Goal: Task Accomplishment & Management: Manage account settings

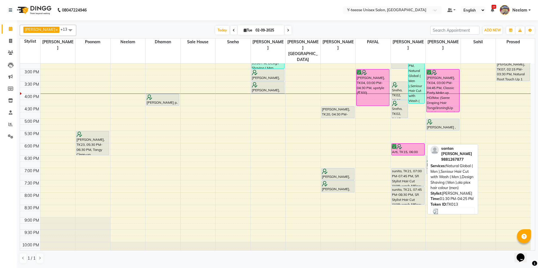
scroll to position [169, 0]
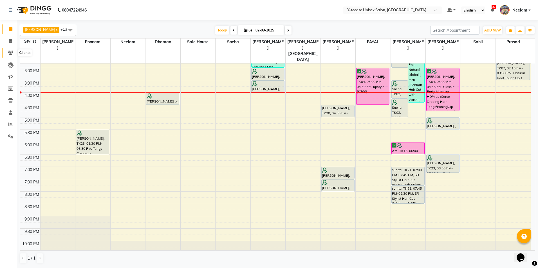
click at [10, 52] on icon at bounding box center [10, 53] width 5 height 4
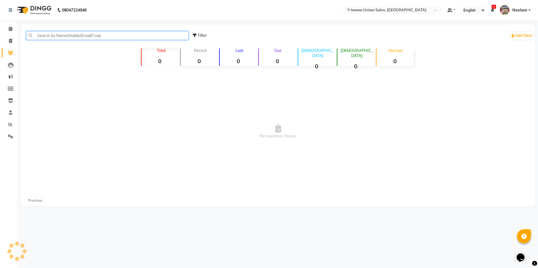
click at [62, 34] on input "text" at bounding box center [107, 35] width 162 height 9
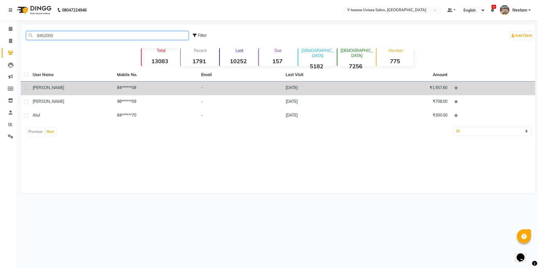
type input "8452000"
click at [98, 83] on td "[PERSON_NAME]" at bounding box center [71, 89] width 84 height 14
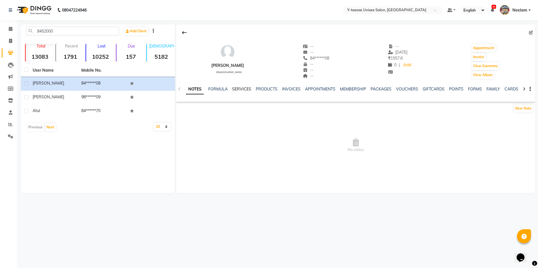
click at [236, 87] on link "SERVICES" at bounding box center [241, 89] width 19 height 5
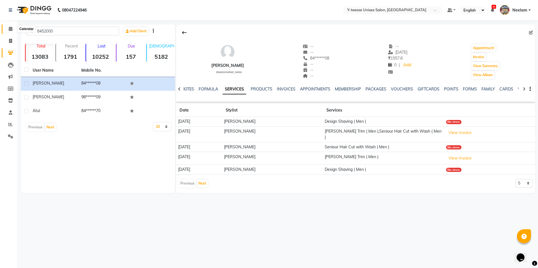
click at [12, 30] on icon at bounding box center [11, 29] width 4 height 4
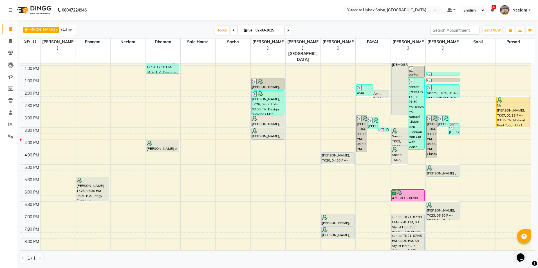
scroll to position [169, 0]
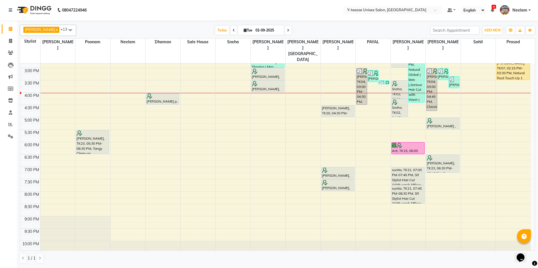
click at [337, 181] on div "8:00 AM 8:30 AM 9:00 AM 9:30 AM 10:00 AM 10:30 AM 11:00 AM 11:30 AM 12:00 PM 12…" at bounding box center [275, 80] width 510 height 371
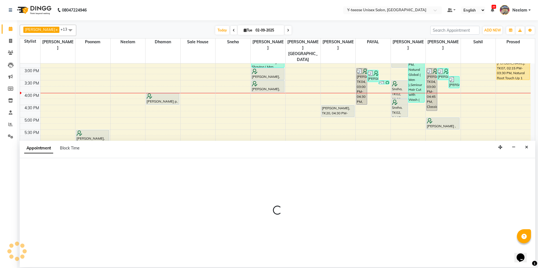
select select "71319"
select select "tentative"
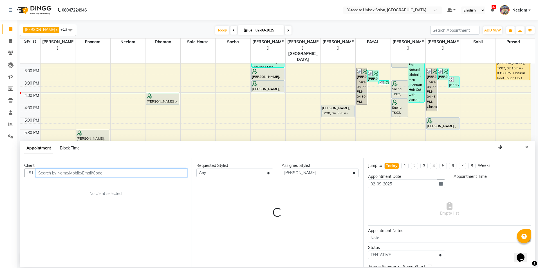
select select "1200"
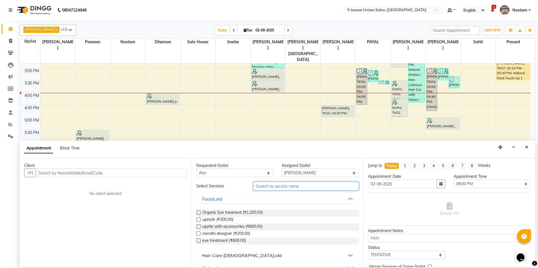
click at [264, 184] on input "text" at bounding box center [305, 186] width 105 height 9
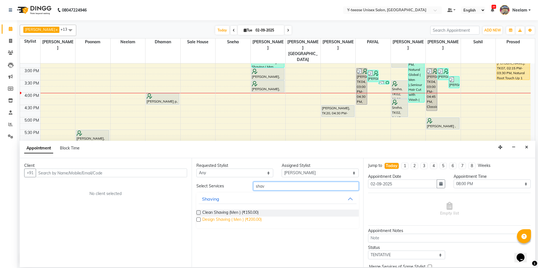
type input "shav"
click at [242, 220] on span "Design Shaving ( Men ) (₹200.00)" at bounding box center [231, 220] width 59 height 7
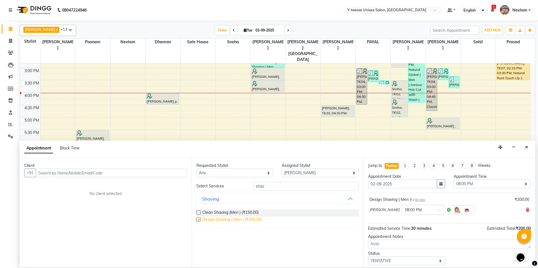
checkbox input "false"
click at [126, 171] on input "text" at bounding box center [111, 173] width 151 height 9
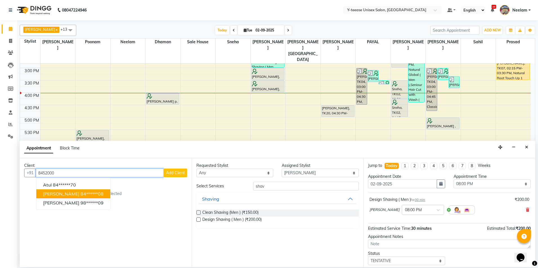
click at [74, 197] on button "niraj 84******08" at bounding box center [73, 194] width 74 height 9
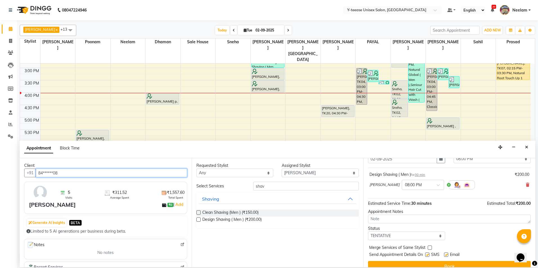
scroll to position [33, 0]
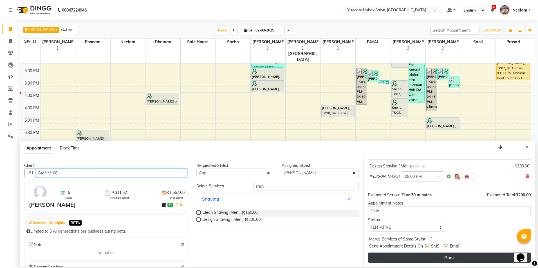
type input "84******08"
click at [425, 258] on button "Book" at bounding box center [449, 258] width 163 height 10
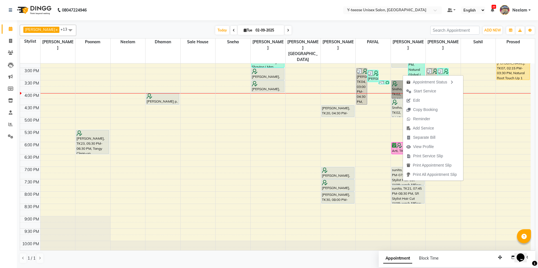
click at [397, 99] on div "Sneha, TK02, 04:15 PM-05:00 PM, SR Stylist Hair Cut (With wash &Blow Dry Female…" at bounding box center [399, 108] width 16 height 18
select select "7"
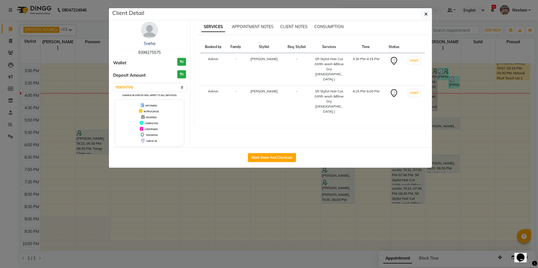
click at [149, 30] on img at bounding box center [149, 30] width 17 height 17
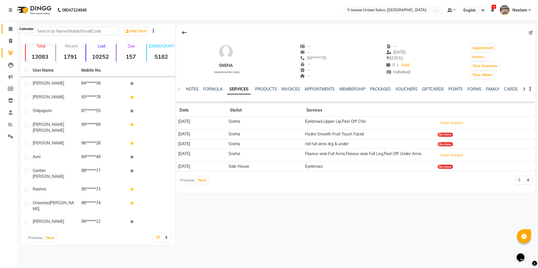
click at [11, 29] on icon at bounding box center [11, 29] width 4 height 4
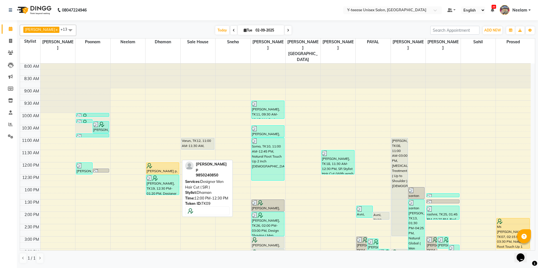
click at [165, 163] on div at bounding box center [163, 166] width 32 height 6
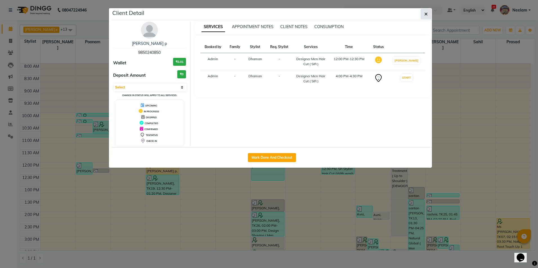
click at [425, 13] on icon "button" at bounding box center [425, 14] width 3 height 4
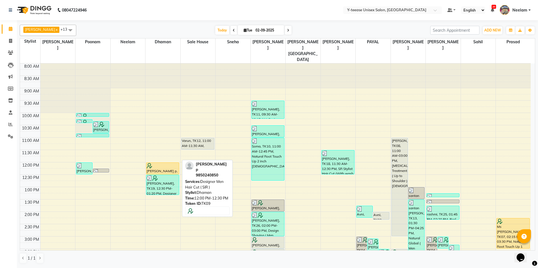
click at [154, 163] on div at bounding box center [163, 166] width 32 height 6
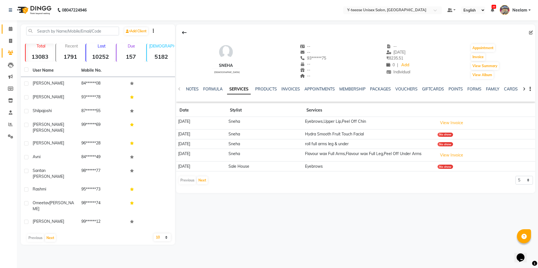
click at [9, 25] on link "Calendar" at bounding box center [8, 28] width 13 height 9
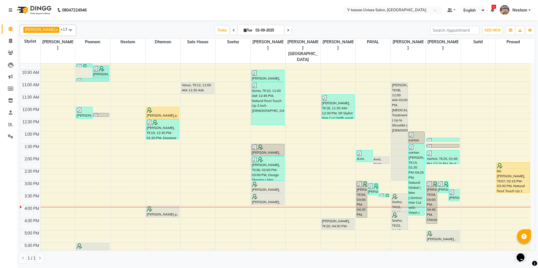
scroll to position [56, 0]
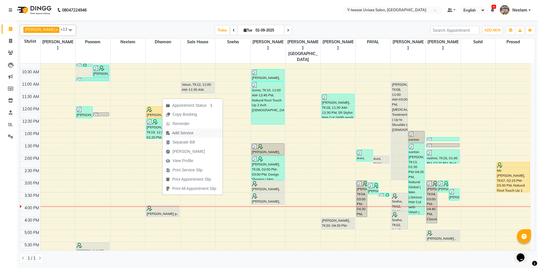
click at [190, 131] on span "Add Service" at bounding box center [182, 133] width 21 height 6
select select "656"
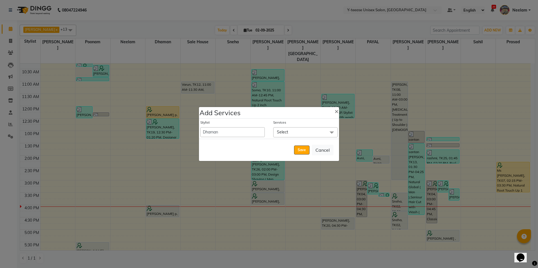
click at [292, 132] on span "Select" at bounding box center [305, 132] width 64 height 10
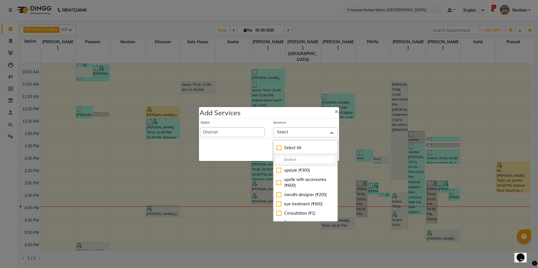
click at [290, 157] on input "multiselect-search" at bounding box center [305, 160] width 58 height 6
type input "designe"
click at [307, 232] on div "Designer Boy Kids Hair Cut ( SIR ) (₹300)" at bounding box center [305, 238] width 58 height 12
checkbox input "true"
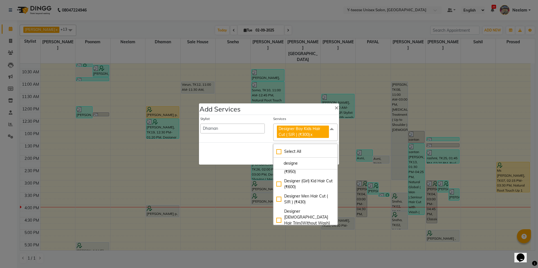
click at [255, 161] on div "Save Cancel" at bounding box center [269, 154] width 140 height 22
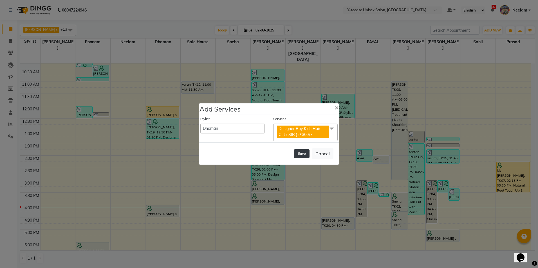
click at [297, 154] on button "Save" at bounding box center [301, 153] width 15 height 9
select select "86041"
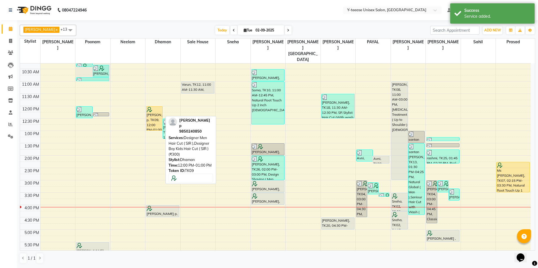
click at [151, 114] on div "Amita p, TK09, 12:00 PM-01:00 PM, Designer Men Hair Cut ( SIR ),Designer Boy Ki…" at bounding box center [154, 119] width 16 height 24
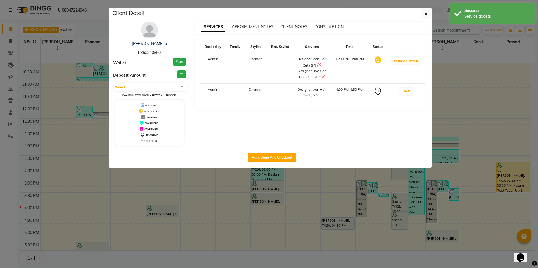
click at [321, 64] on icon at bounding box center [319, 65] width 3 height 4
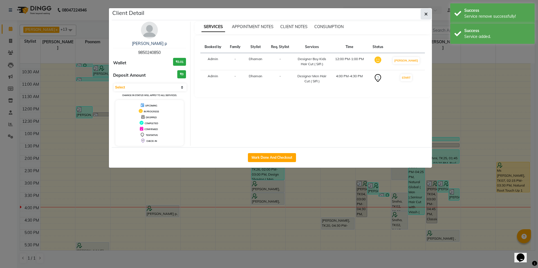
click at [429, 13] on button "button" at bounding box center [425, 14] width 11 height 11
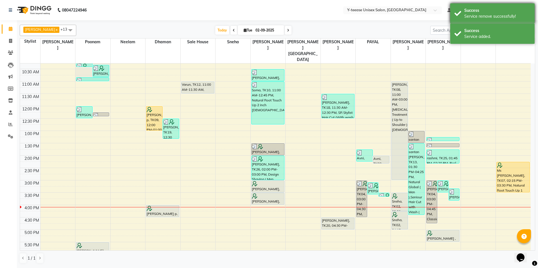
click at [497, 9] on div "Success" at bounding box center [497, 11] width 66 height 6
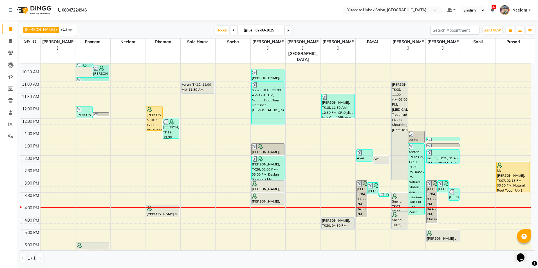
click at [258, 32] on input "02-09-2025" at bounding box center [268, 30] width 28 height 8
select select "9"
select select "2025"
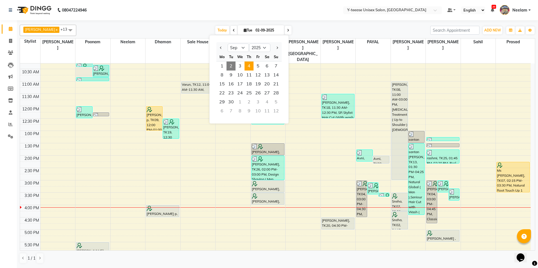
click at [249, 70] on span "4" at bounding box center [248, 66] width 9 height 9
type input "04-09-2025"
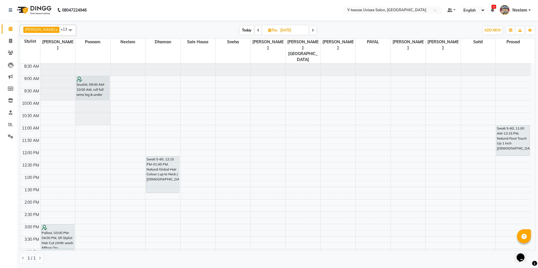
scroll to position [0, 0]
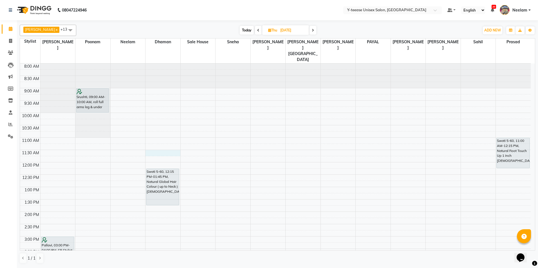
click at [161, 141] on div "8:00 AM 8:30 AM 9:00 AM 9:30 AM 10:00 AM 10:30 AM 11:00 AM 11:30 AM 12:00 PM 12…" at bounding box center [275, 249] width 510 height 371
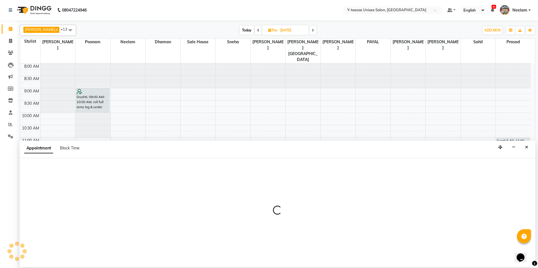
select select "656"
select select "tentative"
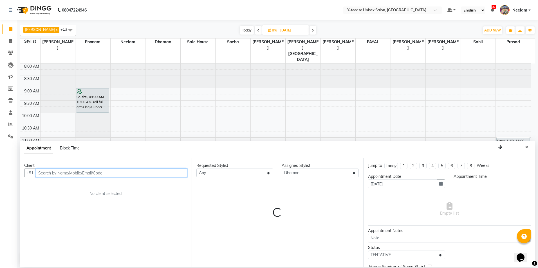
select select "690"
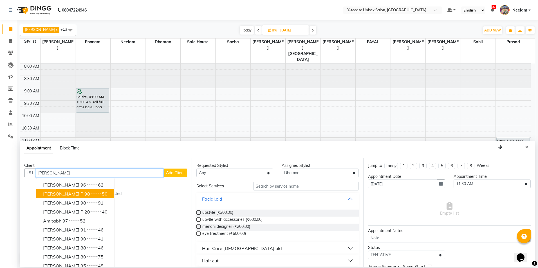
click at [84, 194] on ngb-highlight "98******50" at bounding box center [95, 194] width 23 height 6
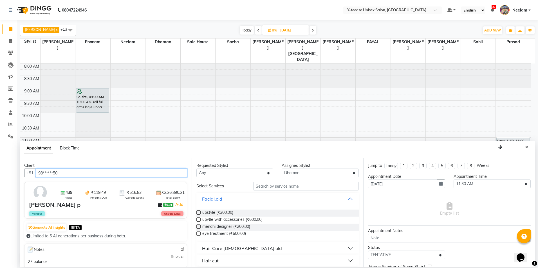
type input "98******50"
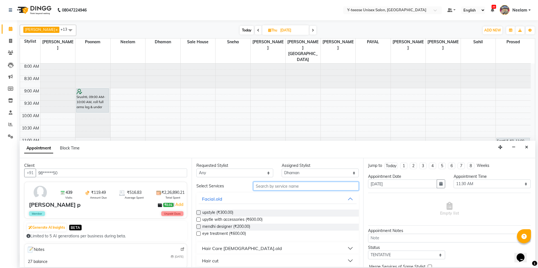
click at [264, 182] on input "text" at bounding box center [305, 186] width 105 height 9
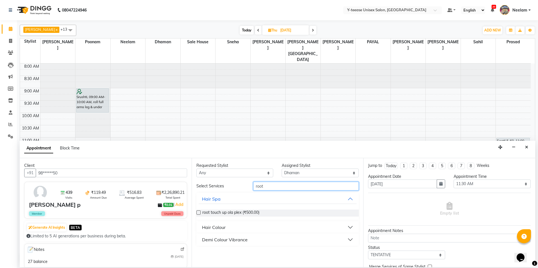
type input "root"
click at [229, 226] on button "Hair Colour" at bounding box center [278, 227] width 158 height 10
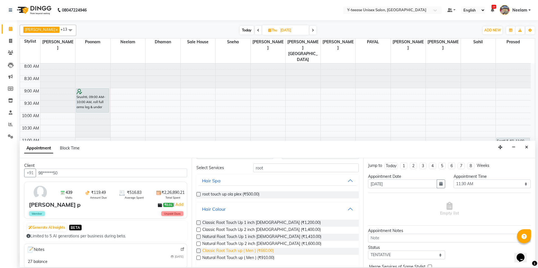
scroll to position [28, 0]
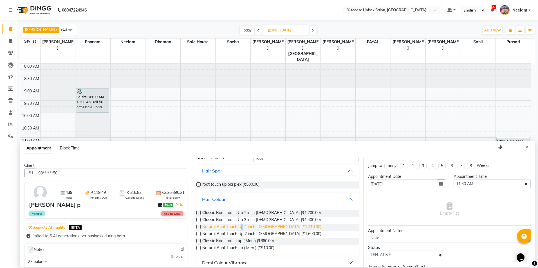
click at [243, 228] on span "Natural Root Touch Up 1 inch Female (₹1,410.00)" at bounding box center [261, 227] width 119 height 7
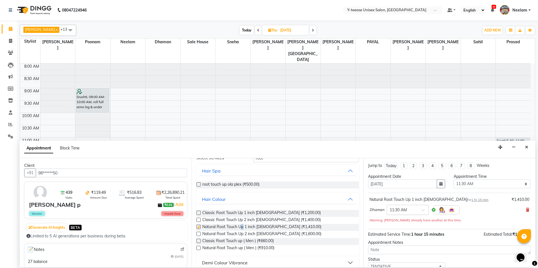
checkbox input "false"
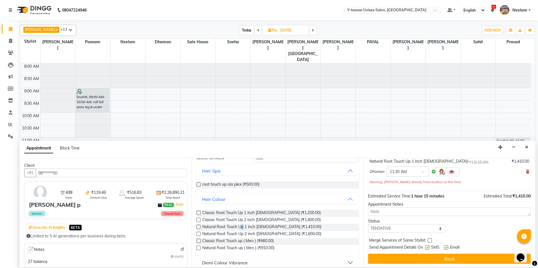
scroll to position [39, 0]
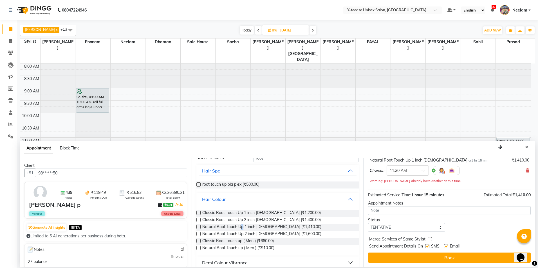
click at [431, 260] on button "Book" at bounding box center [449, 258] width 163 height 10
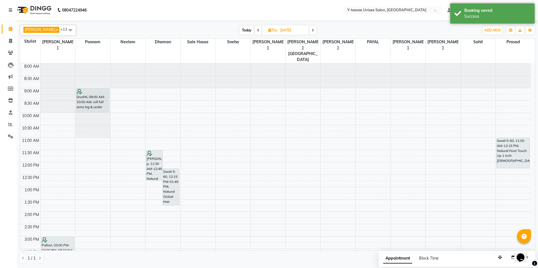
click at [240, 29] on span "Today" at bounding box center [247, 30] width 14 height 9
type input "02-09-2025"
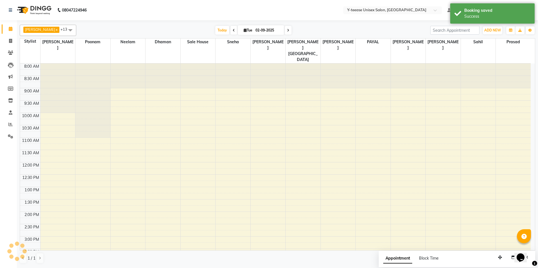
scroll to position [172, 0]
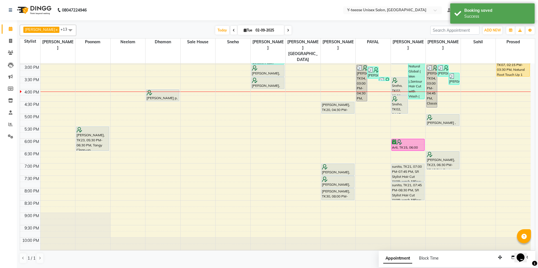
click at [270, 27] on input "02-09-2025" at bounding box center [268, 30] width 28 height 8
select select "9"
select select "2025"
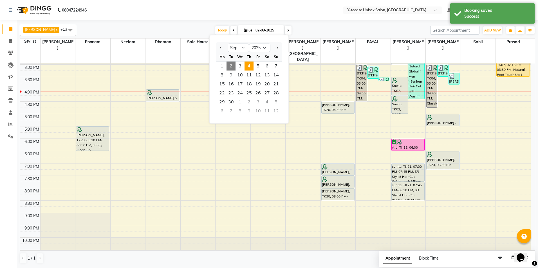
click at [247, 66] on span "4" at bounding box center [248, 66] width 9 height 9
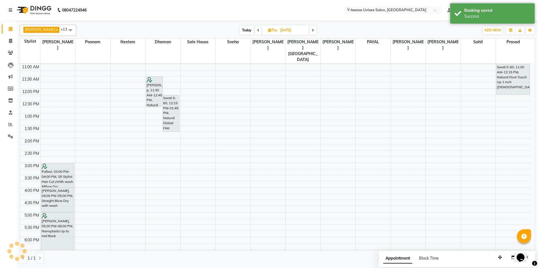
scroll to position [31, 0]
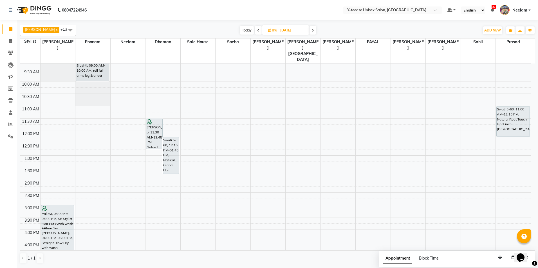
click at [242, 30] on span "Today" at bounding box center [247, 30] width 14 height 9
type input "02-09-2025"
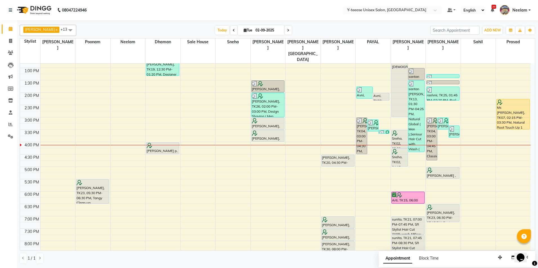
scroll to position [116, 0]
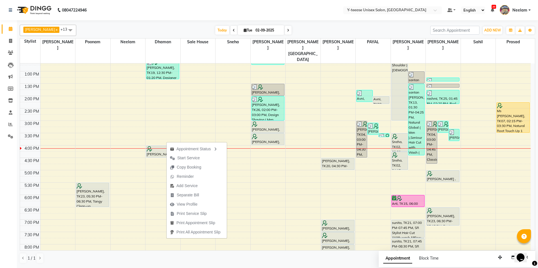
click at [184, 156] on span "Start Service" at bounding box center [188, 158] width 22 height 6
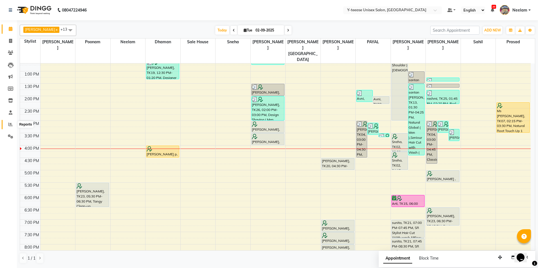
click at [10, 125] on icon at bounding box center [10, 124] width 4 height 4
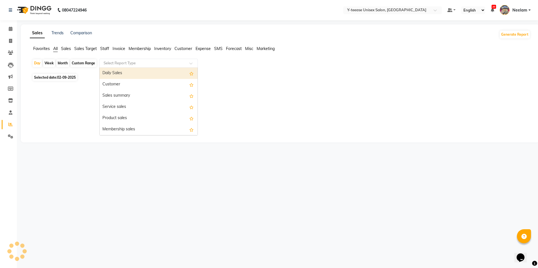
click at [147, 64] on input "text" at bounding box center [142, 63] width 81 height 6
click at [108, 47] on span "Staff" at bounding box center [104, 48] width 9 height 5
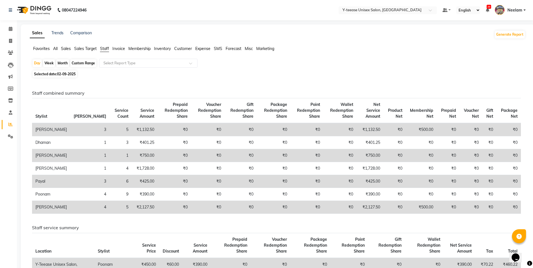
click at [59, 64] on div "Month" at bounding box center [62, 63] width 13 height 8
select select "9"
select select "2025"
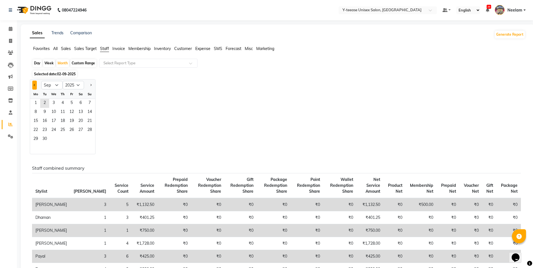
click at [35, 83] on button "Previous month" at bounding box center [34, 85] width 4 height 9
select select "8"
click at [75, 100] on span "1" at bounding box center [71, 103] width 9 height 9
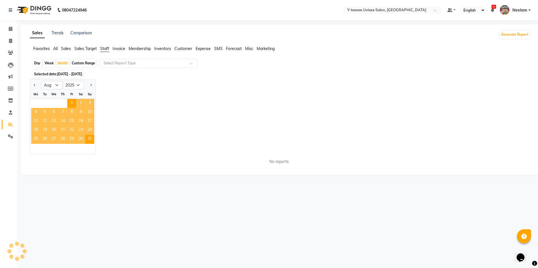
click at [151, 105] on div "Jan Feb Mar Apr May Jun Jul Aug Sep Oct Nov Dec 2015 2016 2017 2018 2019 2020 2…" at bounding box center [280, 116] width 500 height 75
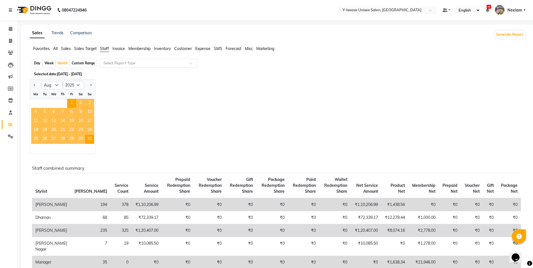
click at [161, 59] on div "Select Report Type" at bounding box center [148, 63] width 98 height 9
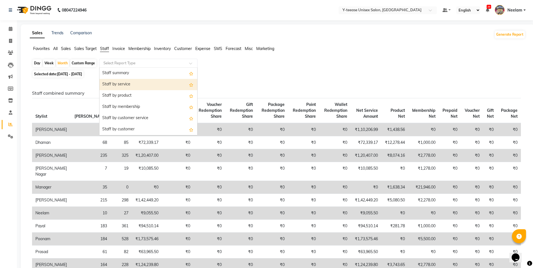
click at [159, 81] on div "Staff by service" at bounding box center [149, 84] width 98 height 11
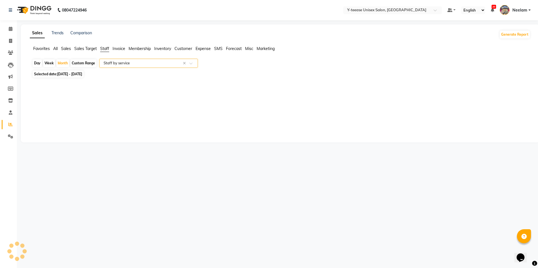
select select "csv"
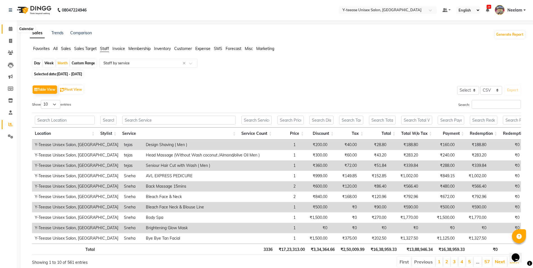
click at [10, 30] on icon at bounding box center [11, 29] width 4 height 4
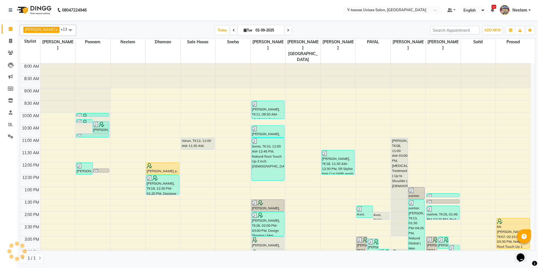
scroll to position [56, 0]
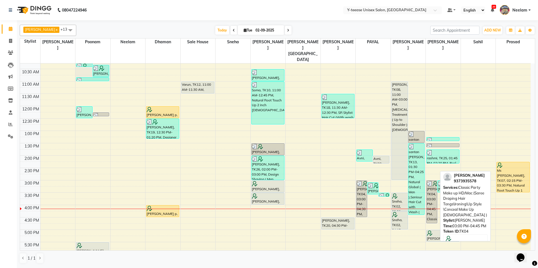
click at [431, 192] on div "mrunal, TK04, 03:00 PM-04:45 PM, Classic Party Make up HD/Mac (Saree Draping Ha…" at bounding box center [431, 202] width 10 height 42
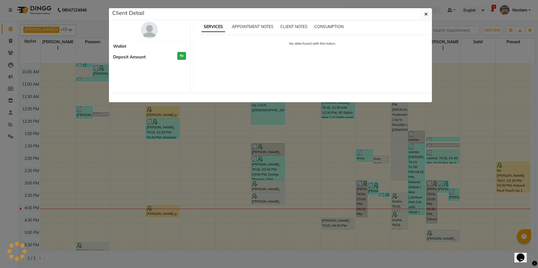
select select "3"
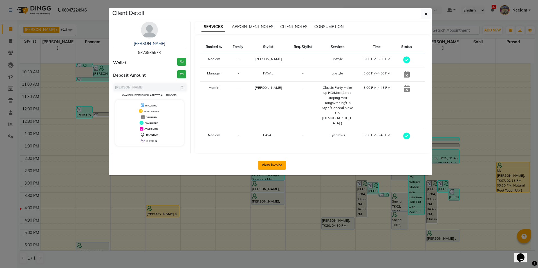
click at [267, 161] on button "View Invoice" at bounding box center [272, 165] width 28 height 9
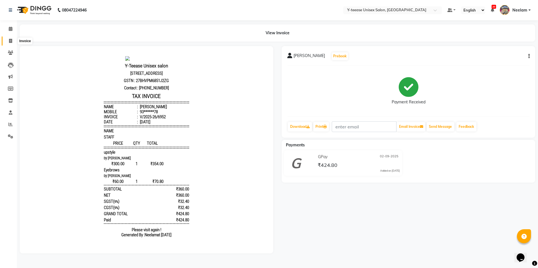
click at [10, 40] on icon at bounding box center [10, 41] width 3 height 4
select select "service"
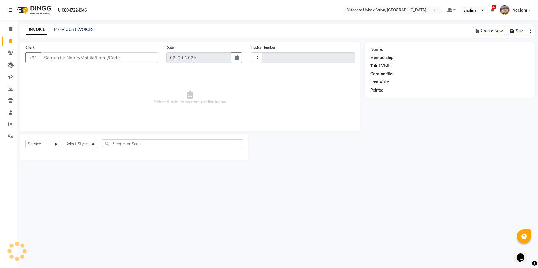
type input "6953"
select select "4"
click at [82, 140] on select "Select Stylist" at bounding box center [80, 144] width 35 height 9
click at [81, 142] on select "Select Stylist" at bounding box center [80, 144] width 35 height 9
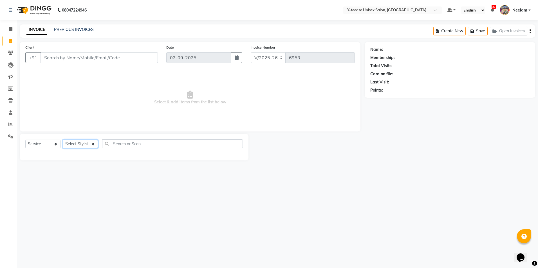
click at [81, 142] on select "Select Stylist" at bounding box center [80, 144] width 35 height 9
click at [81, 142] on select "Select Stylist chaitrali Dhaman FAIZAN SALMANI keshav nagar Manager Mosin khan …" at bounding box center [87, 144] width 48 height 9
select select "86041"
click at [63, 140] on select "Select Stylist chaitrali Dhaman FAIZAN SALMANI keshav nagar Manager Mosin khan …" at bounding box center [87, 144] width 48 height 9
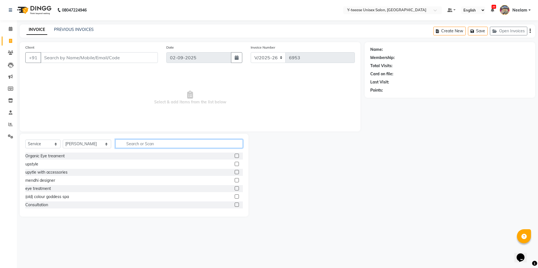
click at [128, 143] on input "text" at bounding box center [178, 143] width 127 height 9
type input "y"
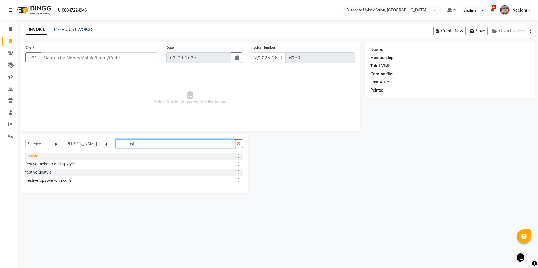
type input "upst"
click at [38, 156] on div "upstyle" at bounding box center [31, 156] width 13 height 6
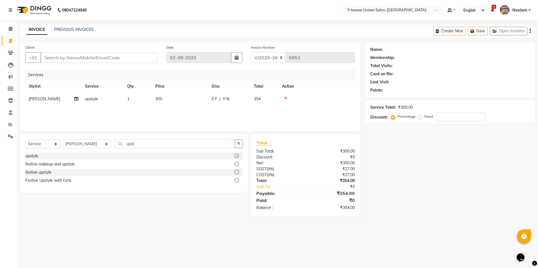
checkbox input "false"
click at [80, 59] on input "Client" at bounding box center [98, 57] width 117 height 11
type input "9"
type input "0"
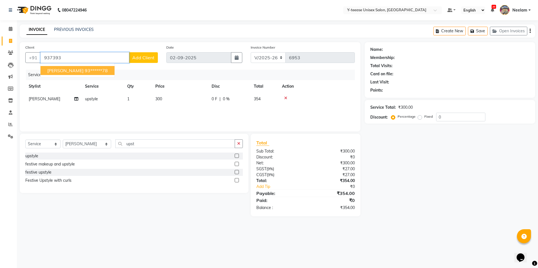
click at [62, 67] on button "mrunal 93******78" at bounding box center [77, 70] width 74 height 9
type input "93******78"
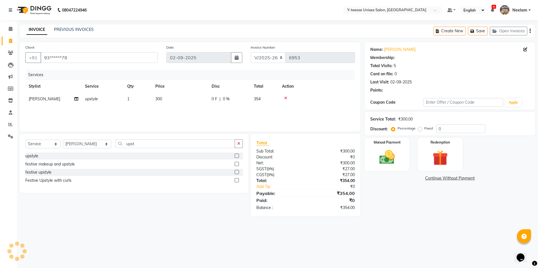
type input "20"
select select "1: Object"
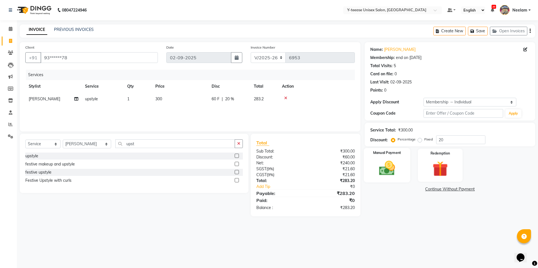
click at [399, 168] on img at bounding box center [387, 168] width 26 height 19
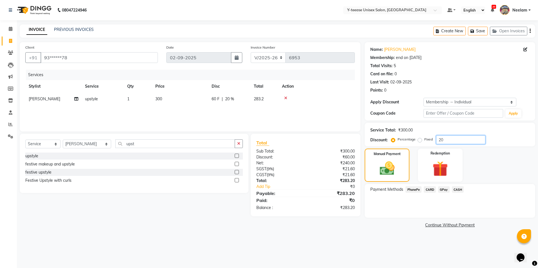
click at [451, 139] on input "20" at bounding box center [460, 140] width 49 height 9
type input "25"
click at [443, 188] on span "GPay" at bounding box center [444, 189] width 12 height 6
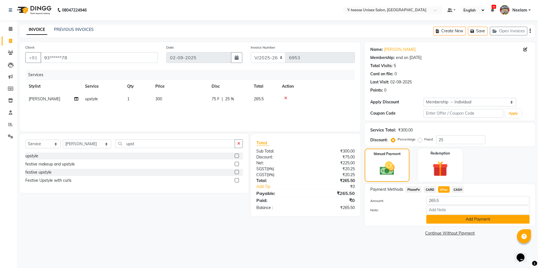
click at [489, 219] on button "Add Payment" at bounding box center [477, 219] width 103 height 9
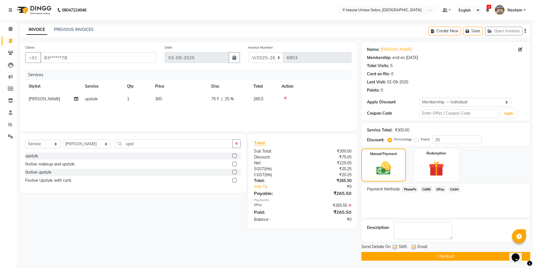
click at [458, 258] on button "Checkout" at bounding box center [446, 256] width 169 height 9
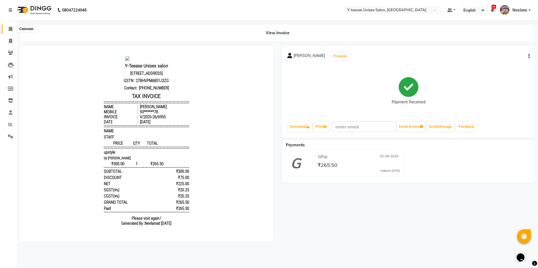
click at [8, 28] on span at bounding box center [11, 29] width 10 height 6
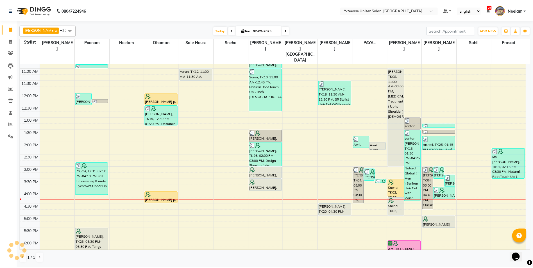
scroll to position [84, 0]
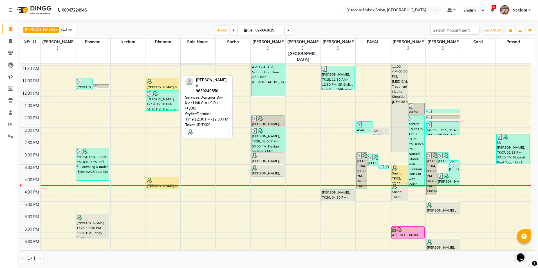
click at [167, 79] on div at bounding box center [163, 82] width 32 height 6
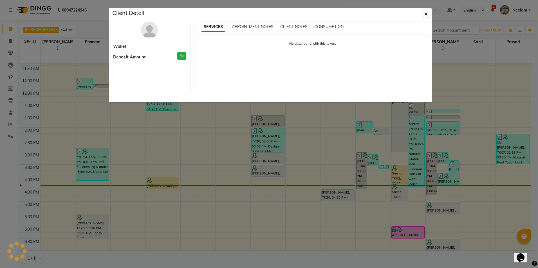
select select "1"
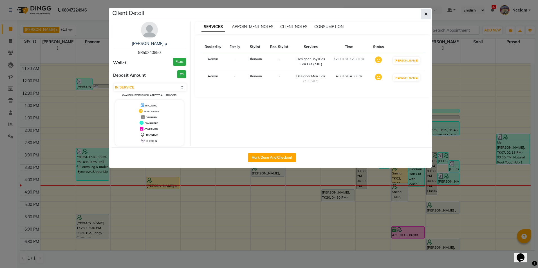
click at [429, 12] on button "button" at bounding box center [425, 14] width 11 height 11
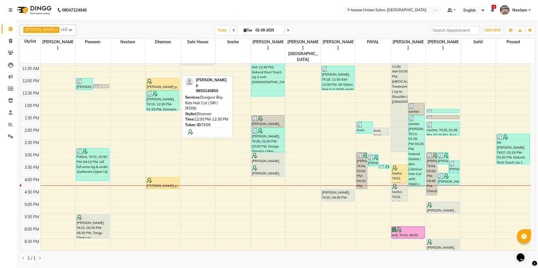
click at [164, 79] on div at bounding box center [163, 82] width 32 height 6
select select "1"
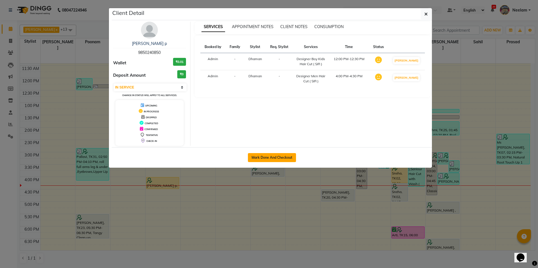
click at [280, 154] on button "Mark Done And Checkout" at bounding box center [272, 157] width 48 height 9
select select "service"
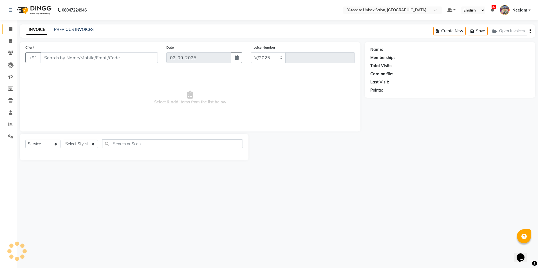
select select "4"
type input "6956"
type input "98******50"
select select "656"
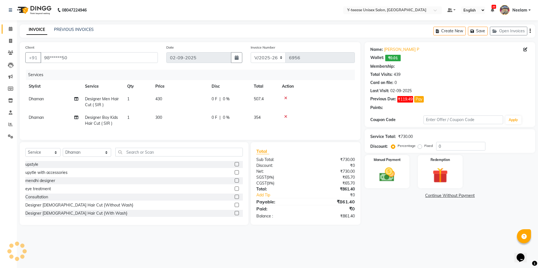
select select "1: Object"
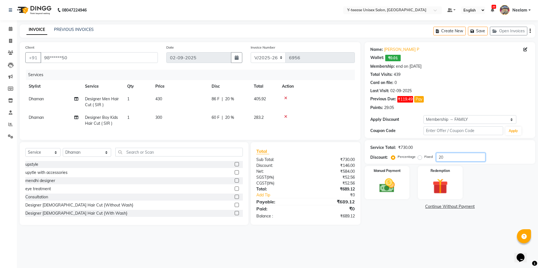
click at [448, 156] on input "20" at bounding box center [460, 157] width 49 height 9
type input "25"
click at [454, 206] on link "Continue Without Payment" at bounding box center [450, 207] width 168 height 6
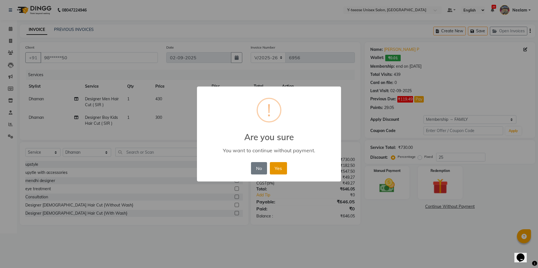
click at [281, 166] on button "Yes" at bounding box center [278, 168] width 17 height 12
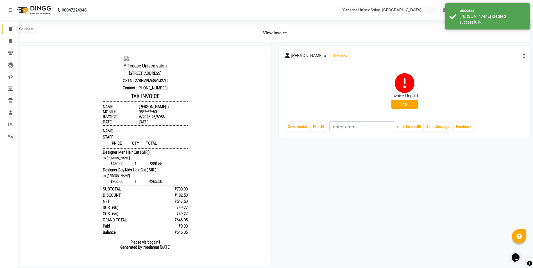
click at [9, 29] on icon at bounding box center [11, 29] width 4 height 4
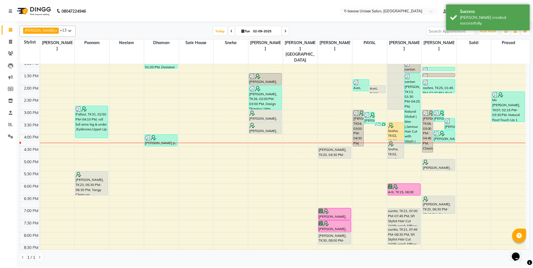
scroll to position [141, 0]
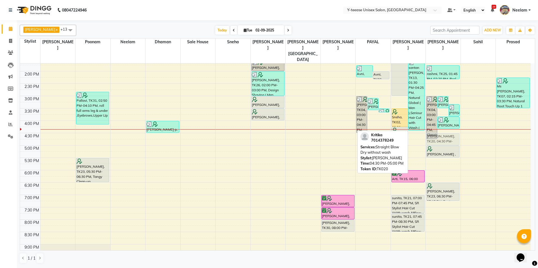
drag, startPoint x: 339, startPoint y: 126, endPoint x: 435, endPoint y: 124, distance: 96.2
click at [435, 124] on tr "preona roy, TK06, 10:15 AM-10:25 AM, Upper Lip Amita p, TK16, 10:20 AM-10:50 AM…" at bounding box center [275, 108] width 510 height 371
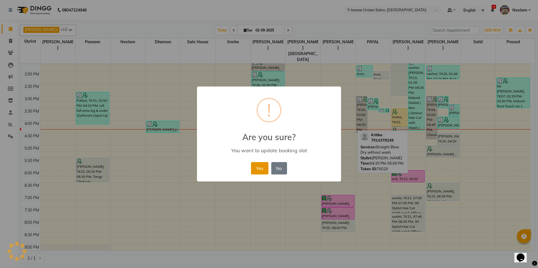
click at [255, 169] on button "Yes" at bounding box center [259, 168] width 17 height 12
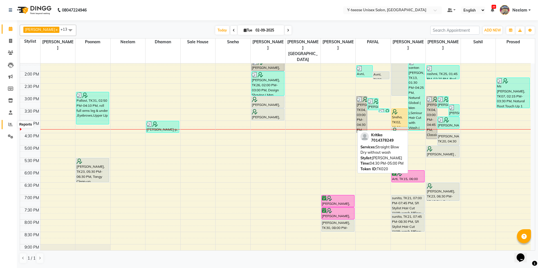
click at [13, 121] on span at bounding box center [11, 124] width 10 height 6
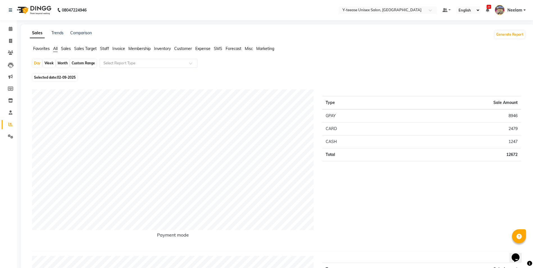
drag, startPoint x: 62, startPoint y: 61, endPoint x: 66, endPoint y: 68, distance: 8.2
click at [61, 61] on div "Month" at bounding box center [62, 63] width 13 height 8
select select "9"
select select "2025"
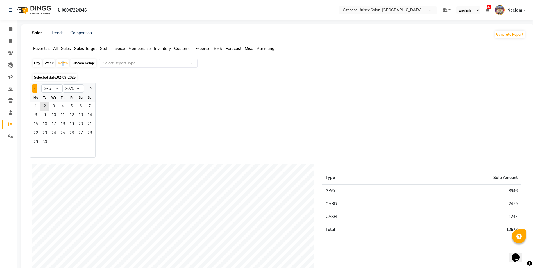
click at [34, 90] on button "Previous month" at bounding box center [34, 88] width 4 height 9
select select "8"
click at [69, 107] on span "1" at bounding box center [71, 106] width 9 height 9
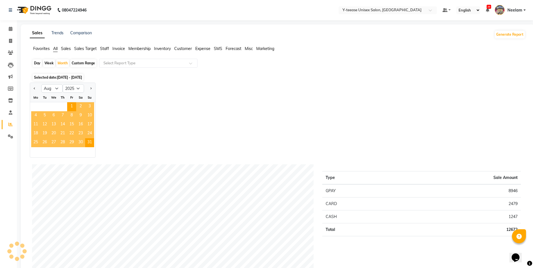
drag, startPoint x: 115, startPoint y: 110, endPoint x: 118, endPoint y: 109, distance: 3.0
click at [116, 110] on div "Jan Feb Mar Apr May Jun Jul Aug Sep Oct Nov Dec 2015 2016 2017 2018 2019 2020 2…" at bounding box center [278, 120] width 496 height 75
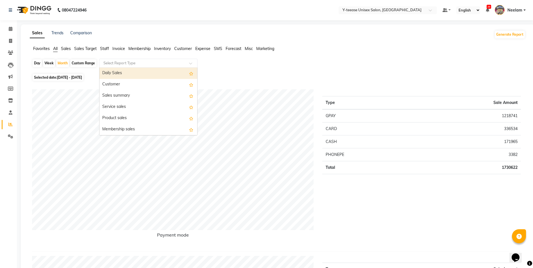
click at [139, 62] on input "text" at bounding box center [142, 63] width 81 height 6
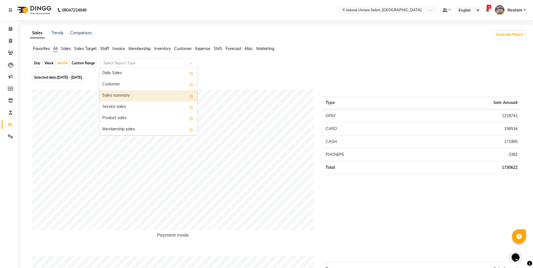
click at [146, 91] on div "Sales summary" at bounding box center [149, 95] width 98 height 11
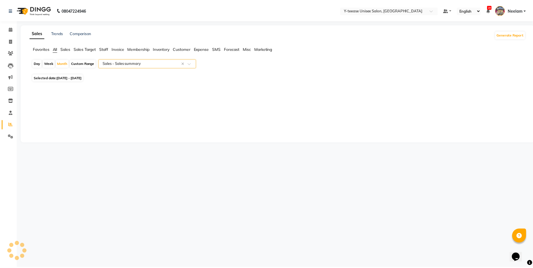
select select "csv"
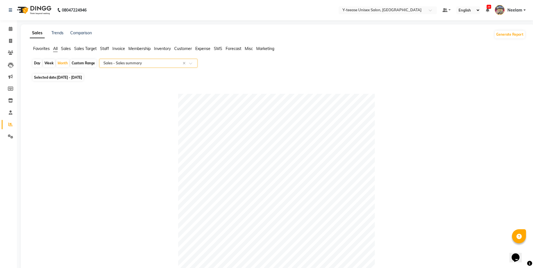
click at [106, 49] on span "Staff" at bounding box center [104, 48] width 9 height 5
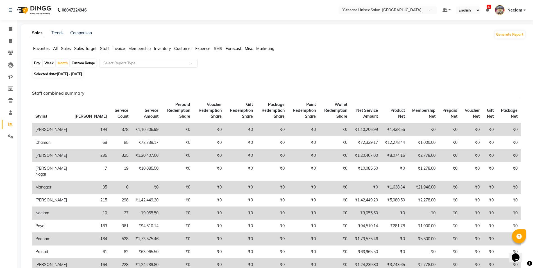
click at [62, 48] on span "Sales" at bounding box center [66, 48] width 10 height 5
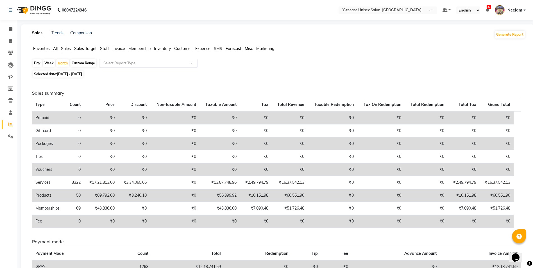
click at [159, 63] on input "text" at bounding box center [142, 63] width 81 height 6
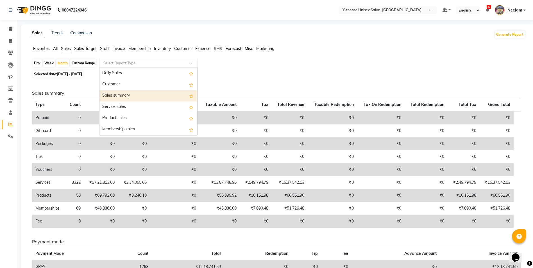
click at [155, 98] on div "Sales summary" at bounding box center [149, 95] width 98 height 11
select select "csv"
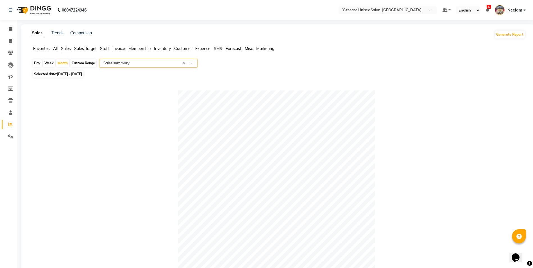
click at [116, 61] on input "text" at bounding box center [142, 63] width 81 height 6
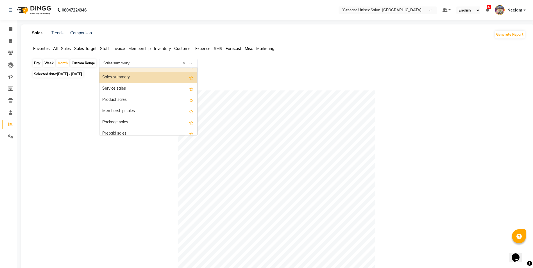
scroll to position [28, 0]
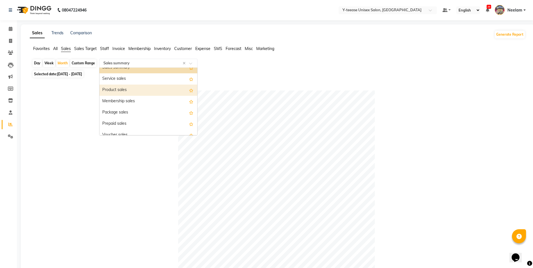
click at [121, 86] on div "Product sales" at bounding box center [149, 90] width 98 height 11
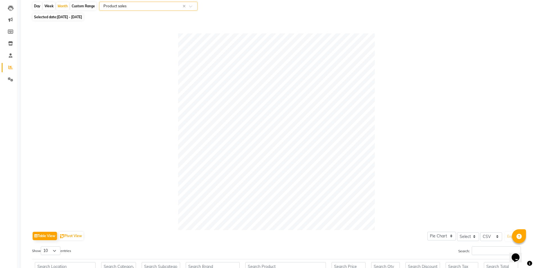
scroll to position [0, 0]
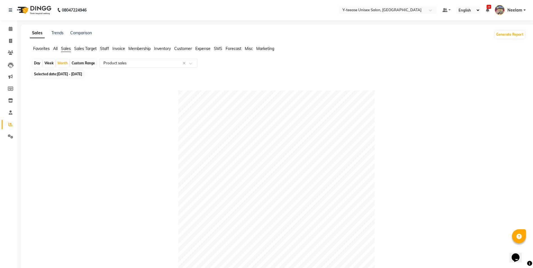
click at [104, 47] on span "Staff" at bounding box center [104, 48] width 9 height 5
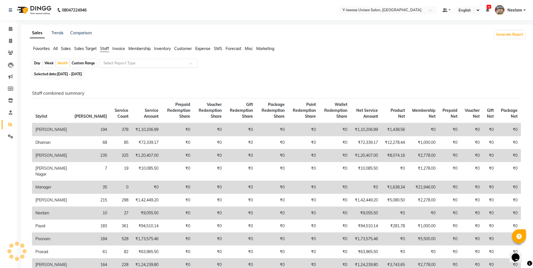
click at [121, 62] on input "text" at bounding box center [142, 63] width 81 height 6
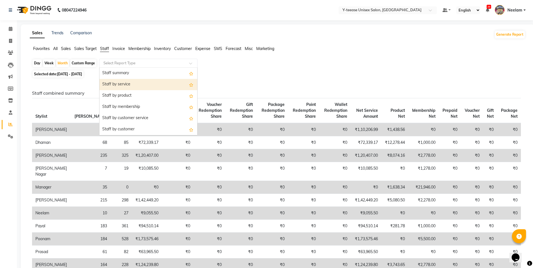
click at [128, 81] on div "Staff by service" at bounding box center [149, 84] width 98 height 11
select select "csv"
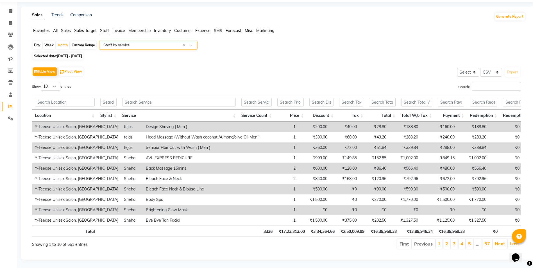
scroll to position [26, 0]
click at [503, 82] on input "Search:" at bounding box center [496, 86] width 49 height 9
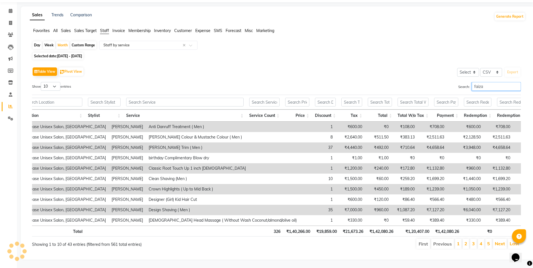
scroll to position [0, 0]
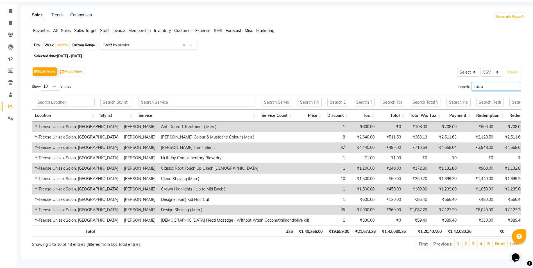
type input "faiza"
click at [286, 98] on input "text" at bounding box center [277, 102] width 30 height 9
click at [151, 42] on input "text" at bounding box center [142, 45] width 81 height 6
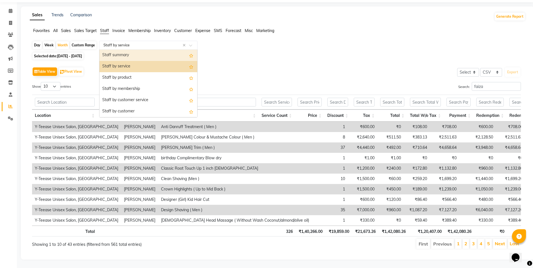
click at [152, 50] on div "Staff summary" at bounding box center [149, 55] width 98 height 11
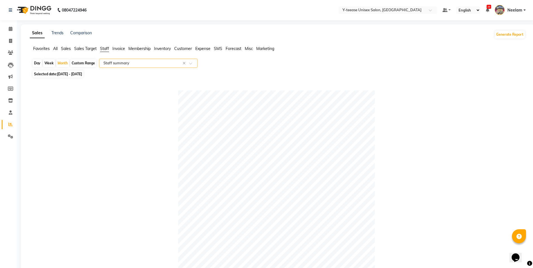
click at [117, 65] on input "text" at bounding box center [142, 63] width 81 height 6
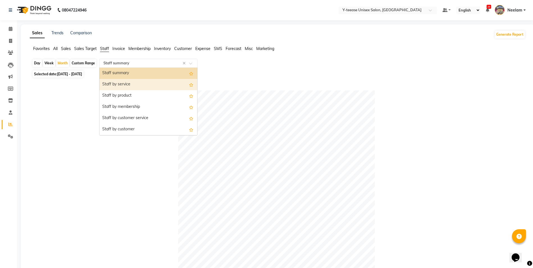
click at [119, 83] on div "Staff by service" at bounding box center [149, 84] width 98 height 11
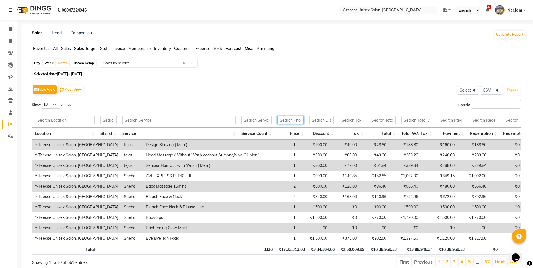
click at [287, 122] on input "text" at bounding box center [291, 120] width 26 height 9
click at [222, 119] on input "text" at bounding box center [179, 120] width 114 height 9
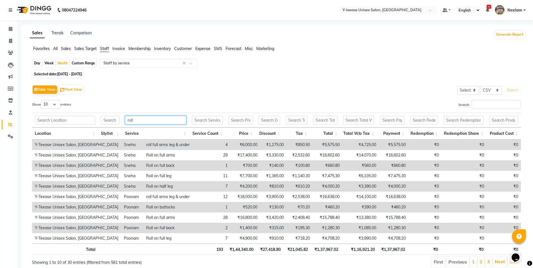
type input "roll"
click at [113, 123] on input "text" at bounding box center [110, 120] width 18 height 9
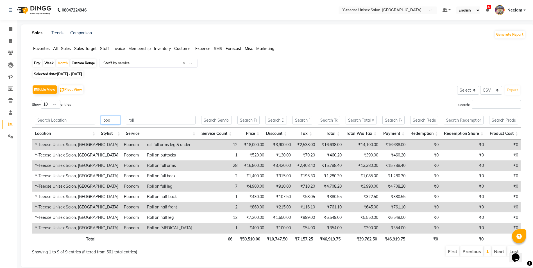
type input "poo"
click at [137, 122] on input "roll" at bounding box center [161, 120] width 70 height 9
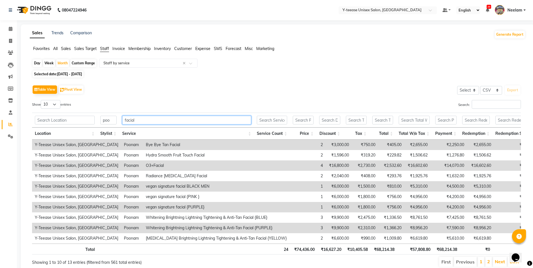
type input "facial"
click at [290, 163] on td "4" at bounding box center [308, 166] width 36 height 10
click at [13, 29] on span at bounding box center [11, 29] width 10 height 6
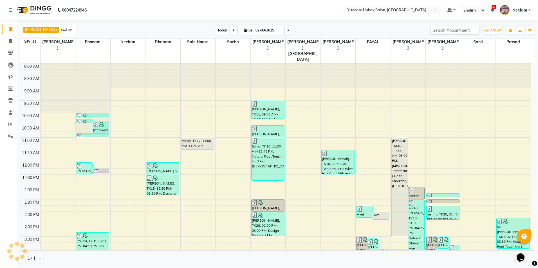
click at [215, 28] on span "Today" at bounding box center [222, 30] width 14 height 9
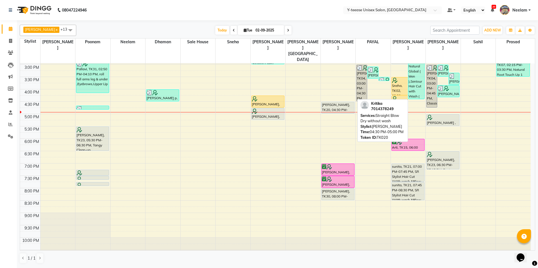
click at [343, 102] on div "Kritika, TK20, 04:30 PM-05:00 PM, Straight Blow Dry without wash" at bounding box center [337, 108] width 33 height 12
select select "7"
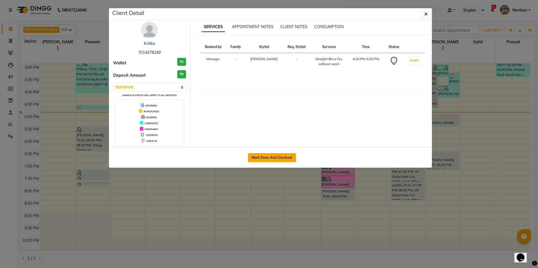
click at [295, 157] on button "Mark Done And Checkout" at bounding box center [272, 157] width 48 height 9
select select "service"
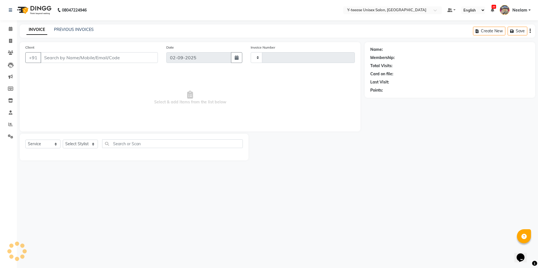
type input "6958"
select select "4"
type input "70******49"
select select "71319"
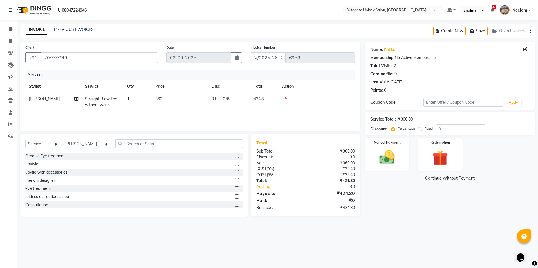
click at [109, 105] on span "Straight Blow Dry without wash" at bounding box center [101, 101] width 32 height 11
select select "71319"
click at [109, 105] on span "Straight Blow Dry without wash" at bounding box center [106, 103] width 32 height 11
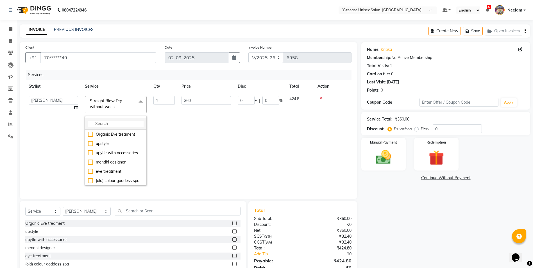
click at [106, 122] on input "multiselect-search" at bounding box center [116, 124] width 56 height 6
type input "Straight"
click at [107, 151] on div "Straight Blow Dry with wash" at bounding box center [116, 153] width 56 height 12
checkbox input "false"
checkbox input "true"
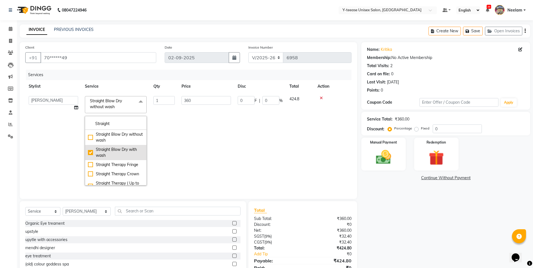
type input "420"
click at [198, 146] on td "420" at bounding box center [206, 141] width 56 height 96
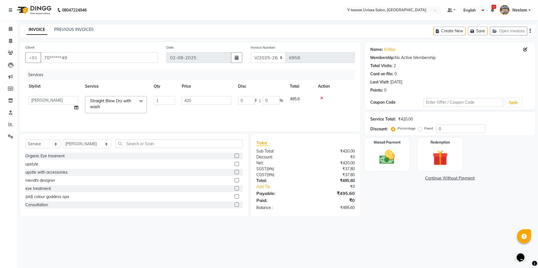
click at [118, 107] on span "Straight Blow Dry with wash x" at bounding box center [113, 104] width 49 height 12
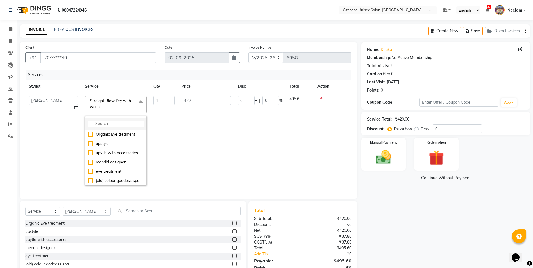
click at [110, 127] on li at bounding box center [115, 124] width 61 height 12
click at [110, 126] on input "multiselect-search" at bounding box center [116, 124] width 56 height 6
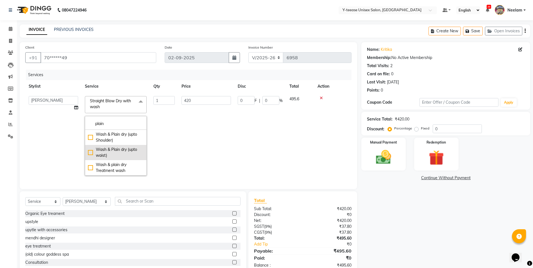
type input "plain"
click at [111, 148] on div "Wash & Plain dry (upto waist)" at bounding box center [116, 153] width 56 height 12
type input "300"
checkbox input "true"
click at [173, 130] on td "1" at bounding box center [164, 136] width 28 height 86
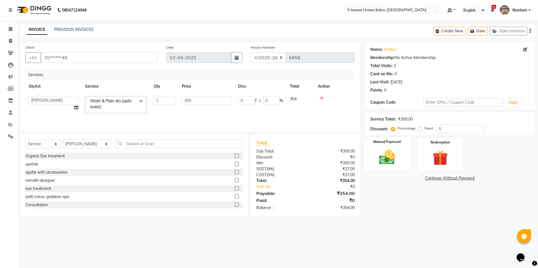
click at [393, 166] on img at bounding box center [387, 157] width 26 height 19
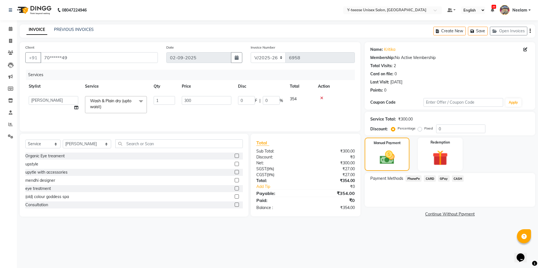
click at [427, 178] on span "CARD" at bounding box center [430, 178] width 12 height 6
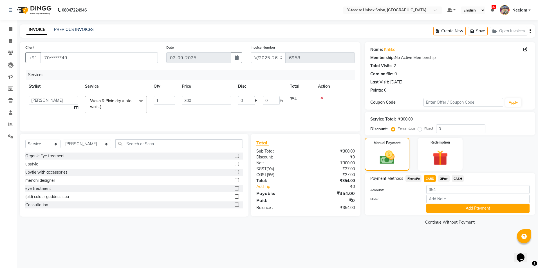
click at [442, 208] on button "Add Payment" at bounding box center [477, 208] width 103 height 9
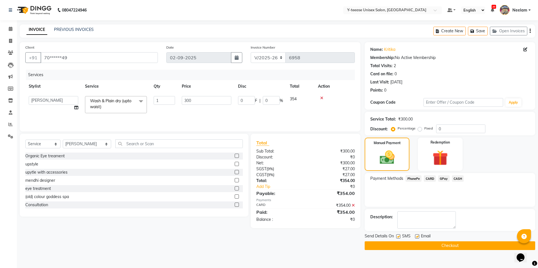
drag, startPoint x: 435, startPoint y: 244, endPoint x: 428, endPoint y: 244, distance: 7.0
click at [434, 244] on button "Checkout" at bounding box center [449, 246] width 170 height 9
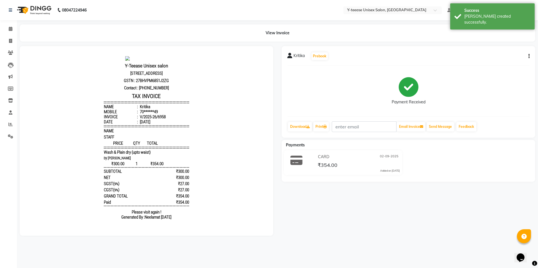
click at [528, 57] on button "button" at bounding box center [527, 56] width 3 height 6
click at [499, 51] on div "Split Service Amount" at bounding box center [500, 49] width 39 height 7
select select "71319"
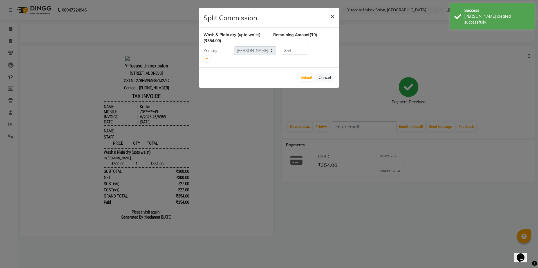
click at [334, 19] on span "×" at bounding box center [332, 16] width 4 height 8
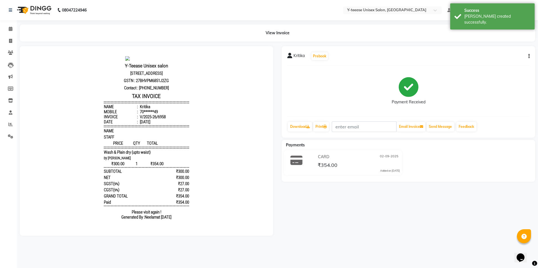
click at [528, 56] on icon "button" at bounding box center [528, 56] width 1 height 0
click at [507, 57] on div "Edit Item Staff" at bounding box center [500, 56] width 39 height 7
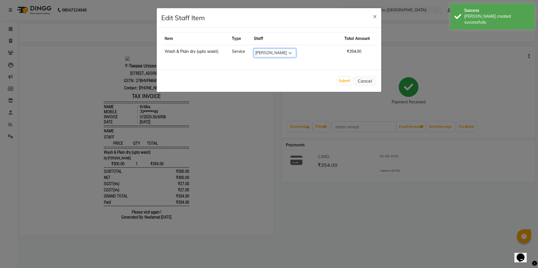
click at [296, 54] on select "Select chaitrali Dhaman FAIZAN SALMANI keshav nagar Manager Mosin khan Neelam P…" at bounding box center [275, 53] width 42 height 9
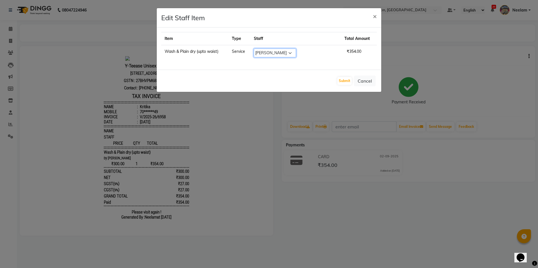
select select "81457"
click at [272, 49] on select "Select chaitrali Dhaman FAIZAN SALMANI keshav nagar Manager Mosin khan Neelam P…" at bounding box center [275, 53] width 42 height 9
click at [347, 80] on button "Submit" at bounding box center [344, 81] width 14 height 8
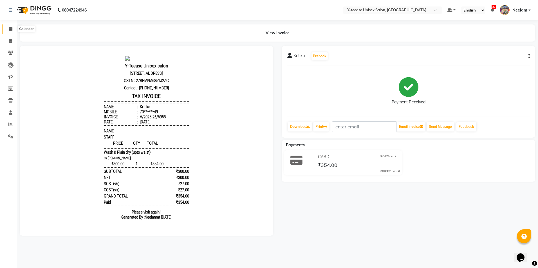
click at [9, 29] on icon at bounding box center [11, 29] width 4 height 4
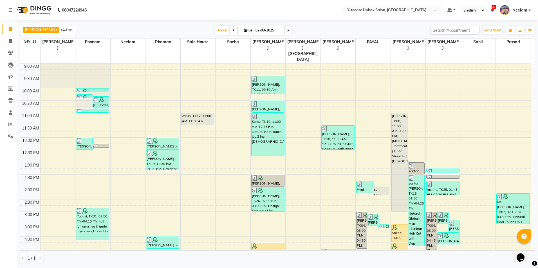
scroll to position [112, 0]
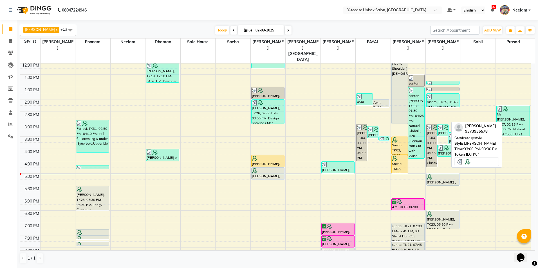
click at [442, 125] on div "mrunal, TK04, 03:00 PM-03:30 PM, upstyle" at bounding box center [442, 131] width 10 height 12
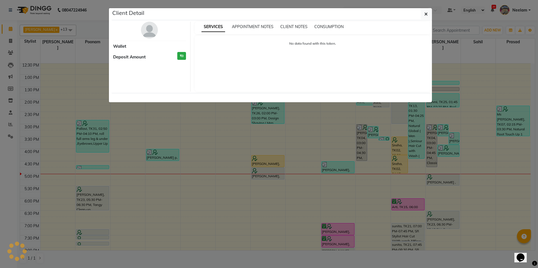
select select "3"
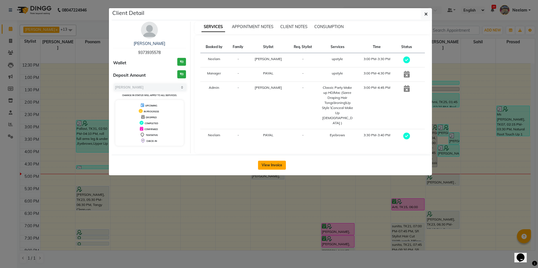
click at [269, 161] on button "View Invoice" at bounding box center [272, 165] width 28 height 9
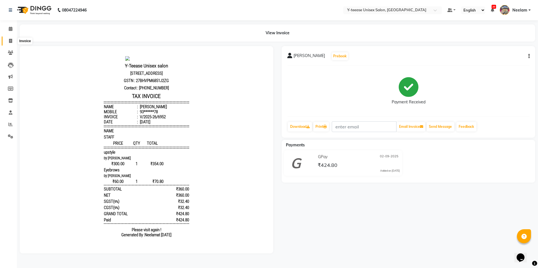
click at [8, 43] on span at bounding box center [11, 41] width 10 height 6
select select "service"
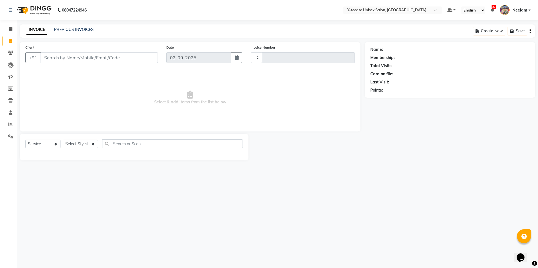
type input "6959"
select select "4"
click at [11, 30] on icon at bounding box center [11, 29] width 4 height 4
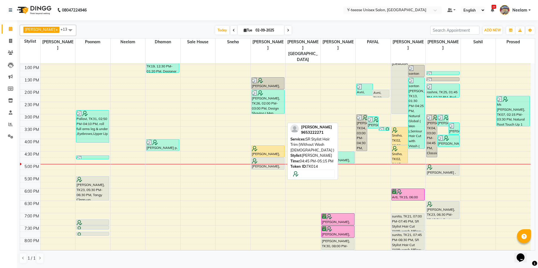
scroll to position [141, 0]
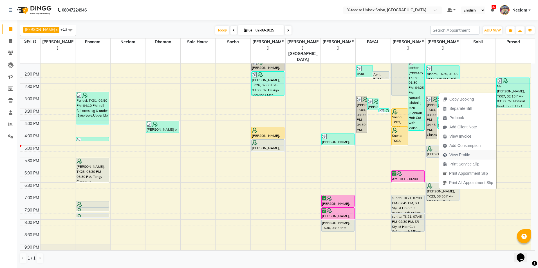
click at [463, 155] on span "View Profile" at bounding box center [459, 155] width 21 height 6
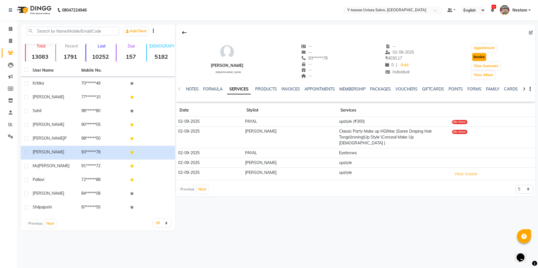
click at [479, 57] on button "Invoice" at bounding box center [479, 57] width 14 height 8
select select "service"
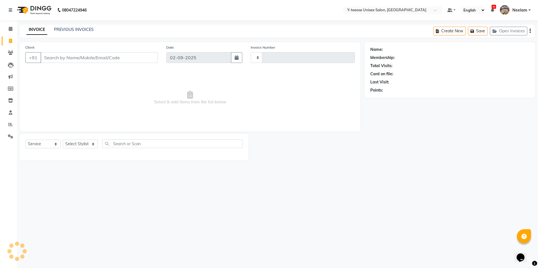
type input "6959"
select select "4"
type input "93******78"
select select "1: Object"
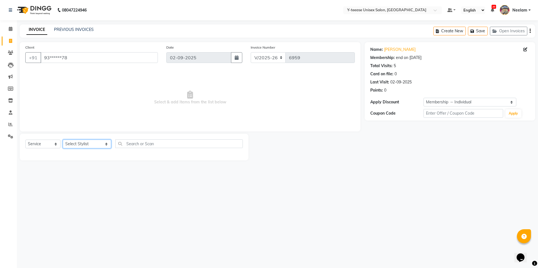
click at [86, 143] on select "Select Stylist chaitrali Dhaman FAIZAN SALMANI keshav nagar Manager Mosin khan …" at bounding box center [87, 144] width 48 height 9
select select "86041"
click at [63, 140] on select "Select Stylist chaitrali Dhaman FAIZAN SALMANI keshav nagar Manager Mosin khan …" at bounding box center [87, 144] width 48 height 9
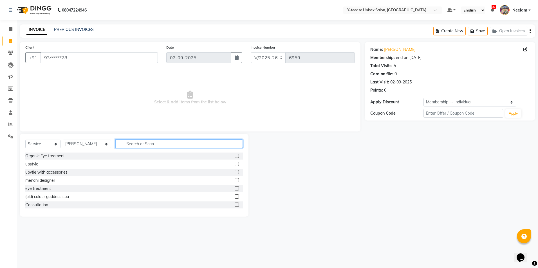
click at [138, 144] on input "text" at bounding box center [178, 143] width 127 height 9
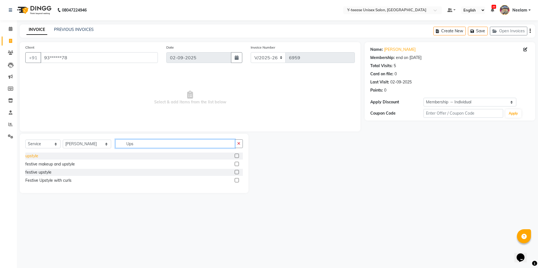
type input "Ups"
click at [33, 157] on div "upstyle" at bounding box center [31, 156] width 13 height 6
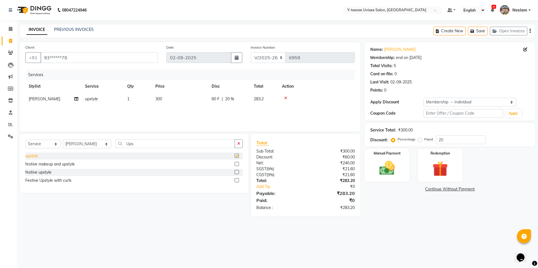
checkbox input "false"
drag, startPoint x: 444, startPoint y: 102, endPoint x: 445, endPoint y: 106, distance: 4.2
click at [444, 102] on select "Select Membership → Individual" at bounding box center [469, 102] width 93 height 9
select select "0:"
click at [423, 98] on select "Select Membership → Individual" at bounding box center [469, 102] width 93 height 9
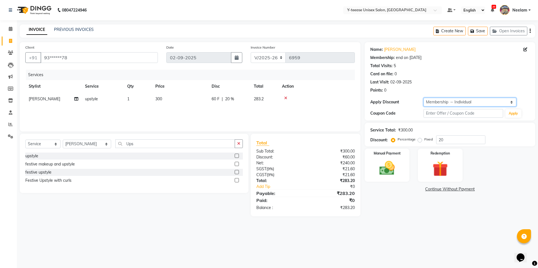
type input "0"
click at [383, 169] on img at bounding box center [387, 168] width 26 height 19
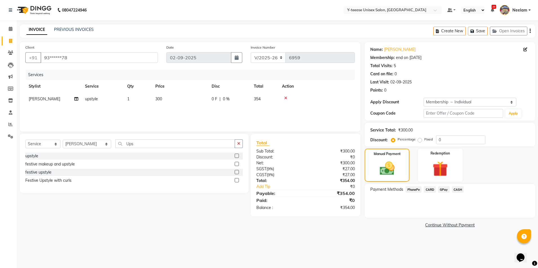
click at [442, 189] on span "GPay" at bounding box center [444, 189] width 12 height 6
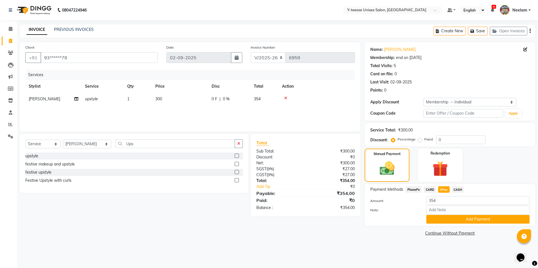
click at [444, 225] on div "Payment Methods PhonePe CARD GPay CASH Amount: 354 Note: Add Payment" at bounding box center [449, 205] width 170 height 42
click at [443, 223] on button "Add Payment" at bounding box center [477, 219] width 103 height 9
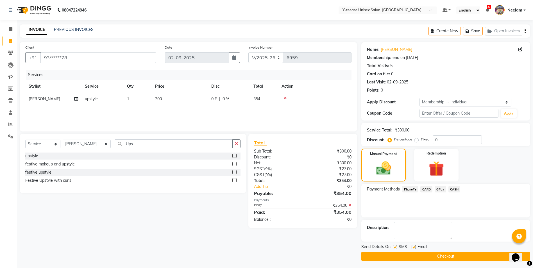
click at [446, 260] on button "Checkout" at bounding box center [446, 256] width 169 height 9
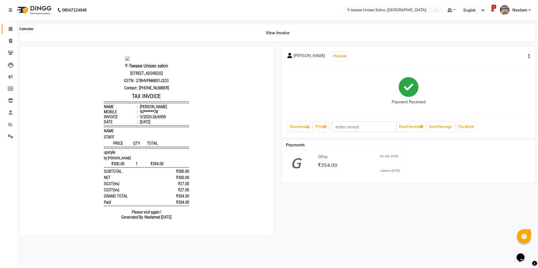
click at [10, 30] on icon at bounding box center [11, 29] width 4 height 4
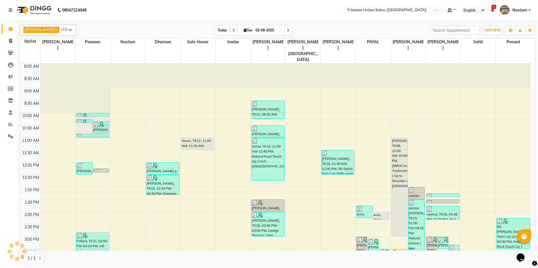
click at [217, 32] on span "Today" at bounding box center [222, 30] width 14 height 9
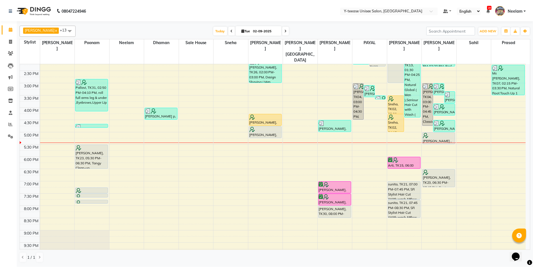
scroll to position [144, 0]
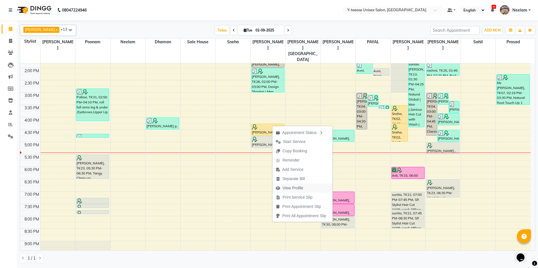
click at [297, 188] on span "View Profile" at bounding box center [292, 188] width 21 height 6
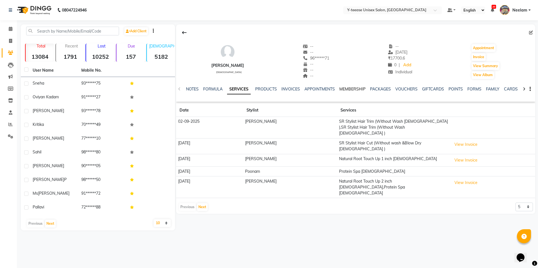
click at [351, 91] on link "MEMBERSHIP" at bounding box center [352, 89] width 26 height 5
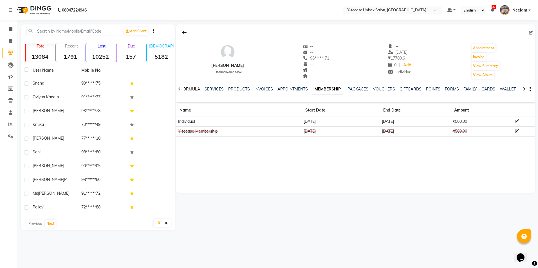
click at [193, 90] on link "FORMULA" at bounding box center [190, 89] width 19 height 5
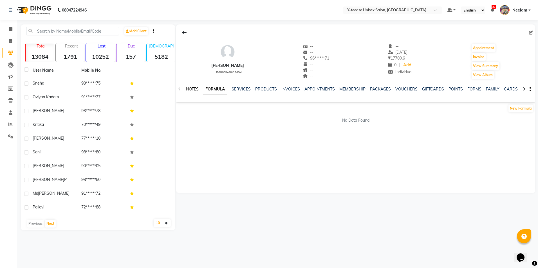
click at [192, 90] on link "NOTES" at bounding box center [192, 89] width 13 height 5
click at [11, 28] on icon at bounding box center [11, 29] width 4 height 4
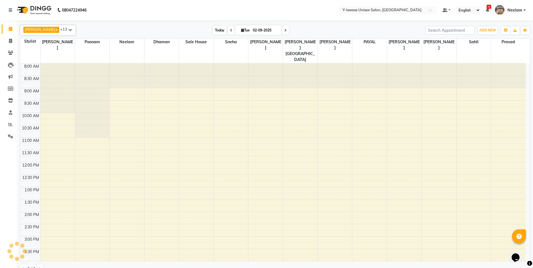
click at [213, 29] on span "Today" at bounding box center [220, 30] width 14 height 9
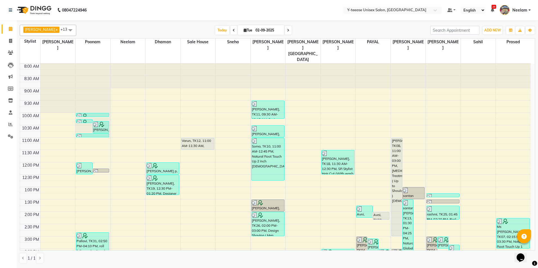
scroll to position [172, 0]
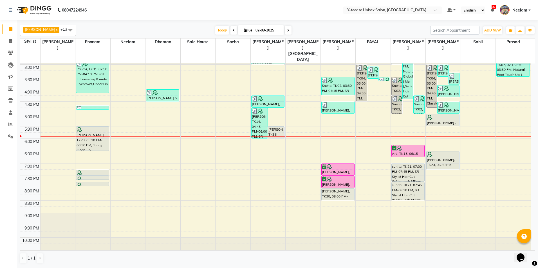
click at [526, 10] on span "Neelam" at bounding box center [519, 10] width 15 height 6
click at [505, 39] on link "Sign out" at bounding box center [501, 40] width 51 height 9
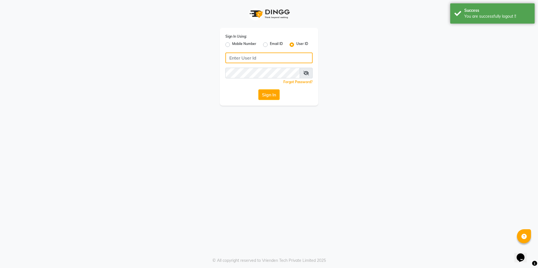
type input "8999679795"
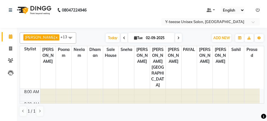
scroll to position [149, 0]
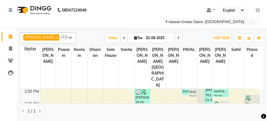
drag, startPoint x: 139, startPoint y: 31, endPoint x: 138, endPoint y: 25, distance: 5.7
click at [139, 31] on div "chaitrali x Dhaman x FAIZAN SALMANI x keshav nagar x Mosin khan x Neelam x PAYA…" at bounding box center [142, 74] width 245 height 89
click at [138, 6] on nav "08047224946 Select Location × Y-teease Unisex Salon, Amanora Default Panel My P…" at bounding box center [133, 14] width 267 height 28
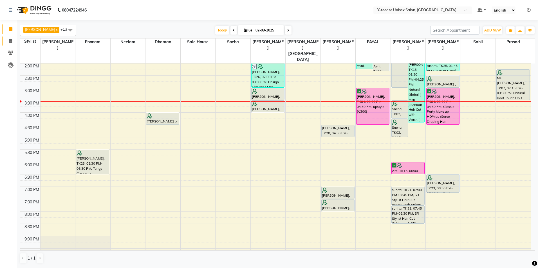
click at [9, 44] on span at bounding box center [11, 41] width 10 height 6
select select "service"
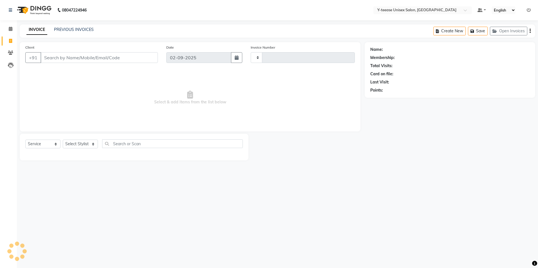
type input "6950"
click at [52, 55] on input "Client" at bounding box center [98, 57] width 117 height 11
select select "4"
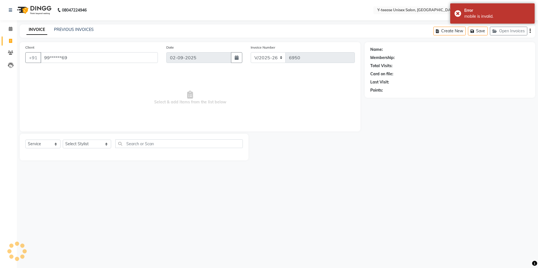
type input "99******69"
select select "1: Object"
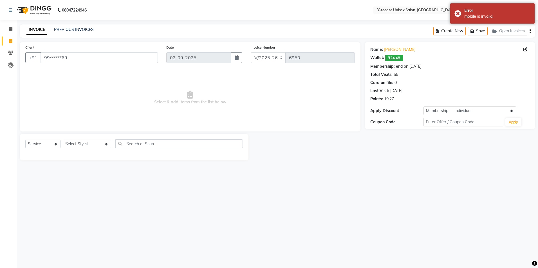
click at [90, 121] on div "Select Service Product Membership Package Voucher Prepaid Gift Card Select Styl…" at bounding box center [133, 145] width 217 height 13
click at [87, 121] on select "Select Stylist [PERSON_NAME] Dhaman [PERSON_NAME] [PERSON_NAME] nagar Manager M…" at bounding box center [87, 144] width 48 height 9
select select "73210"
click at [63, 121] on select "Select Stylist [PERSON_NAME] Dhaman [PERSON_NAME] [PERSON_NAME] nagar Manager M…" at bounding box center [87, 144] width 48 height 9
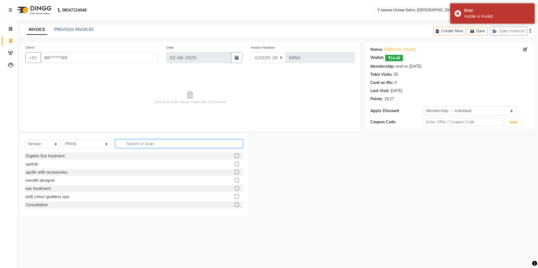
click at [115, 121] on input "text" at bounding box center [178, 143] width 127 height 9
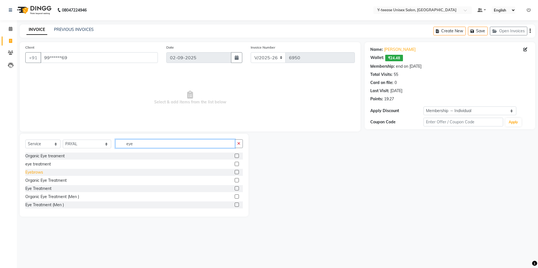
type input "eye"
click at [40, 121] on div "Eyebrows" at bounding box center [34, 173] width 18 height 6
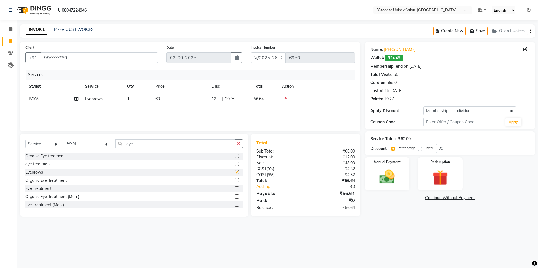
checkbox input "false"
click at [115, 121] on input "eye" at bounding box center [175, 143] width 120 height 9
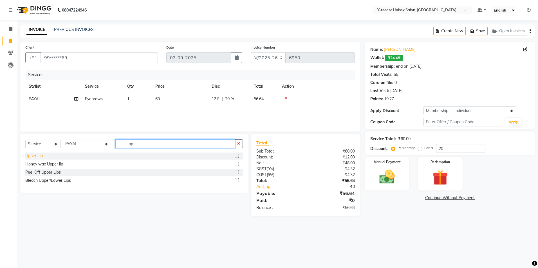
type input "upp"
click at [37, 121] on div "Upper Lip" at bounding box center [33, 156] width 17 height 6
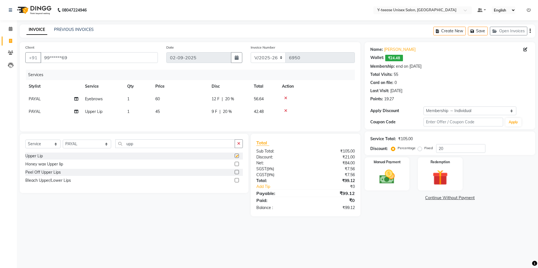
checkbox input "false"
click at [123, 121] on input "upp" at bounding box center [175, 143] width 120 height 9
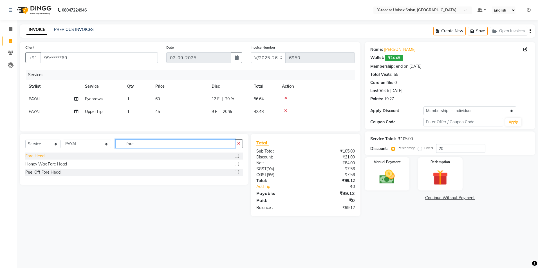
type input "fore"
click at [35, 121] on div "Fore Head" at bounding box center [34, 156] width 19 height 6
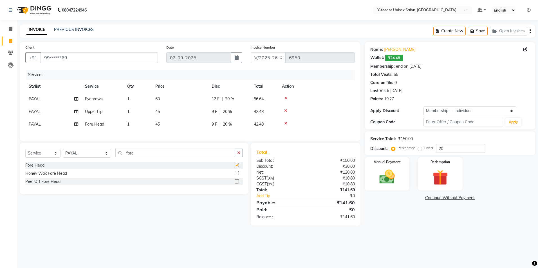
checkbox input "false"
click at [267, 121] on div "Name: Nitu Rathore Wallet: ₹24.48 Membership: end on 09-05-2026 Total Visits: 5…" at bounding box center [451, 134] width 175 height 184
click at [267, 121] on img at bounding box center [387, 177] width 26 height 19
click at [267, 121] on span "GPay" at bounding box center [444, 198] width 12 height 6
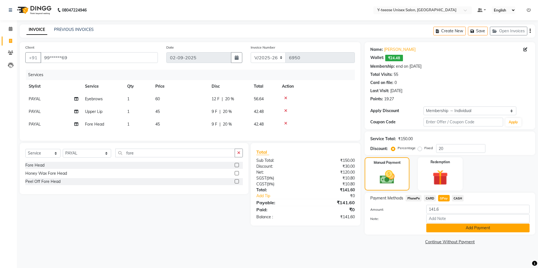
click at [267, 121] on button "Add Payment" at bounding box center [477, 228] width 103 height 9
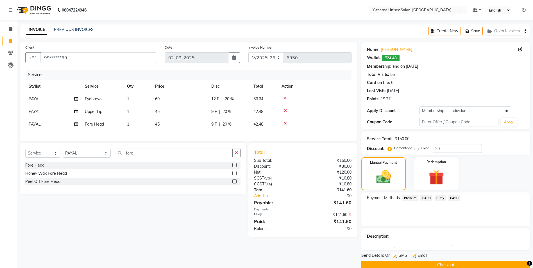
click at [267, 121] on button "Checkout" at bounding box center [446, 265] width 169 height 9
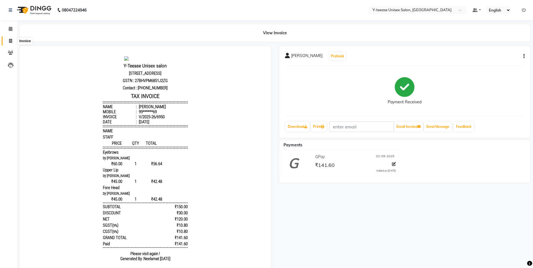
click at [10, 39] on icon at bounding box center [10, 41] width 3 height 4
select select "service"
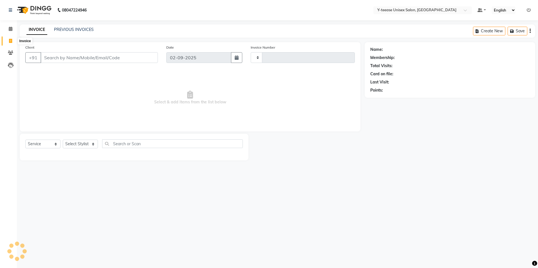
type input "6951"
select select "4"
click at [12, 26] on span at bounding box center [11, 29] width 10 height 6
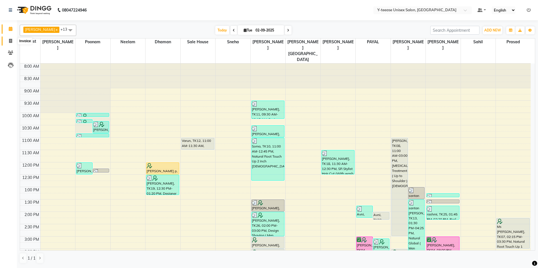
click at [7, 39] on span at bounding box center [11, 41] width 10 height 6
select select "4"
select select "service"
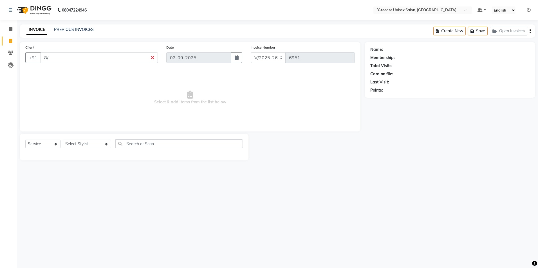
type input "8"
type input "8750048455"
click at [148, 58] on span "Add Client" at bounding box center [143, 58] width 22 height 6
select select "22"
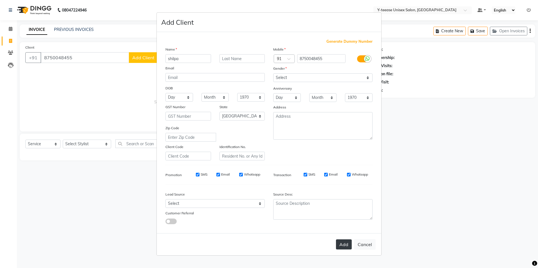
type input "shilpa"
click at [267, 121] on button "Add" at bounding box center [344, 245] width 16 height 10
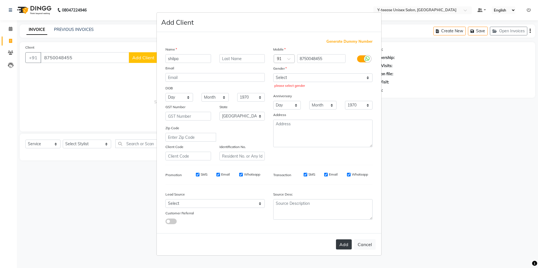
click at [267, 121] on button "Add" at bounding box center [344, 245] width 16 height 10
click at [244, 57] on input "text" at bounding box center [242, 58] width 46 height 9
type input "joshi"
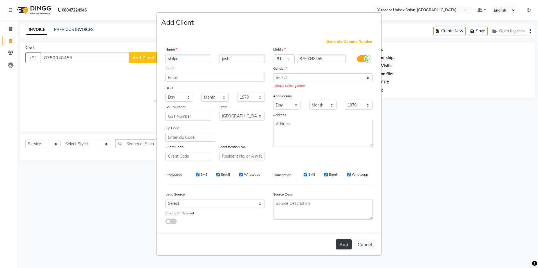
click at [267, 121] on button "Add" at bounding box center [344, 245] width 16 height 10
click at [267, 75] on select "Select Male Female Other Prefer Not To Say" at bounding box center [322, 77] width 99 height 9
select select "female"
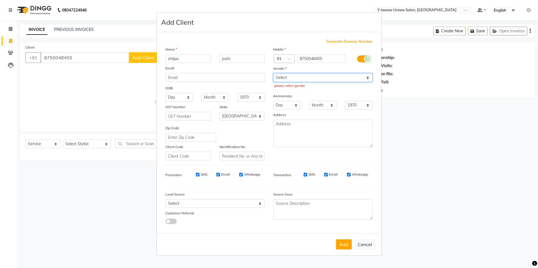
click at [267, 73] on select "Select Male Female Other Prefer Not To Say" at bounding box center [322, 77] width 99 height 9
click at [267, 121] on button "Add" at bounding box center [344, 245] width 16 height 10
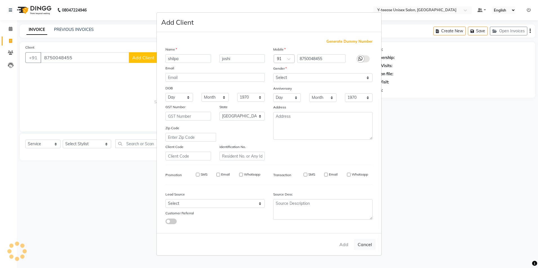
type input "87******55"
select select
select select "null"
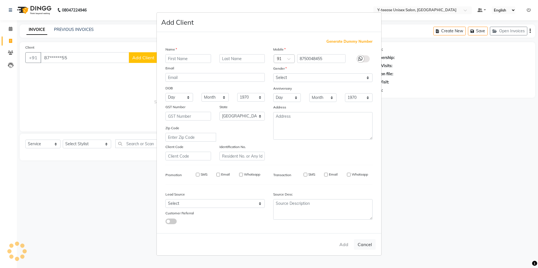
select select
checkbox input "false"
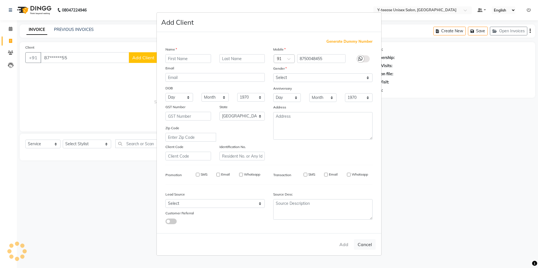
checkbox input "false"
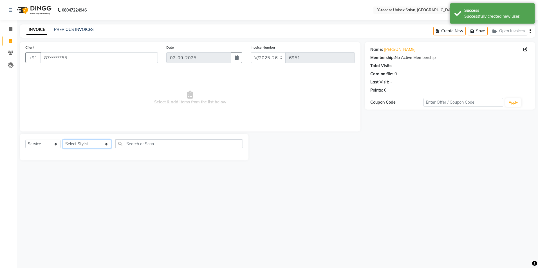
click at [95, 121] on select "Select Stylist chaitrali Dhaman FAIZAN SALMANI keshav nagar Manager Mosin khan …" at bounding box center [87, 144] width 48 height 9
select select "86041"
click at [63, 121] on select "Select Stylist chaitrali Dhaman FAIZAN SALMANI keshav nagar Manager Mosin khan …" at bounding box center [87, 144] width 48 height 9
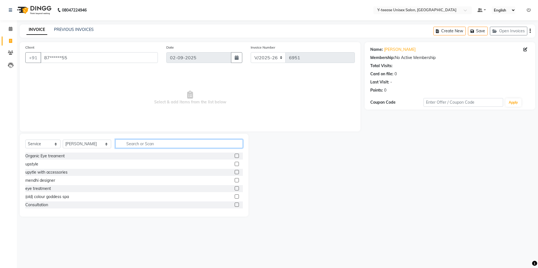
click at [127, 121] on input "text" at bounding box center [178, 143] width 127 height 9
type input "h"
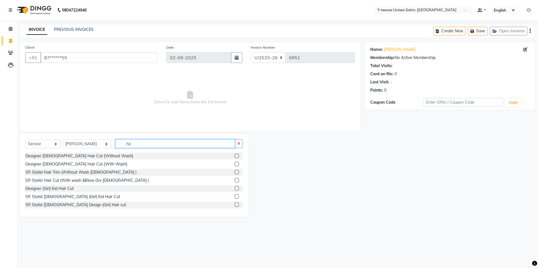
type input "h"
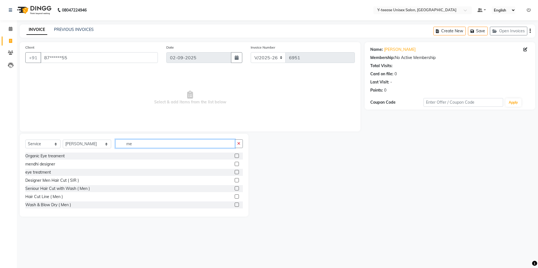
type input "m"
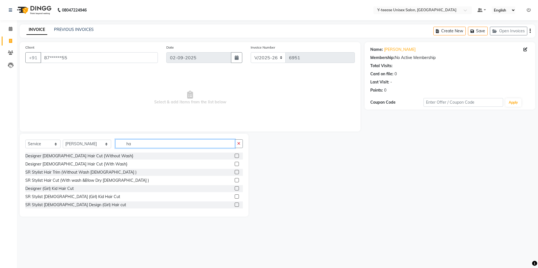
type input "h"
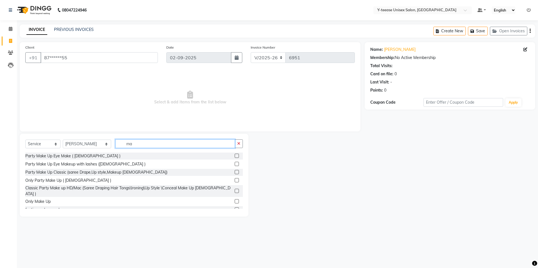
type input "m"
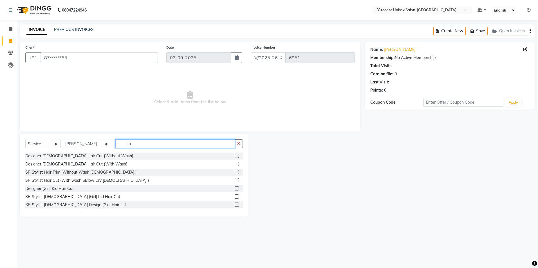
type input "h"
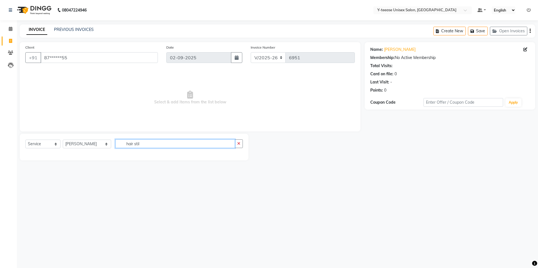
click at [129, 121] on input "hair stil" at bounding box center [175, 143] width 120 height 9
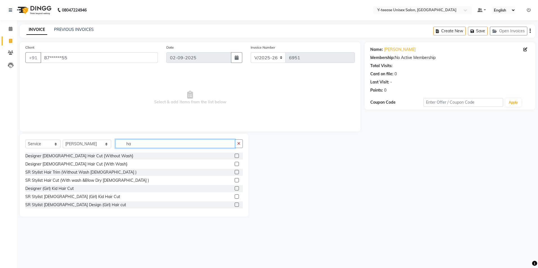
type input "h"
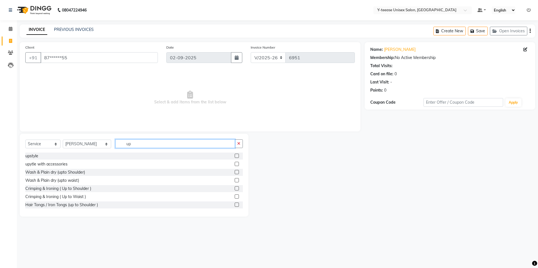
type input "up"
click at [230, 121] on div "upstyle" at bounding box center [133, 156] width 217 height 7
click at [235, 121] on label at bounding box center [237, 156] width 4 height 4
click at [235, 121] on input "checkbox" at bounding box center [237, 156] width 4 height 4
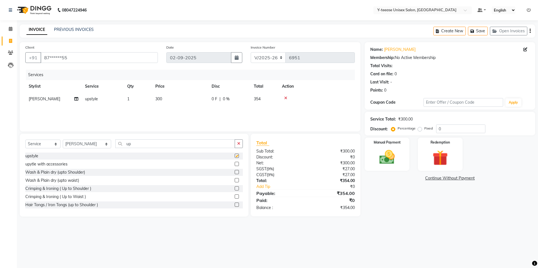
checkbox input "false"
click at [161, 98] on span "300" at bounding box center [158, 98] width 7 height 5
click at [197, 100] on input "300" at bounding box center [206, 100] width 49 height 9
click at [267, 95] on tr "chaitrali upstyle 1 300 0 F | 0 % 354" at bounding box center [189, 99] width 329 height 13
click at [267, 97] on td "354" at bounding box center [264, 99] width 28 height 13
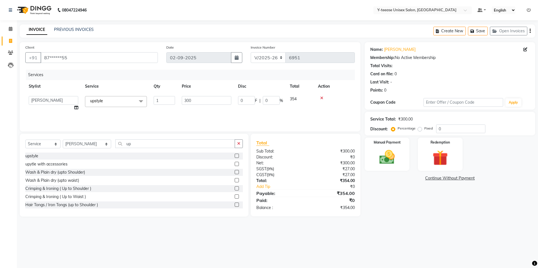
click at [267, 95] on td "354" at bounding box center [300, 103] width 28 height 21
click at [267, 121] on img at bounding box center [440, 158] width 26 height 20
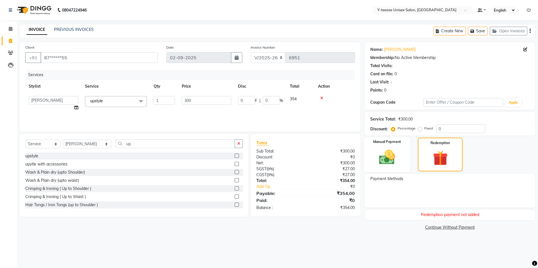
click at [267, 121] on div "Manual Payment" at bounding box center [387, 154] width 46 height 35
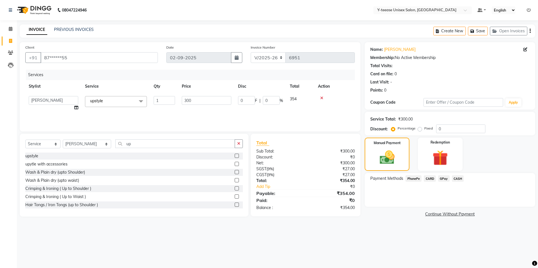
click at [267, 121] on span "GPay" at bounding box center [444, 178] width 12 height 6
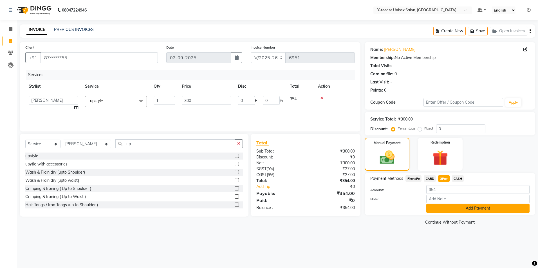
click at [267, 121] on button "Add Payment" at bounding box center [477, 208] width 103 height 9
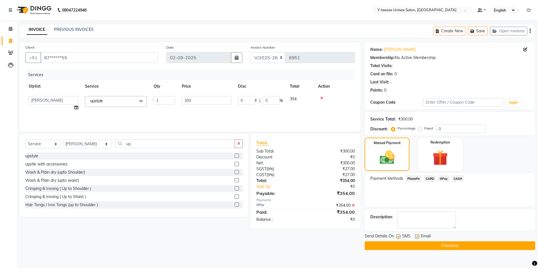
click at [267, 121] on button "Checkout" at bounding box center [449, 246] width 170 height 9
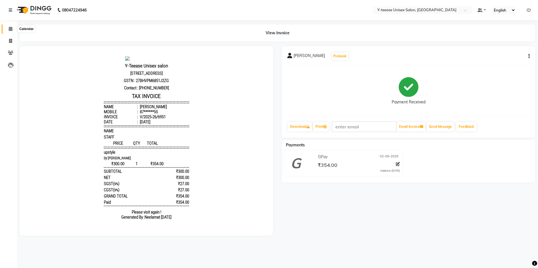
click at [9, 26] on span at bounding box center [11, 29] width 10 height 6
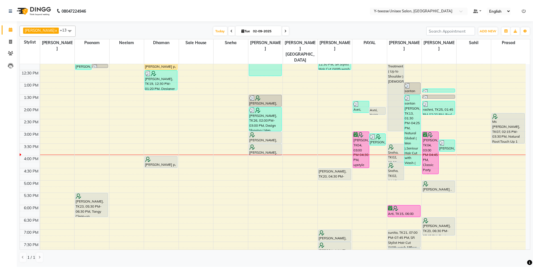
scroll to position [112, 0]
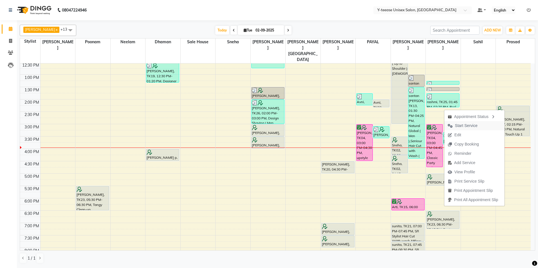
click at [267, 121] on button "Start Service" at bounding box center [474, 125] width 60 height 9
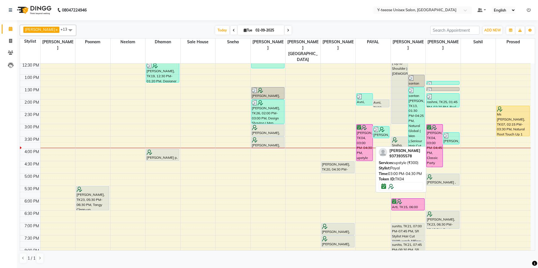
click at [267, 121] on div "mrunal, TK04, 03:00 PM-04:30 PM, upstyle (₹300)" at bounding box center [364, 143] width 16 height 36
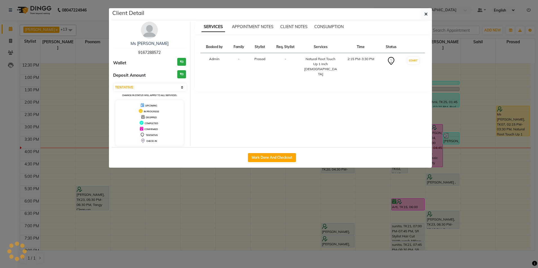
select select "6"
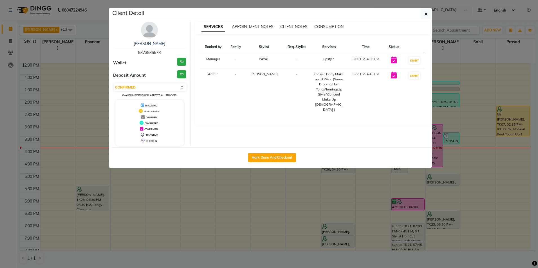
click at [267, 121] on div "Mark Done And Checkout" at bounding box center [272, 157] width 320 height 21
click at [267, 121] on button "Mark Done And Checkout" at bounding box center [272, 157] width 48 height 9
select select "service"
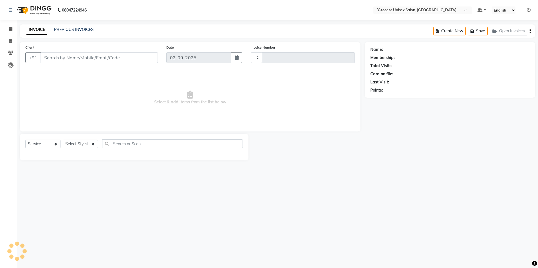
type input "6952"
select select "4"
type input "93******78"
select select "73210"
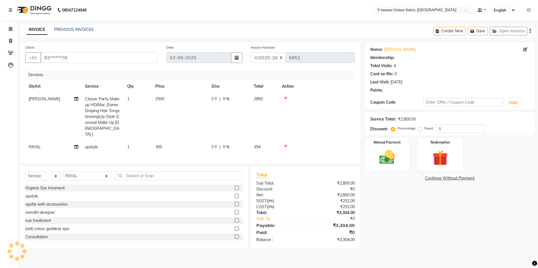
select select "1: Object"
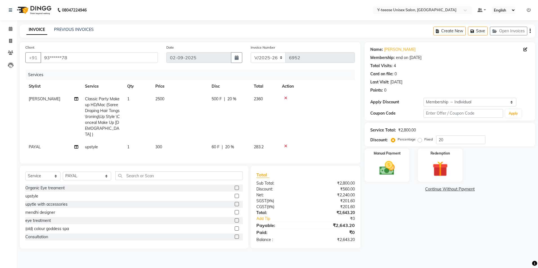
click at [267, 97] on icon at bounding box center [285, 98] width 3 height 4
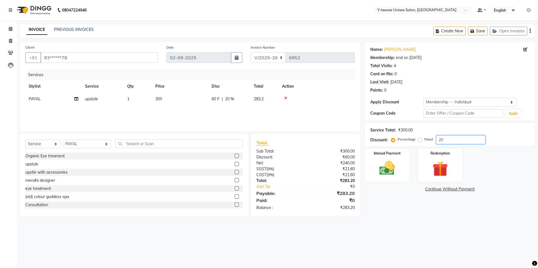
click at [267, 121] on input "20" at bounding box center [460, 140] width 49 height 9
type input "2"
click at [38, 99] on span "PAYAL" at bounding box center [35, 98] width 12 height 5
select select "73210"
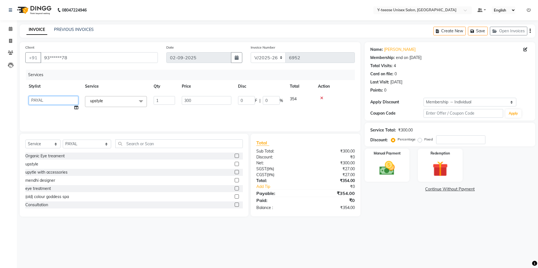
click at [38, 99] on select "chaitrali Dhaman FAIZAN SALMANI keshav nagar Manager Mosin khan Neelam PAYAL Po…" at bounding box center [53, 100] width 49 height 9
click at [189, 109] on td "300" at bounding box center [206, 103] width 56 height 21
click at [123, 121] on div "Select Service Product Membership Package Voucher Prepaid Gift Card Select Styl…" at bounding box center [134, 175] width 229 height 83
click at [120, 121] on input "text" at bounding box center [178, 143] width 127 height 9
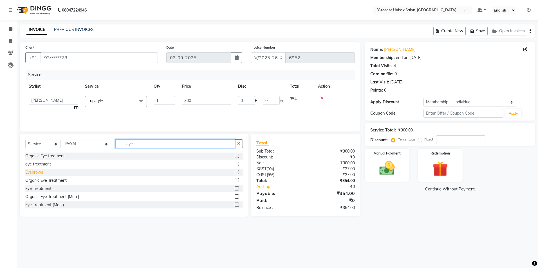
type input "eye"
click at [31, 121] on div "Eyebrows" at bounding box center [34, 173] width 18 height 6
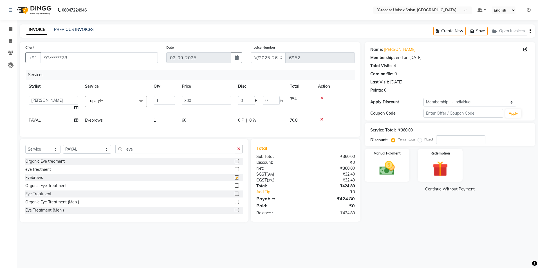
checkbox input "false"
click at [129, 121] on input "eye" at bounding box center [175, 149] width 120 height 9
click at [267, 121] on img at bounding box center [387, 168] width 26 height 19
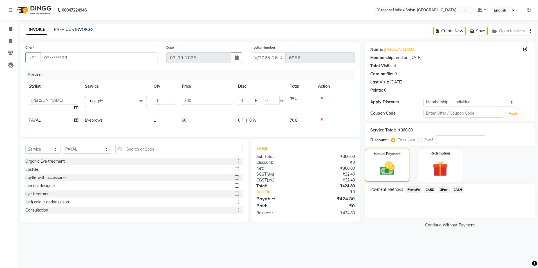
click at [267, 121] on span "GPay" at bounding box center [444, 189] width 12 height 6
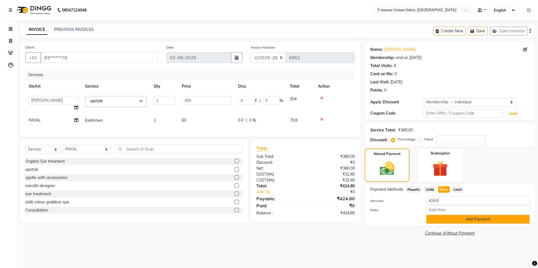
click at [267, 121] on button "Add Payment" at bounding box center [477, 219] width 103 height 9
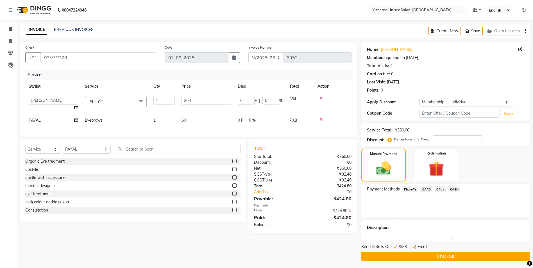
scroll to position [1, 0]
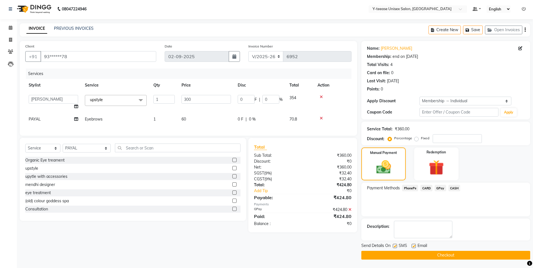
click at [267, 121] on button "Checkout" at bounding box center [446, 255] width 169 height 9
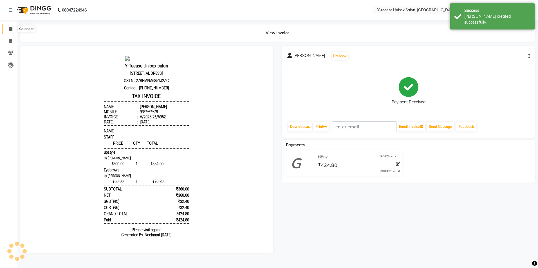
drag, startPoint x: 8, startPoint y: 27, endPoint x: 13, endPoint y: 28, distance: 4.9
click at [8, 27] on span at bounding box center [11, 29] width 10 height 6
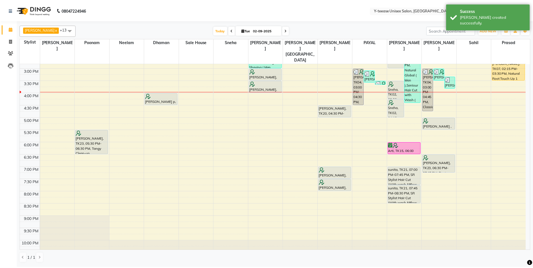
scroll to position [141, 0]
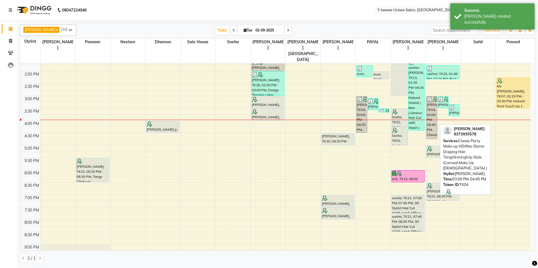
click at [267, 96] on div "mrunal, TK04, 03:00 PM-04:45 PM, Classic Party Make up HD/Mac (Saree Draping Ha…" at bounding box center [431, 117] width 10 height 42
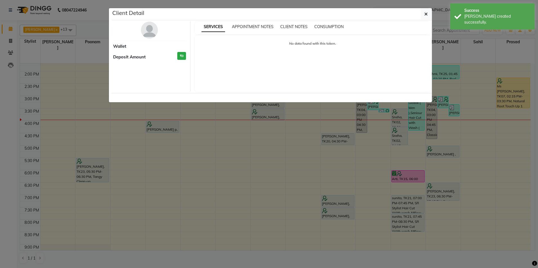
select select "3"
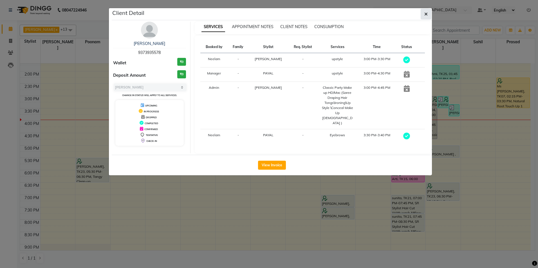
click at [267, 15] on button "button" at bounding box center [425, 14] width 11 height 11
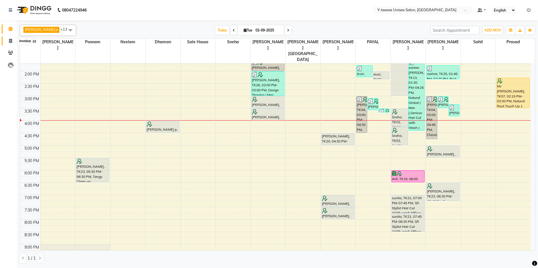
click at [8, 43] on span at bounding box center [11, 41] width 10 height 6
select select "4"
select select "service"
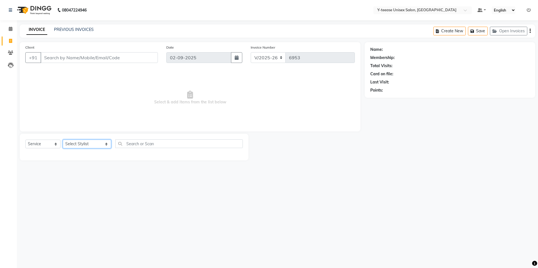
click at [81, 121] on select "Select Stylist chaitrali Dhaman FAIZAN SALMANI keshav nagar Manager Mosin khan …" at bounding box center [87, 144] width 48 height 9
select select "57"
click at [63, 121] on select "Select Stylist chaitrali Dhaman FAIZAN SALMANI keshav nagar Manager Mosin khan …" at bounding box center [87, 144] width 48 height 9
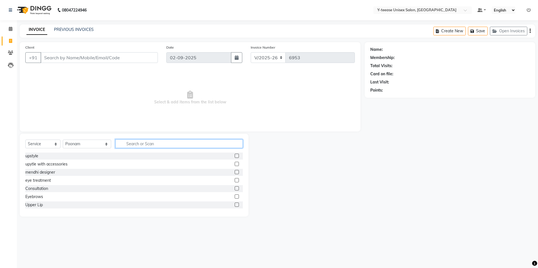
click at [118, 121] on input "text" at bounding box center [178, 143] width 127 height 9
type input "roll"
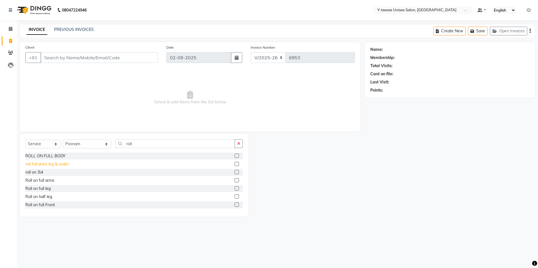
click at [58, 121] on div "roll full arms leg & under" at bounding box center [47, 164] width 44 height 6
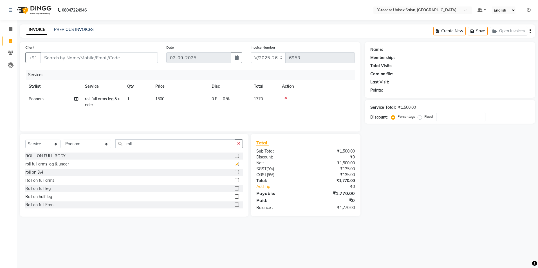
checkbox input "false"
click at [124, 121] on input "roll" at bounding box center [175, 143] width 120 height 9
click at [126, 121] on input "roll" at bounding box center [175, 143] width 120 height 9
type input "r"
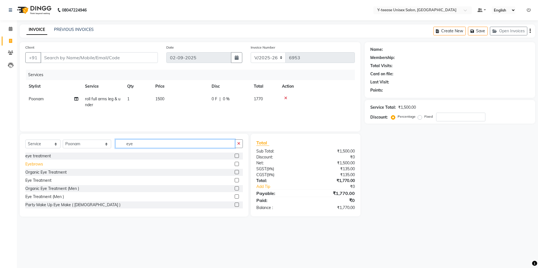
type input "eye"
click at [34, 121] on div "Eyebrows" at bounding box center [34, 164] width 18 height 6
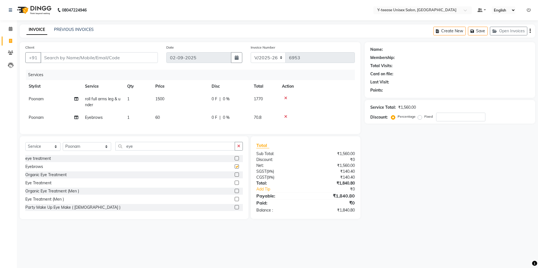
checkbox input "false"
click at [136, 121] on input "eye" at bounding box center [175, 146] width 120 height 9
type input "e"
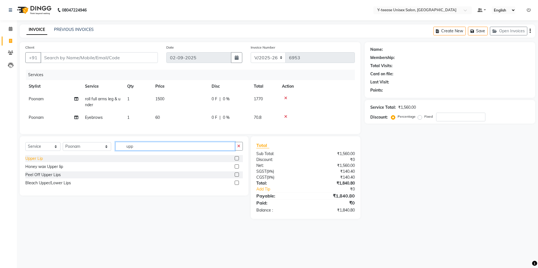
type input "upp"
click at [38, 121] on div "Upper Lip" at bounding box center [33, 159] width 17 height 6
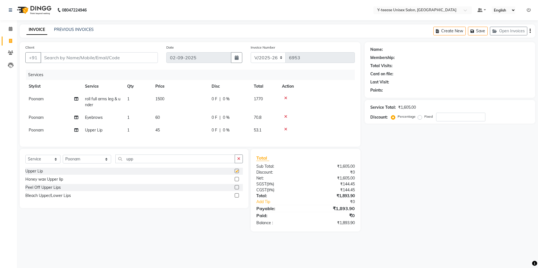
checkbox input "false"
click at [100, 58] on input "Client" at bounding box center [98, 57] width 117 height 11
type input "7"
type input "0"
click at [83, 70] on ngb-highlight "72******88" at bounding box center [74, 71] width 23 height 6
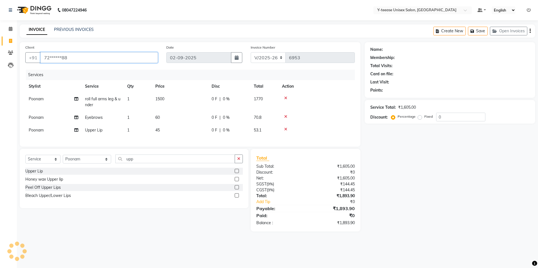
type input "72******88"
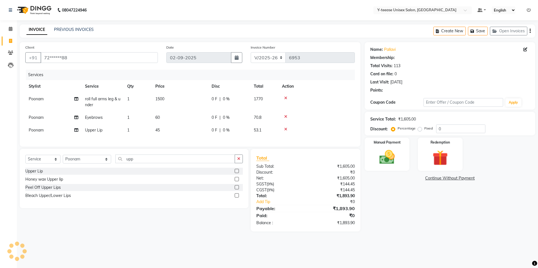
type input "20"
select select "1: Object"
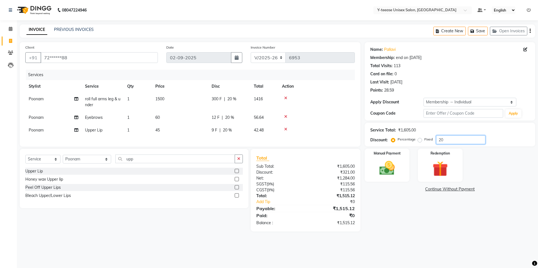
click at [267, 121] on input "20" at bounding box center [460, 140] width 49 height 9
type input "2"
click at [267, 121] on img at bounding box center [387, 168] width 26 height 19
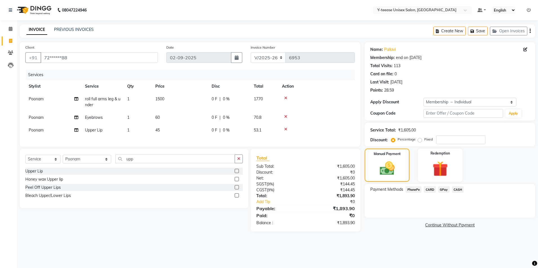
click at [267, 121] on span "GPay" at bounding box center [444, 189] width 12 height 6
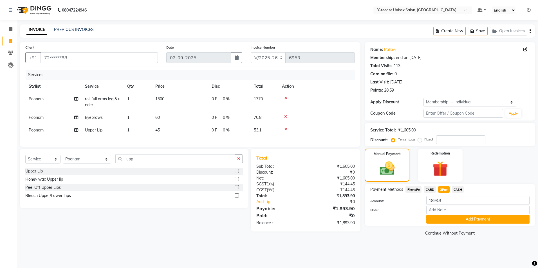
click at [267, 121] on button "Add Payment" at bounding box center [477, 219] width 103 height 9
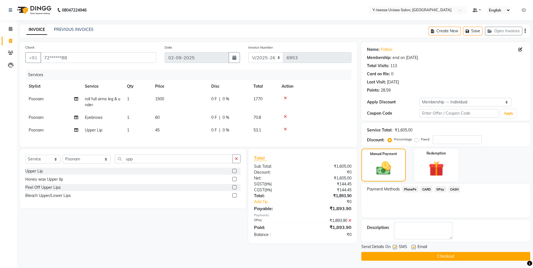
click at [267, 121] on button "Checkout" at bounding box center [446, 256] width 169 height 9
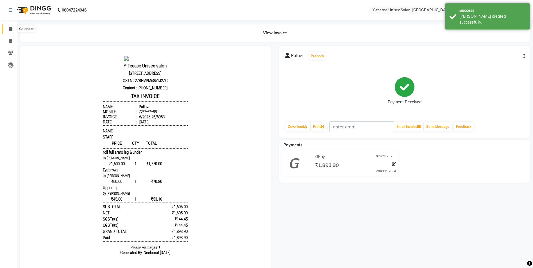
click at [12, 28] on icon at bounding box center [11, 29] width 4 height 4
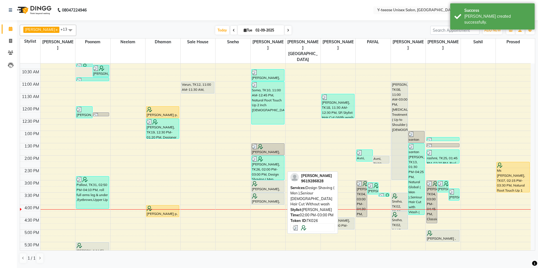
scroll to position [141, 0]
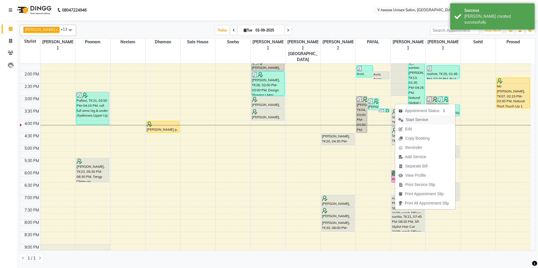
click at [267, 120] on span "Start Service" at bounding box center [417, 120] width 22 height 6
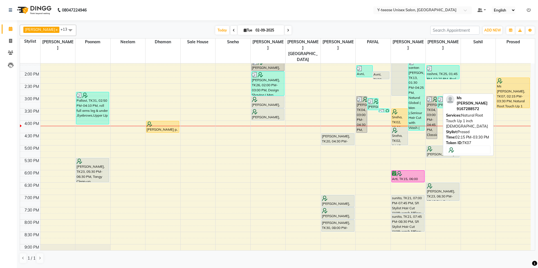
click at [267, 78] on div "Ms Swapna, TK07, 02:15 PM-03:30 PM, Natural Root Touch Up 1 inch Female" at bounding box center [512, 93] width 33 height 30
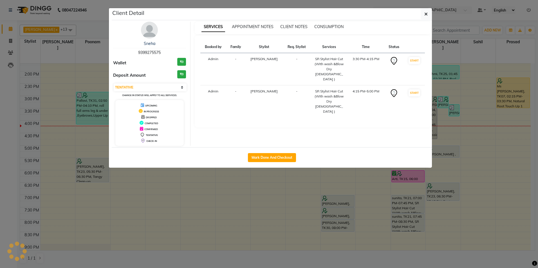
select select "1"
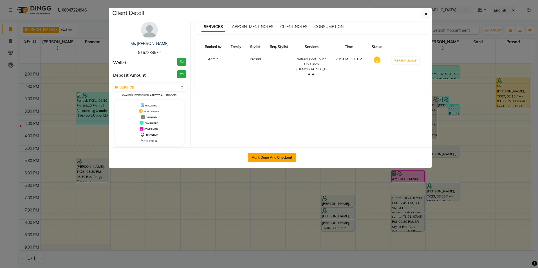
click at [267, 121] on button "Mark Done And Checkout" at bounding box center [272, 157] width 48 height 9
select select "4"
select select "service"
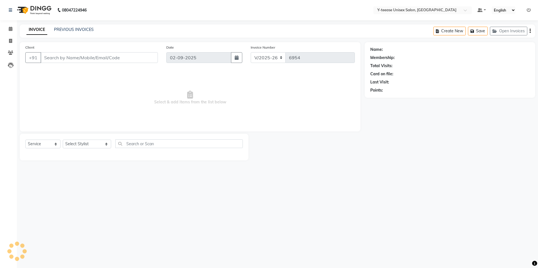
type input "91******72"
select select "88412"
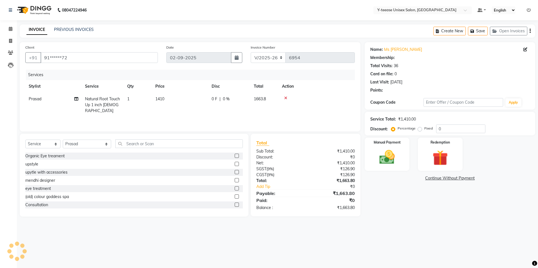
select select "1: Object"
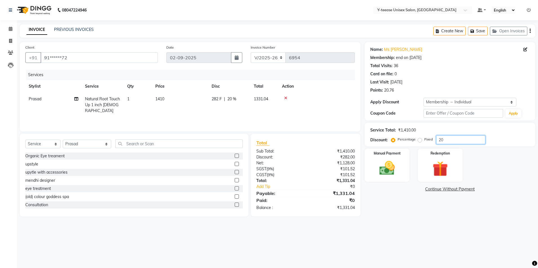
click at [267, 121] on input "20" at bounding box center [460, 140] width 49 height 9
type input "25"
click at [267, 121] on div "08047224946 Select Location × Y-teease Unisex Salon, Amanora Default Panel My P…" at bounding box center [269, 134] width 538 height 268
click at [267, 121] on img at bounding box center [387, 168] width 26 height 19
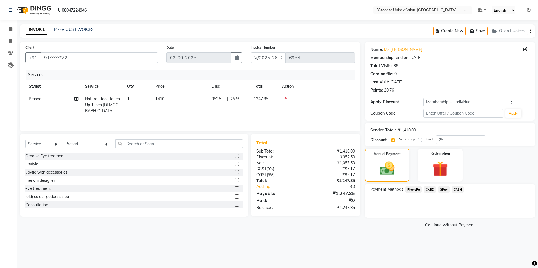
click at [267, 121] on span "CASH" at bounding box center [458, 189] width 12 height 6
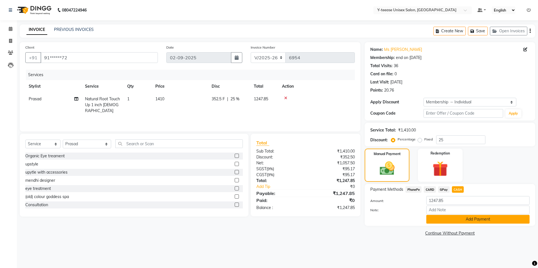
click at [267, 121] on button "Add Payment" at bounding box center [477, 219] width 103 height 9
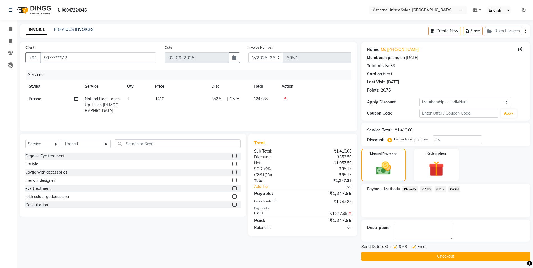
click at [267, 121] on button "Checkout" at bounding box center [446, 256] width 169 height 9
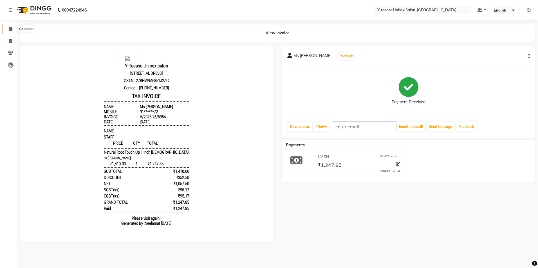
click at [9, 31] on icon at bounding box center [11, 29] width 4 height 4
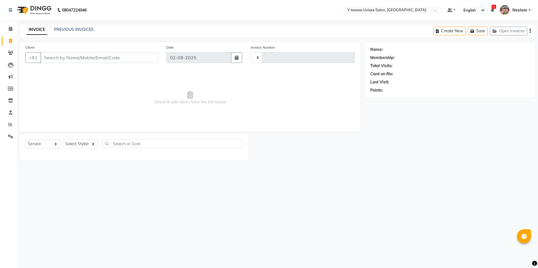
select select "service"
type input "6953"
select select "4"
click at [10, 31] on icon at bounding box center [11, 29] width 4 height 4
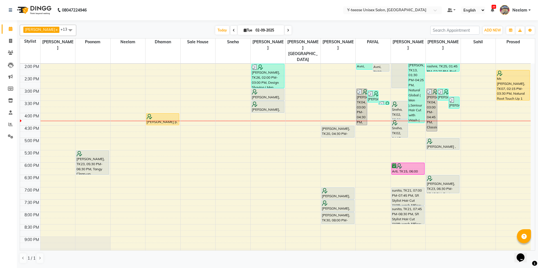
scroll to position [169, 0]
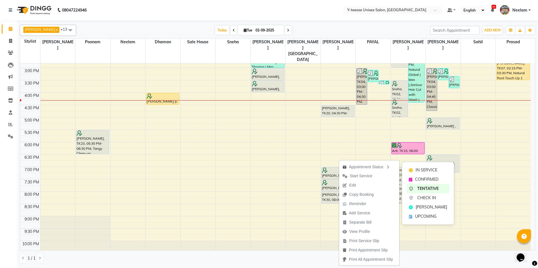
click at [419, 179] on span "CONFIRMED" at bounding box center [426, 180] width 23 height 6
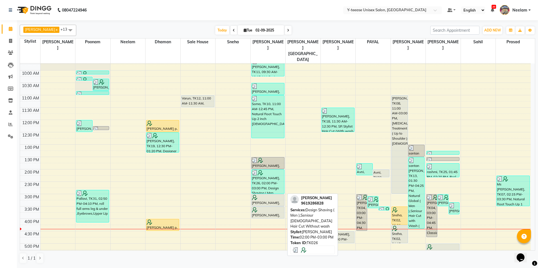
scroll to position [56, 0]
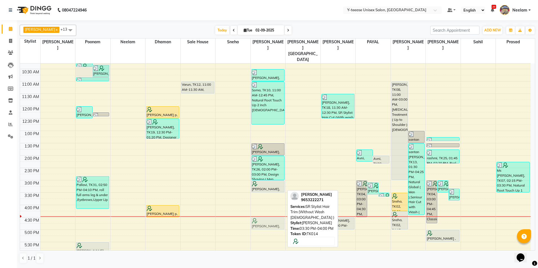
drag, startPoint x: 269, startPoint y: 186, endPoint x: 269, endPoint y: 211, distance: 24.7
click at [269, 211] on div "Snehal, TK11, 09:30 AM-10:15 AM, Seniour Kids Hair Cut ( Boy ) Anita, TK01, 10:…" at bounding box center [268, 192] width 35 height 371
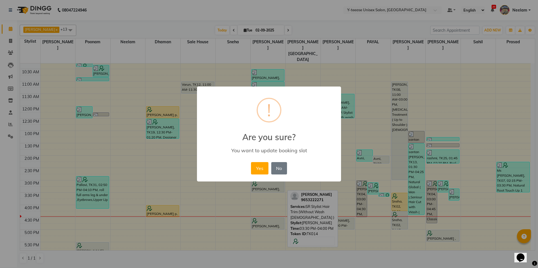
click at [261, 171] on button "Yes" at bounding box center [259, 168] width 17 height 12
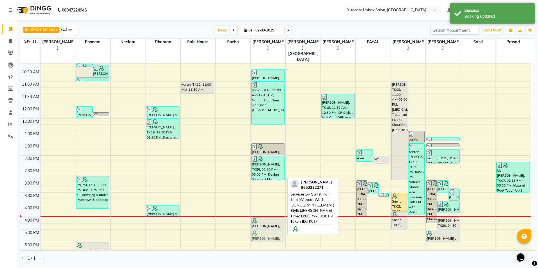
drag, startPoint x: 265, startPoint y: 172, endPoint x: 264, endPoint y: 222, distance: 50.6
click at [264, 222] on div "Snehal, TK11, 09:30 AM-10:15 AM, Seniour Kids Hair Cut ( Boy ) Anita, TK01, 10:…" at bounding box center [268, 192] width 35 height 371
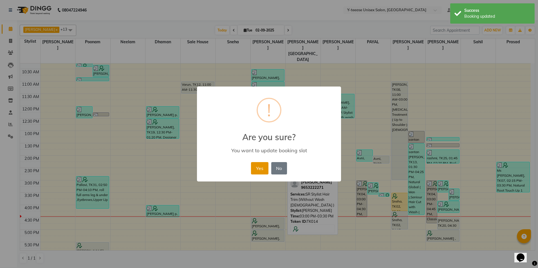
click at [262, 168] on button "Yes" at bounding box center [259, 168] width 17 height 12
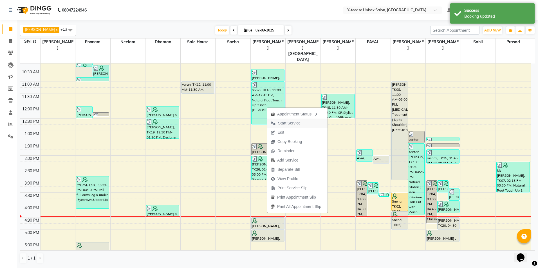
click at [301, 121] on span "Start Service" at bounding box center [285, 123] width 37 height 9
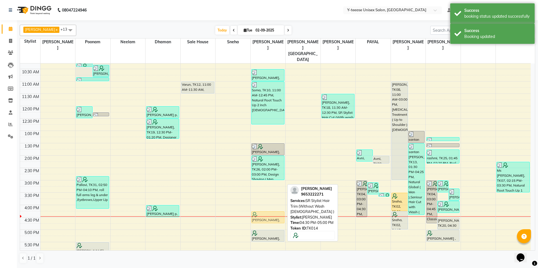
click at [260, 208] on div "Snehal, TK11, 09:30 AM-10:15 AM, Seniour Kids Hair Cut ( Boy ) Anita, TK01, 10:…" at bounding box center [268, 192] width 35 height 371
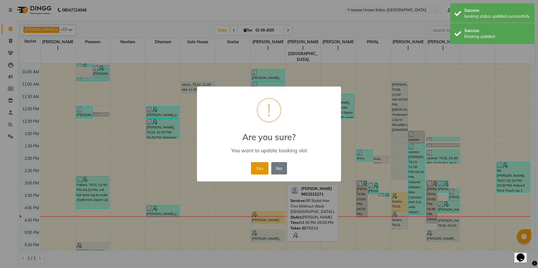
click at [258, 172] on button "Yes" at bounding box center [259, 168] width 17 height 12
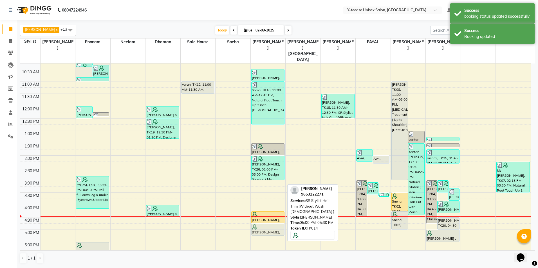
drag, startPoint x: 263, startPoint y: 223, endPoint x: 263, endPoint y: 219, distance: 4.2
click at [263, 219] on div "Snehal, TK11, 09:30 AM-10:15 AM, Seniour Kids Hair Cut ( Boy ) Anita, TK01, 10:…" at bounding box center [268, 192] width 35 height 371
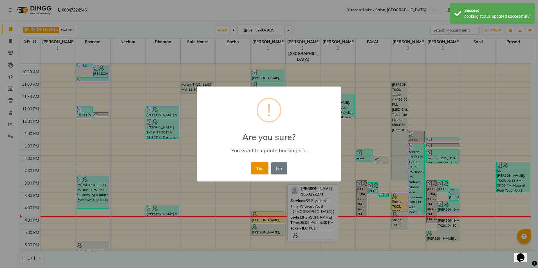
click at [263, 169] on button "Yes" at bounding box center [259, 168] width 17 height 12
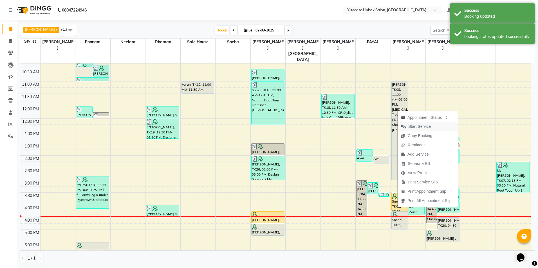
click at [415, 128] on span "Start Service" at bounding box center [419, 127] width 22 height 6
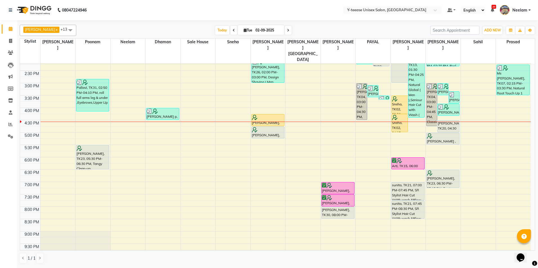
scroll to position [172, 0]
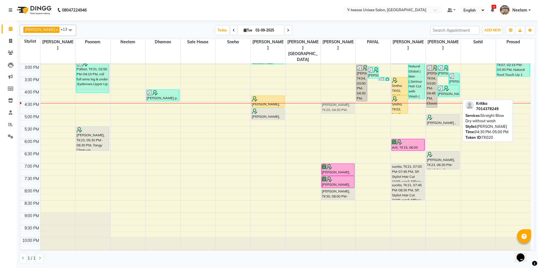
drag, startPoint x: 445, startPoint y: 94, endPoint x: 342, endPoint y: 95, distance: 103.2
click at [342, 95] on tr "preona roy, TK06, 10:15 AM-10:25 AM, Upper Lip Amita p, TK16, 10:20 AM-10:50 AM…" at bounding box center [275, 76] width 510 height 371
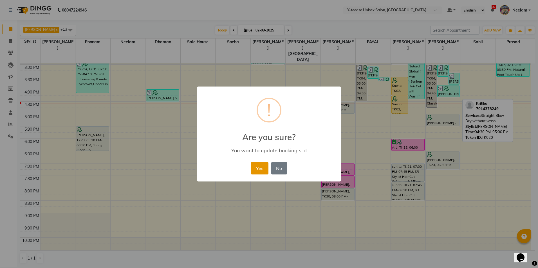
click at [263, 173] on button "Yes" at bounding box center [259, 168] width 17 height 12
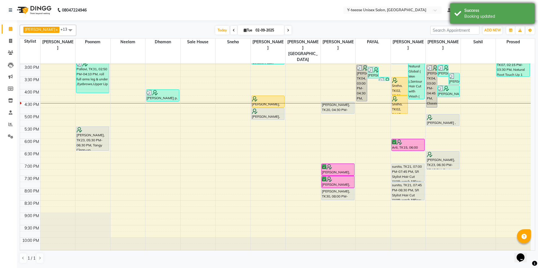
click at [473, 19] on div "Success Booking updated" at bounding box center [492, 13] width 84 height 20
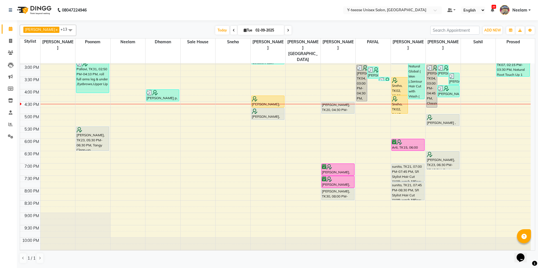
click at [287, 32] on icon at bounding box center [288, 30] width 2 height 3
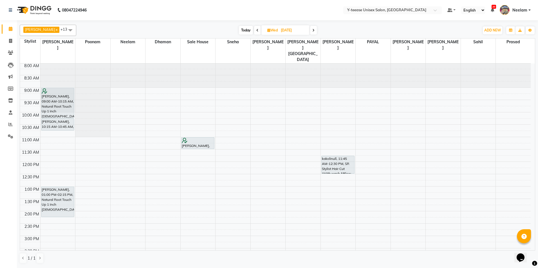
scroll to position [0, 0]
click at [239, 30] on span "Today" at bounding box center [246, 30] width 14 height 9
type input "02-09-2025"
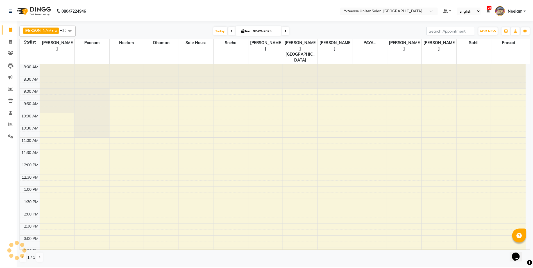
scroll to position [172, 0]
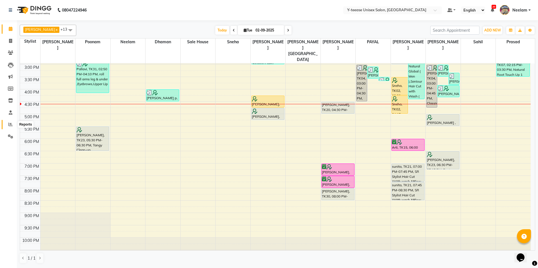
click at [11, 126] on icon at bounding box center [10, 124] width 4 height 4
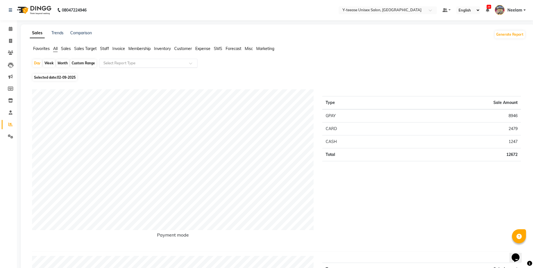
click at [123, 61] on input "text" at bounding box center [142, 63] width 81 height 6
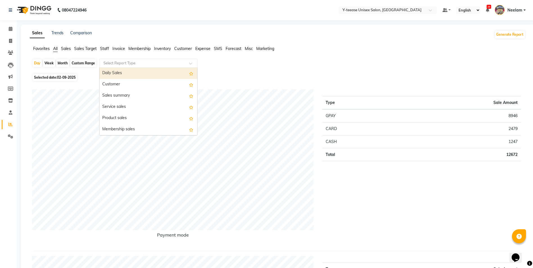
click at [63, 64] on div "Month" at bounding box center [62, 63] width 13 height 8
select select "9"
select select "2025"
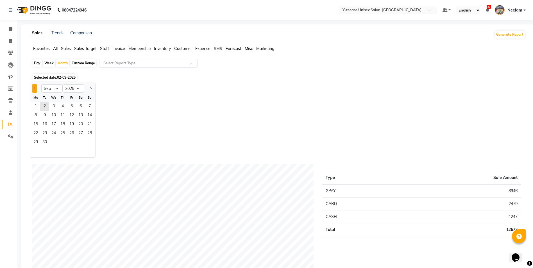
click at [34, 90] on button "Previous month" at bounding box center [34, 88] width 4 height 9
select select "8"
click at [68, 106] on span "1" at bounding box center [71, 106] width 9 height 9
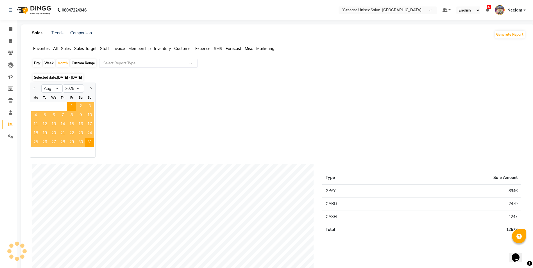
click at [122, 63] on input "text" at bounding box center [142, 63] width 81 height 6
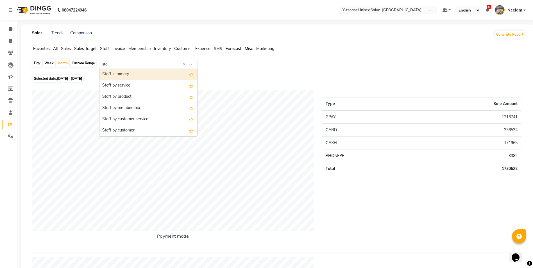
type input "staf"
click at [131, 78] on div "Staff summary" at bounding box center [149, 74] width 98 height 11
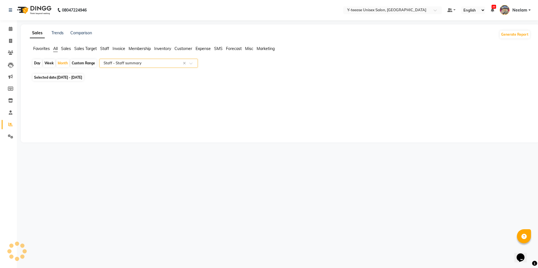
select select "csv"
click at [147, 65] on input "text" at bounding box center [142, 63] width 81 height 6
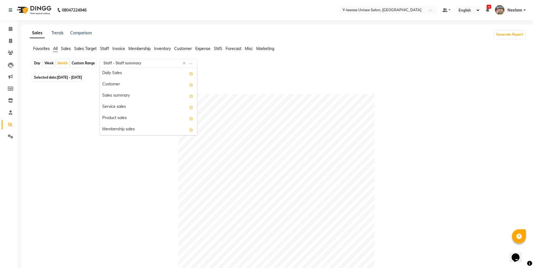
scroll to position [202, 0]
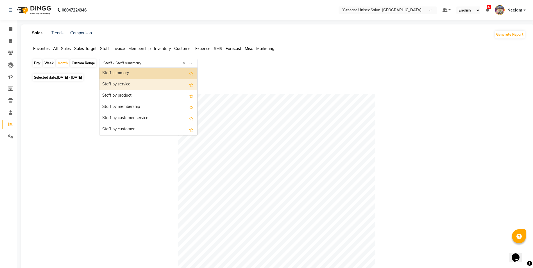
click at [137, 83] on div "Staff by service" at bounding box center [149, 84] width 98 height 11
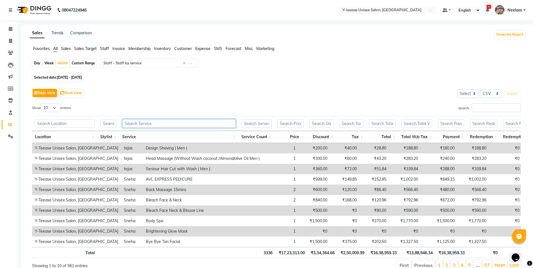
click at [225, 123] on input "text" at bounding box center [179, 123] width 114 height 9
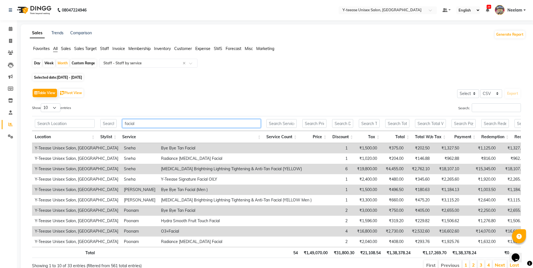
type input "facial"
click at [108, 125] on input "text" at bounding box center [108, 123] width 16 height 9
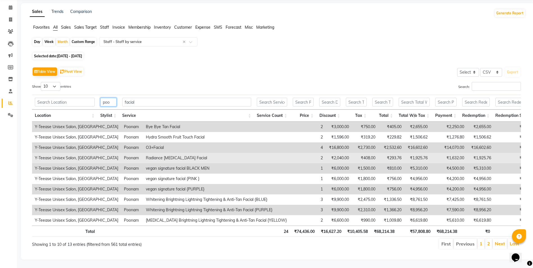
scroll to position [30, 0]
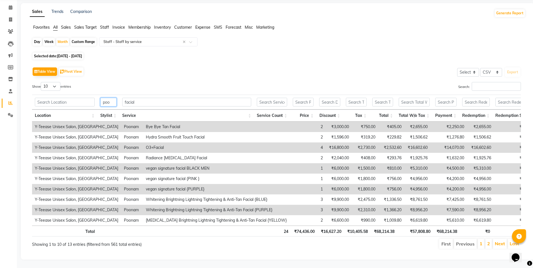
type input "poo"
drag, startPoint x: 60, startPoint y: 78, endPoint x: 58, endPoint y: 83, distance: 5.0
click at [60, 82] on select "10 25 50 100" at bounding box center [51, 86] width 20 height 9
select select "25"
click at [42, 82] on select "10 25 50 100" at bounding box center [51, 86] width 20 height 9
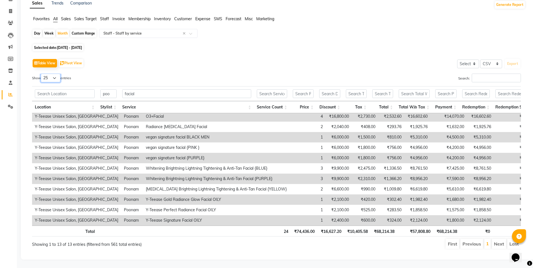
scroll to position [27, 0]
drag, startPoint x: 288, startPoint y: 232, endPoint x: 233, endPoint y: 214, distance: 57.5
click at [283, 232] on th "24" at bounding box center [273, 231] width 36 height 11
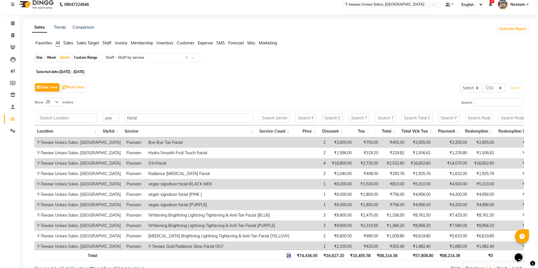
scroll to position [0, 0]
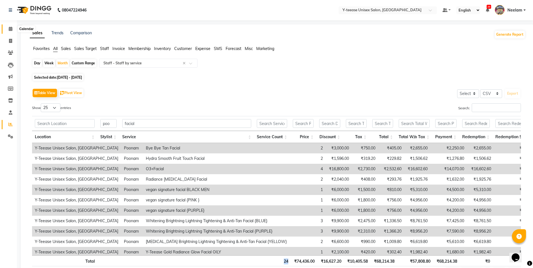
click at [12, 28] on icon at bounding box center [11, 29] width 4 height 4
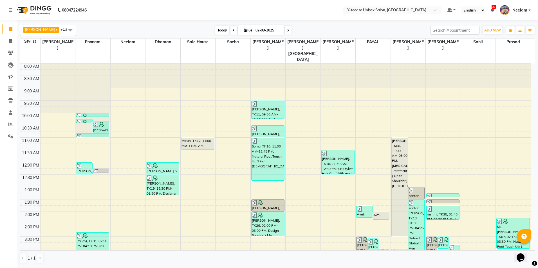
click at [215, 30] on span "Today" at bounding box center [222, 30] width 14 height 9
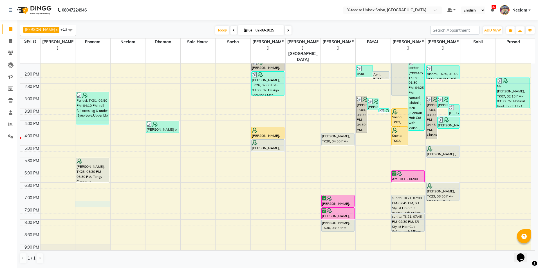
click at [83, 193] on div "8:00 AM 8:30 AM 9:00 AM 9:30 AM 10:00 AM 10:30 AM 11:00 AM 11:30 AM 12:00 PM 12…" at bounding box center [275, 108] width 510 height 371
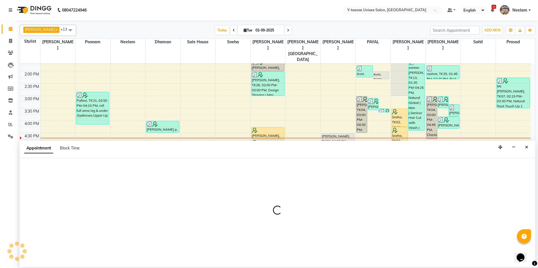
select select "57"
select select "tentative"
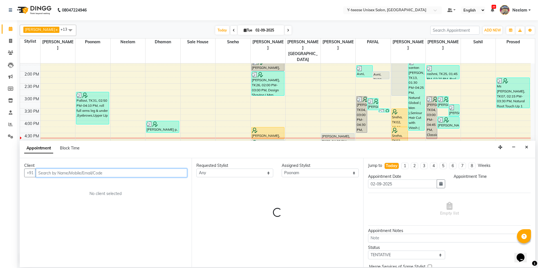
select select "1155"
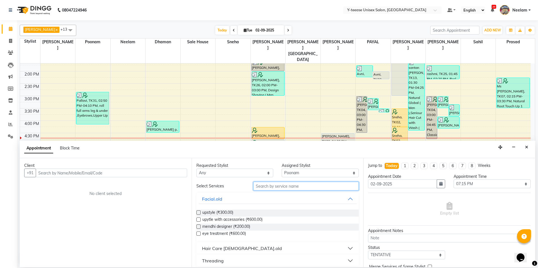
click at [259, 188] on input "text" at bounding box center [305, 186] width 105 height 9
click at [339, 186] on input "text" at bounding box center [305, 186] width 105 height 9
type input "roll"
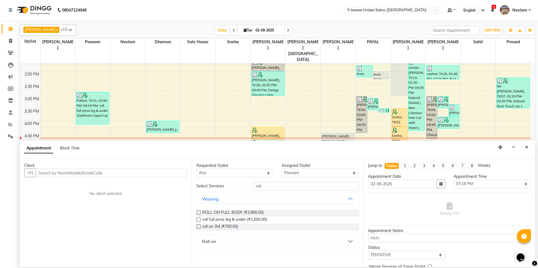
click at [233, 243] on button "Roll on" at bounding box center [278, 242] width 158 height 10
click at [226, 257] on span "Roll on full arms (₹600.00)" at bounding box center [225, 255] width 47 height 7
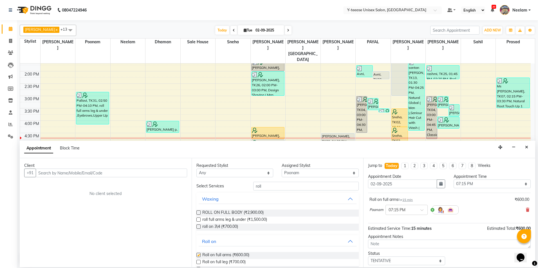
checkbox input "false"
click at [259, 189] on input "roll" at bounding box center [305, 186] width 105 height 9
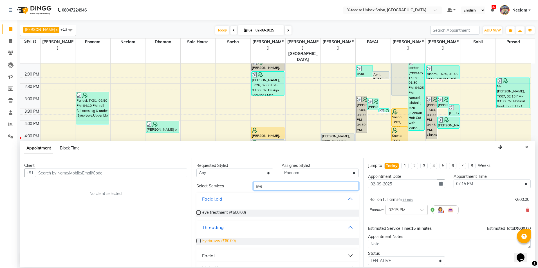
type input "eye"
click at [224, 242] on span "Eyebrows (₹60.00)" at bounding box center [218, 241] width 33 height 7
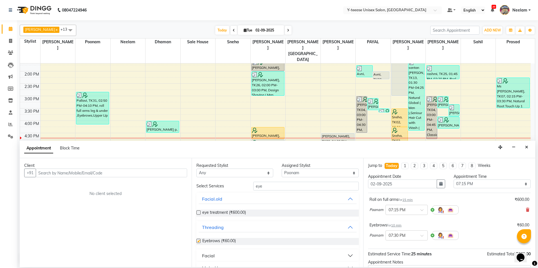
checkbox input "false"
click at [274, 186] on input "eye" at bounding box center [305, 186] width 105 height 9
click at [273, 186] on input "eye" at bounding box center [305, 186] width 105 height 9
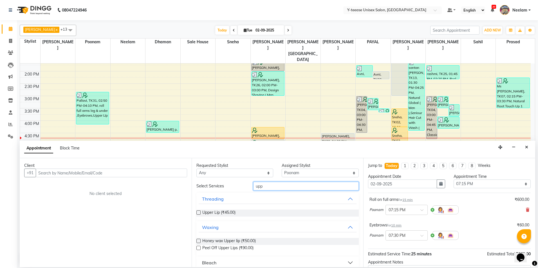
type input "upp"
click at [236, 215] on div "Upper Lip (₹45.00)" at bounding box center [277, 213] width 163 height 7
click at [234, 215] on span "Upper Lip (₹45.00)" at bounding box center [218, 213] width 33 height 7
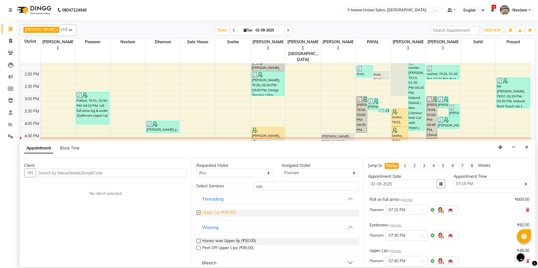
checkbox input "false"
click at [179, 175] on input "text" at bounding box center [111, 173] width 151 height 9
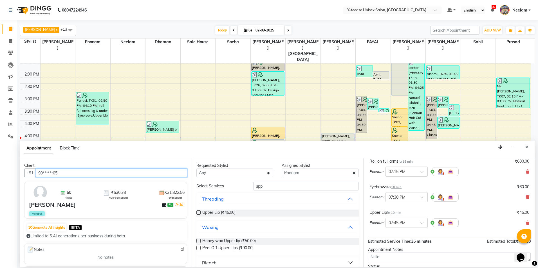
scroll to position [85, 0]
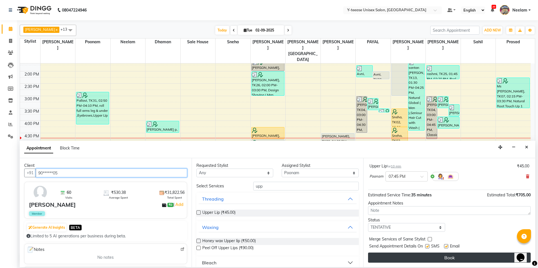
type input "90******05"
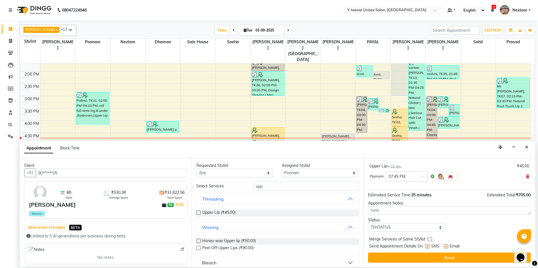
click at [424, 256] on button "Book" at bounding box center [449, 258] width 163 height 10
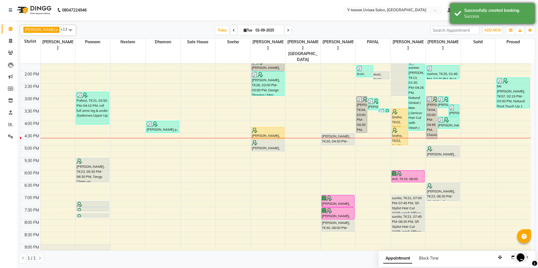
click at [472, 22] on div "Successfully created booking. Success" at bounding box center [492, 13] width 84 height 20
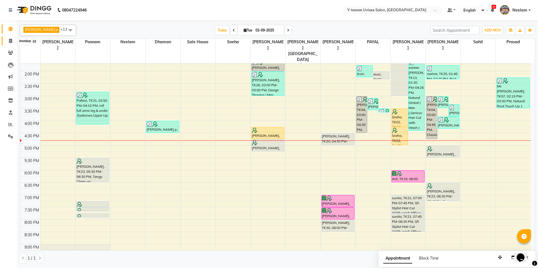
click at [10, 42] on icon at bounding box center [10, 41] width 3 height 4
select select "service"
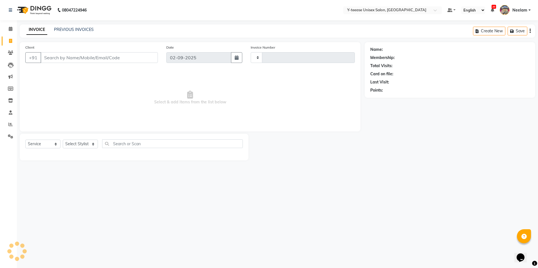
type input "6957"
select select "4"
click at [82, 146] on select "Select Stylist" at bounding box center [80, 144] width 35 height 9
select select "57"
click at [63, 140] on select "Select Stylist chaitrali Dhaman FAIZAN SALMANI keshav nagar Manager Mosin khan …" at bounding box center [87, 144] width 48 height 9
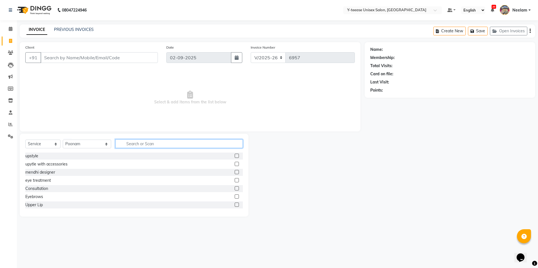
click at [120, 143] on input "text" at bounding box center [178, 143] width 127 height 9
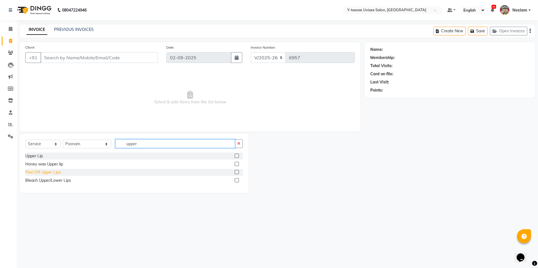
type input "upper"
click at [38, 172] on div "Peel Off Upper Lips" at bounding box center [42, 173] width 35 height 6
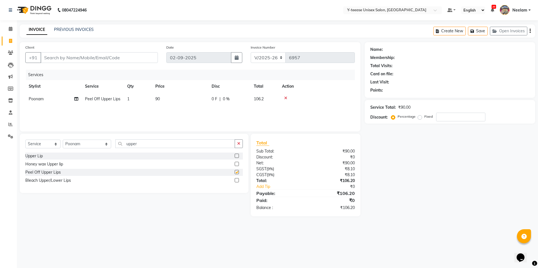
checkbox input "false"
click at [86, 58] on input "Client" at bounding box center [98, 57] width 117 height 11
type input "9"
type input "0"
type input "98******80"
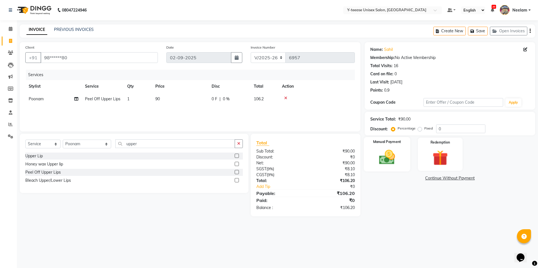
click at [394, 160] on img at bounding box center [387, 157] width 26 height 19
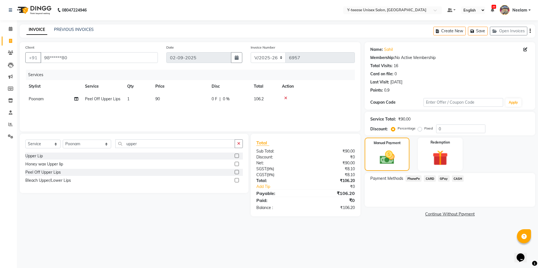
click at [442, 180] on span "GPay" at bounding box center [444, 178] width 12 height 6
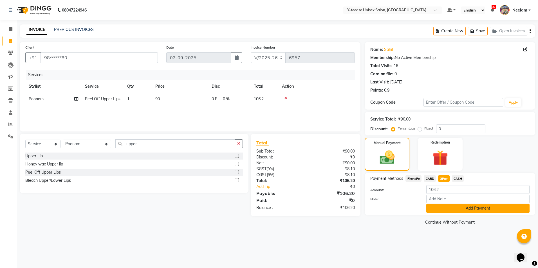
click at [445, 206] on button "Add Payment" at bounding box center [477, 208] width 103 height 9
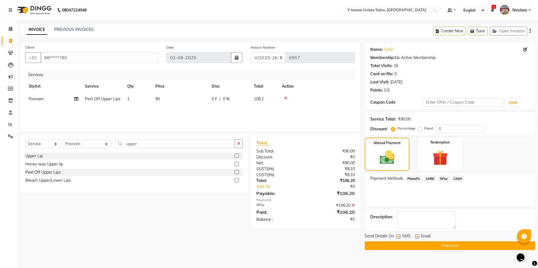
click at [438, 244] on button "Checkout" at bounding box center [449, 246] width 170 height 9
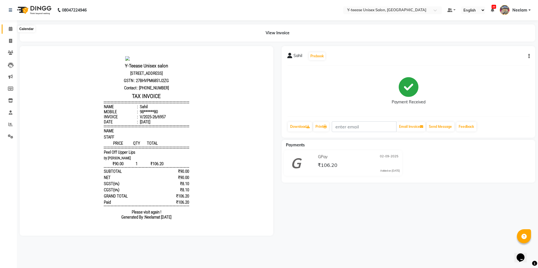
click at [9, 30] on icon at bounding box center [11, 29] width 4 height 4
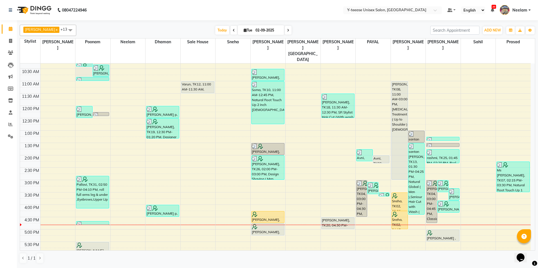
scroll to position [112, 0]
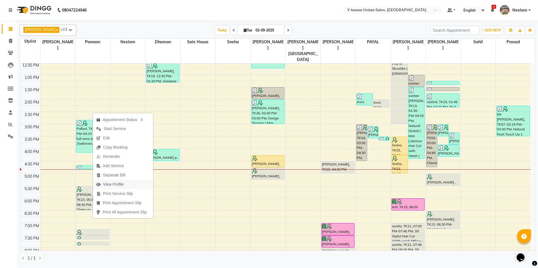
click at [118, 185] on span "View Profile" at bounding box center [113, 185] width 21 height 6
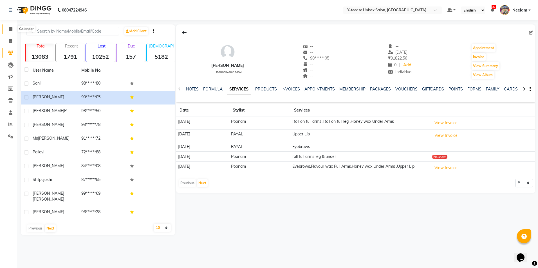
click at [8, 27] on span at bounding box center [11, 29] width 10 height 6
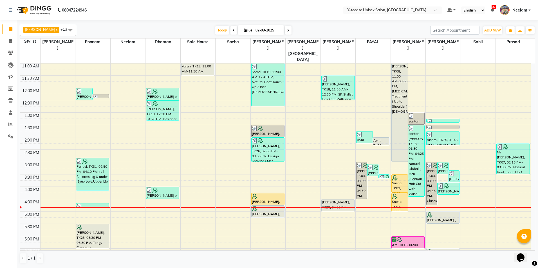
scroll to position [112, 0]
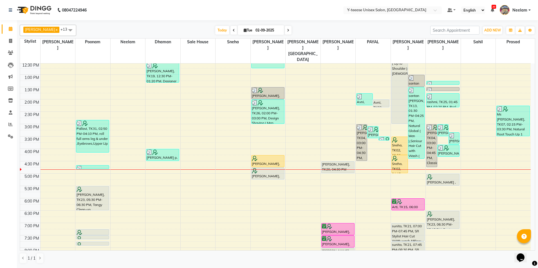
click at [285, 32] on span at bounding box center [288, 30] width 7 height 9
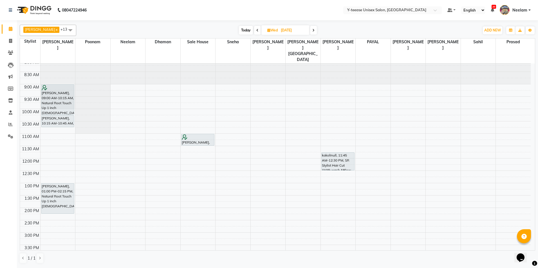
scroll to position [3, 0]
click at [312, 30] on icon at bounding box center [313, 30] width 2 height 3
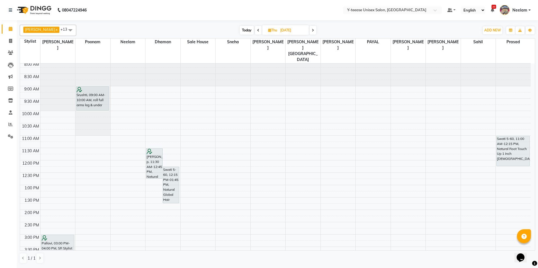
scroll to position [0, 0]
click at [309, 32] on span at bounding box center [312, 30] width 7 height 9
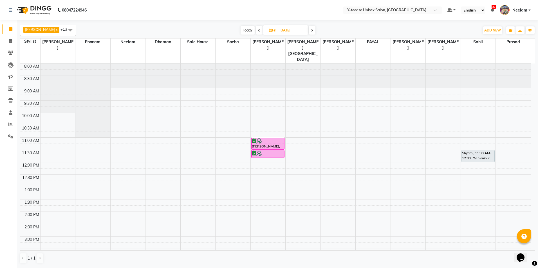
click at [240, 28] on span "Today" at bounding box center [247, 30] width 14 height 9
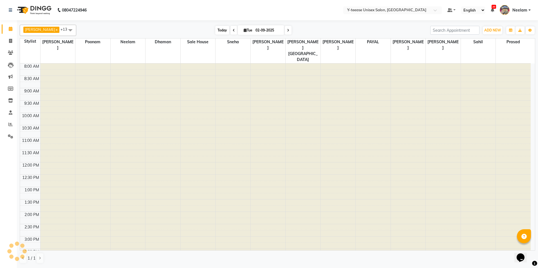
scroll to position [172, 0]
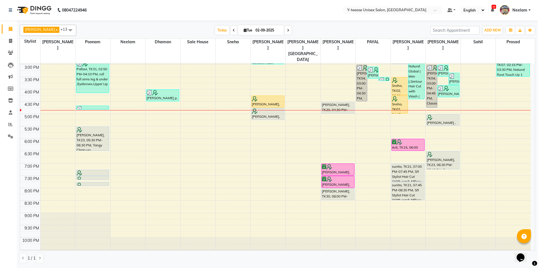
click at [287, 31] on icon at bounding box center [288, 30] width 2 height 3
type input "03-09-2025"
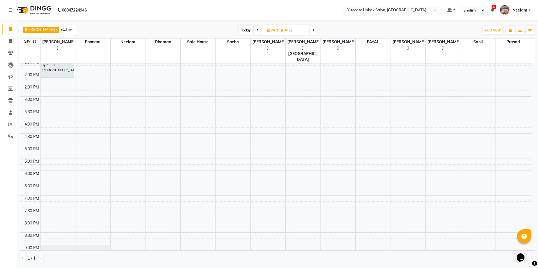
scroll to position [141, 0]
click at [67, 161] on div "8:00 AM 8:30 AM 9:00 AM 9:30 AM 10:00 AM 10:30 AM 11:00 AM 11:30 AM 12:00 PM 12…" at bounding box center [275, 108] width 510 height 371
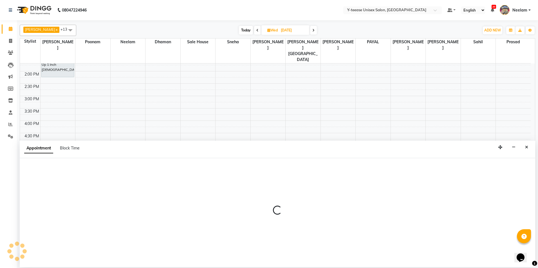
select select "56"
select select "1080"
select select "tentative"
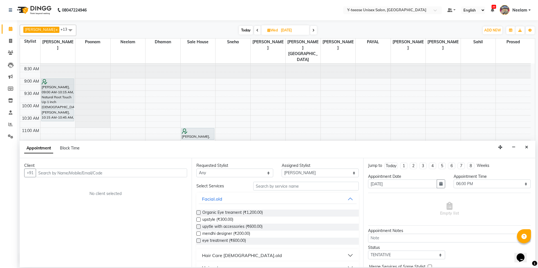
scroll to position [0, 0]
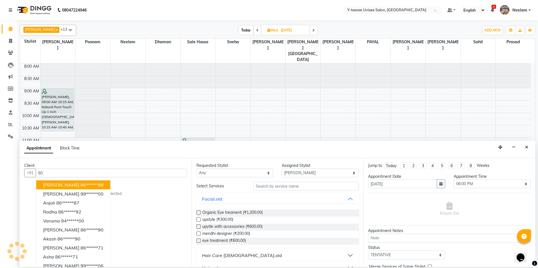
type input "6"
type input "t"
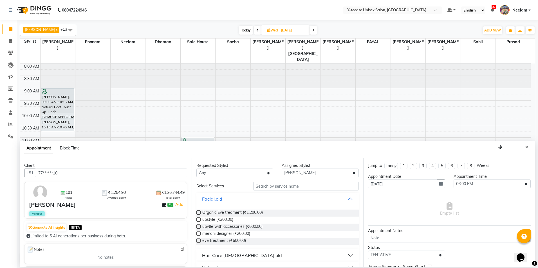
type input "77******10"
click at [256, 188] on input "text" at bounding box center [305, 186] width 105 height 9
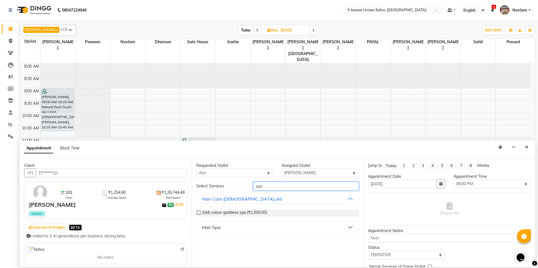
type input "spa"
drag, startPoint x: 223, startPoint y: 230, endPoint x: 221, endPoint y: 229, distance: 3.0
click at [223, 230] on button "Hair Spa" at bounding box center [278, 227] width 158 height 10
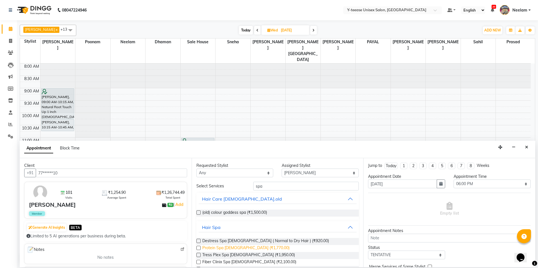
click at [246, 248] on span "Protein Spa Female (₹1,770.00)" at bounding box center [245, 248] width 87 height 7
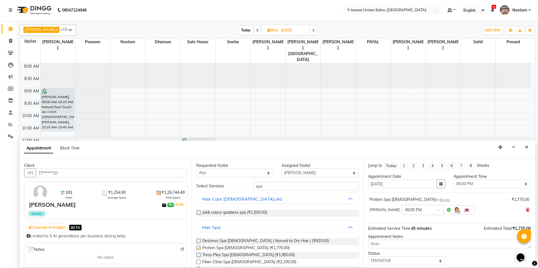
checkbox input "false"
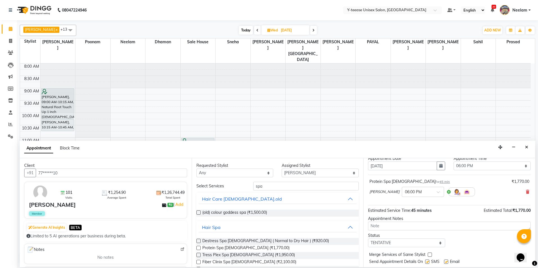
scroll to position [28, 0]
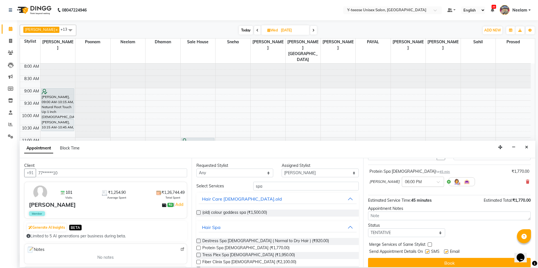
click at [407, 184] on input "text" at bounding box center [417, 182] width 25 height 6
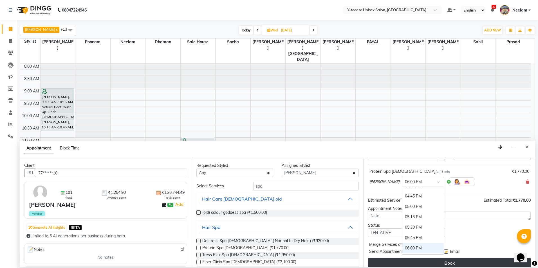
click at [394, 264] on button "Book" at bounding box center [449, 263] width 163 height 10
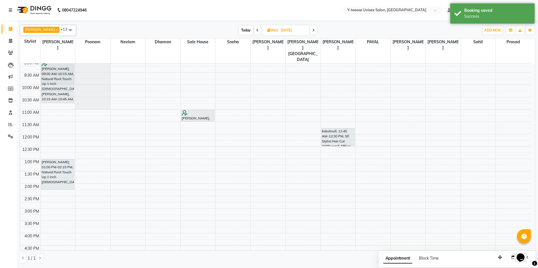
scroll to position [84, 0]
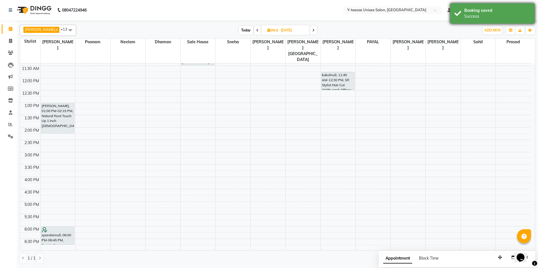
click at [461, 17] on div "Booking saved Success" at bounding box center [492, 13] width 84 height 20
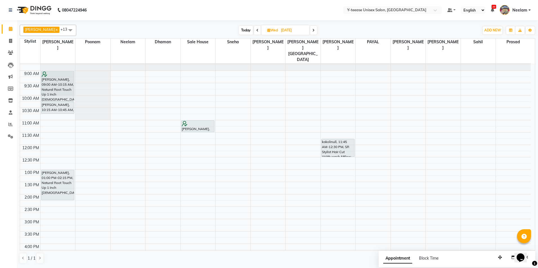
scroll to position [0, 0]
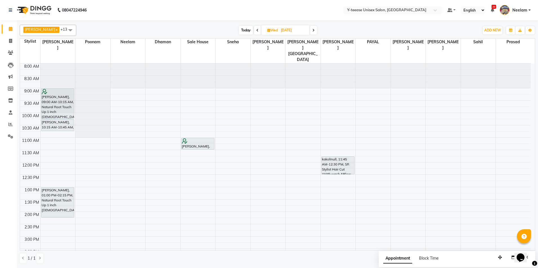
click at [241, 29] on span "Today" at bounding box center [246, 30] width 14 height 9
type input "02-09-2025"
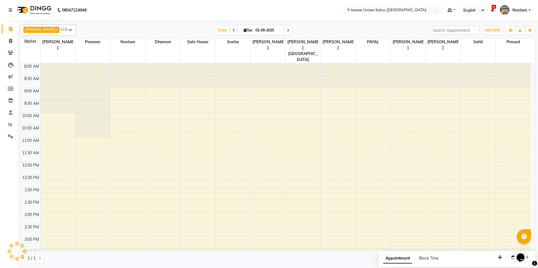
scroll to position [172, 0]
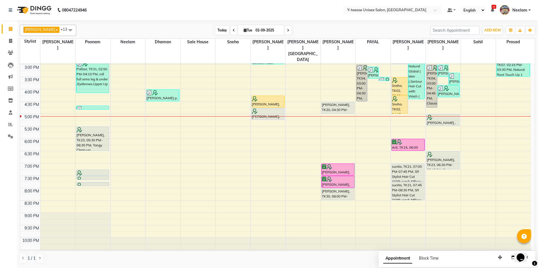
click at [215, 31] on span "Today" at bounding box center [222, 30] width 14 height 9
click at [270, 118] on div "8:00 AM 8:30 AM 9:00 AM 9:30 AM 10:00 AM 10:30 AM 11:00 AM 11:30 AM 12:00 PM 12…" at bounding box center [275, 76] width 510 height 371
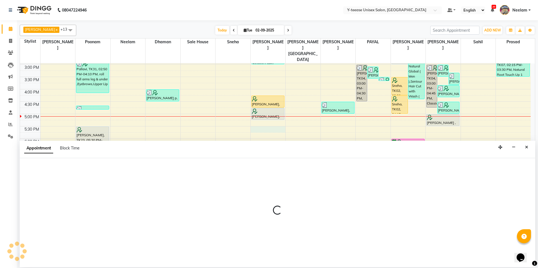
select select "67330"
select select "1050"
select select "tentative"
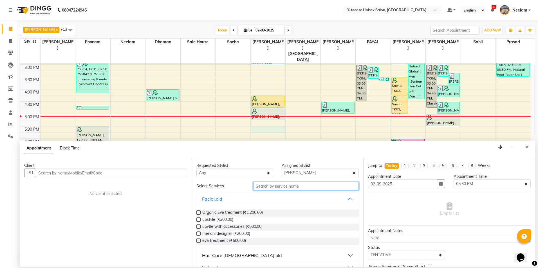
click at [320, 188] on input "text" at bounding box center [305, 186] width 105 height 9
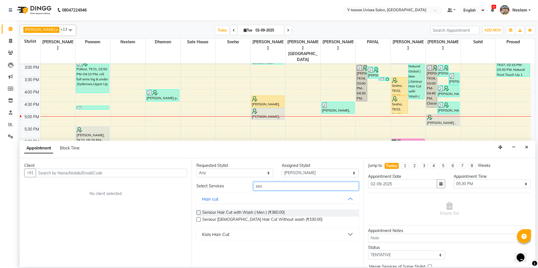
type input "sen"
click at [272, 236] on button "Kids Hair Cut" at bounding box center [278, 234] width 158 height 10
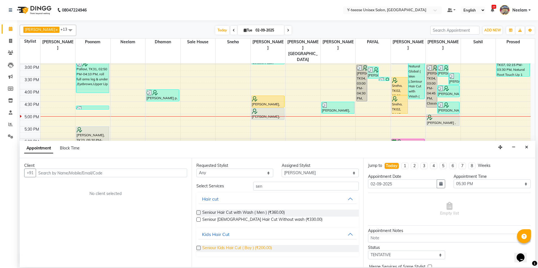
click at [263, 248] on span "Seniour Kids Hair Cut ( Boy ) (₹200.00)" at bounding box center [236, 248] width 69 height 7
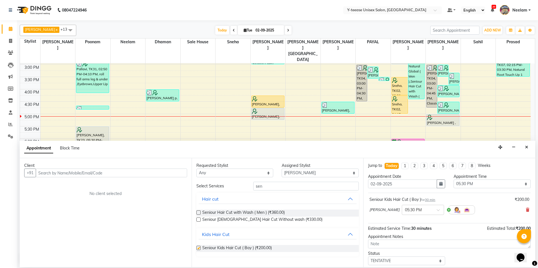
checkbox input "false"
click at [176, 175] on input "text" at bounding box center [111, 173] width 151 height 9
click at [132, 172] on input "91451" at bounding box center [100, 173] width 128 height 9
type input "9145153027"
click at [180, 176] on button "Add Client" at bounding box center [175, 173] width 23 height 9
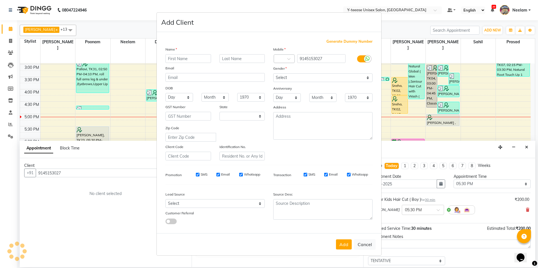
select select "22"
click at [198, 57] on input "text" at bounding box center [188, 58] width 46 height 9
type input "Oviyan Kadam"
click at [313, 78] on select "Select Male Female Other Prefer Not To Say" at bounding box center [322, 77] width 99 height 9
select select "female"
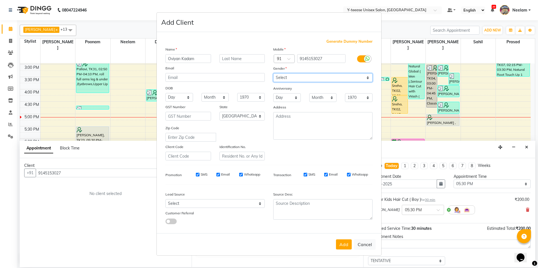
click at [273, 73] on select "Select Male Female Other Prefer Not To Say" at bounding box center [322, 77] width 99 height 9
click at [345, 240] on button "Add" at bounding box center [344, 245] width 16 height 10
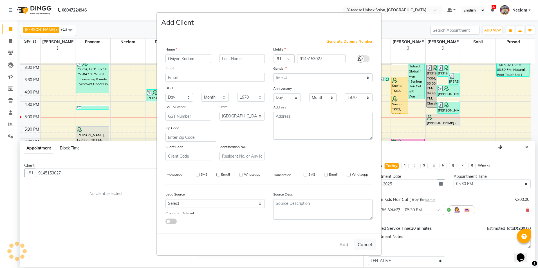
type input "91******27"
select select
select select "null"
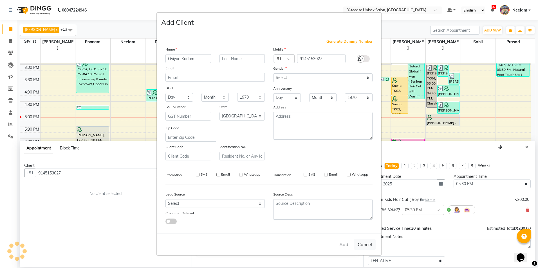
select select
checkbox input "false"
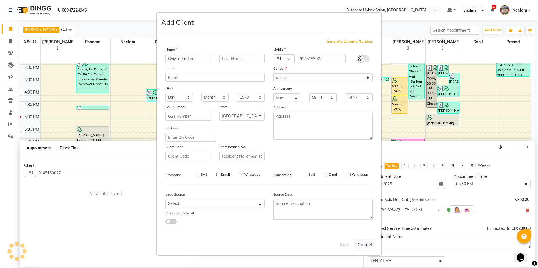
checkbox input "false"
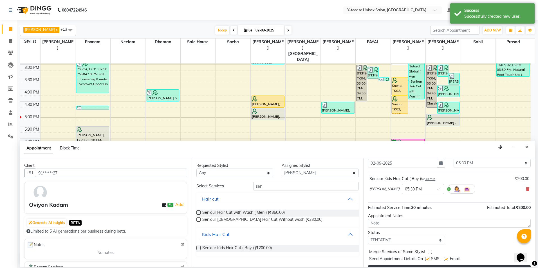
scroll to position [33, 0]
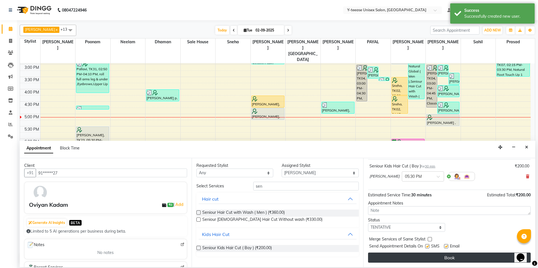
click at [419, 256] on button "Book" at bounding box center [449, 258] width 163 height 10
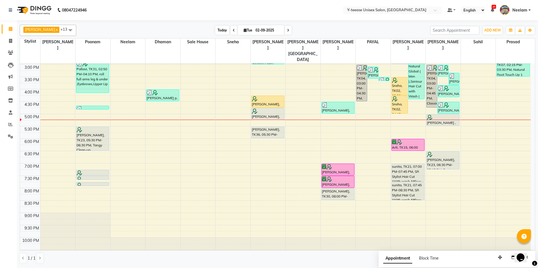
click at [215, 30] on span "Today" at bounding box center [222, 30] width 14 height 9
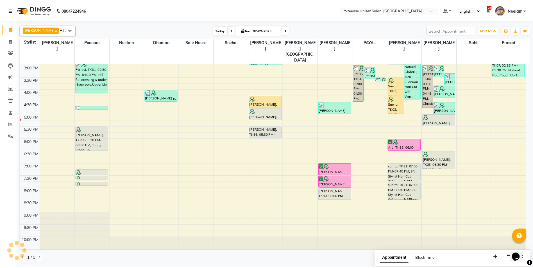
scroll to position [172, 0]
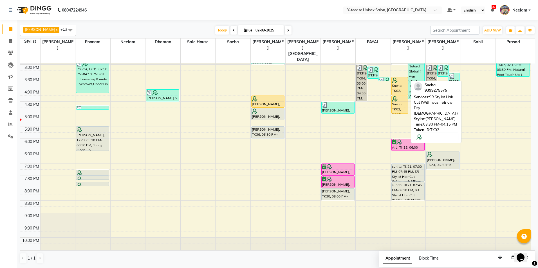
click at [402, 77] on div "Sneha, TK02, 03:30 PM-04:15 PM, SR Stylist Hair Cut (With wash &Blow Dry Female…" at bounding box center [399, 86] width 16 height 18
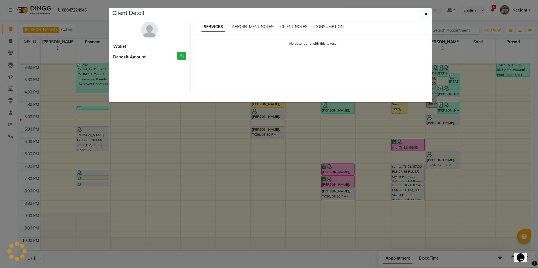
select select "1"
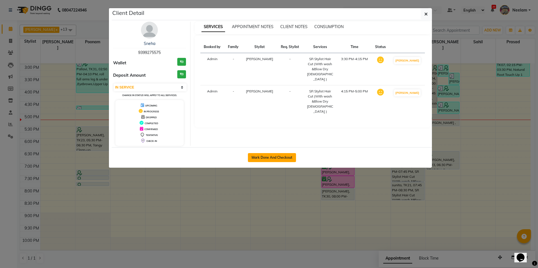
click at [287, 154] on button "Mark Done And Checkout" at bounding box center [272, 157] width 48 height 9
select select "service"
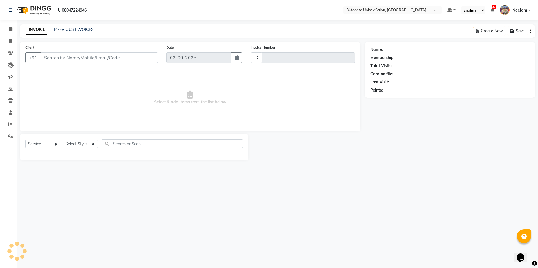
type input "6960"
select select "4"
type input "93******75"
select select "81457"
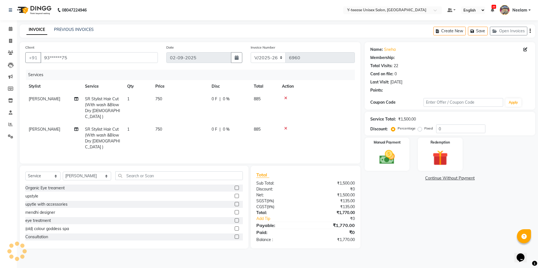
select select "1: Object"
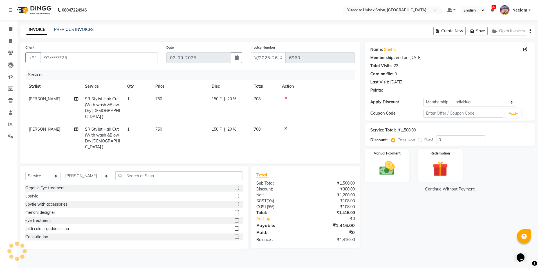
type input "20"
click at [40, 100] on span "Mosin khan" at bounding box center [44, 98] width 31 height 5
select select "81457"
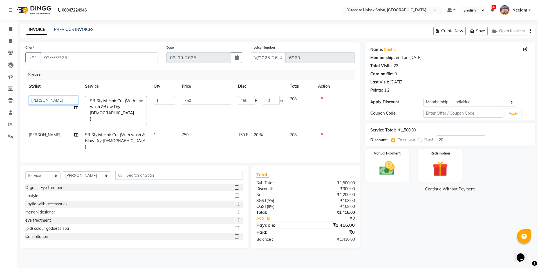
click at [42, 100] on select "chaitrali Dhaman FAIZAN SALMANI keshav nagar Manager Mosin khan Neelam PAYAL Po…" at bounding box center [53, 100] width 49 height 9
select select "71319"
click at [95, 129] on td "SR Stylist Hair Cut (With wash &Blow Dry Female )" at bounding box center [116, 141] width 69 height 24
select select "81457"
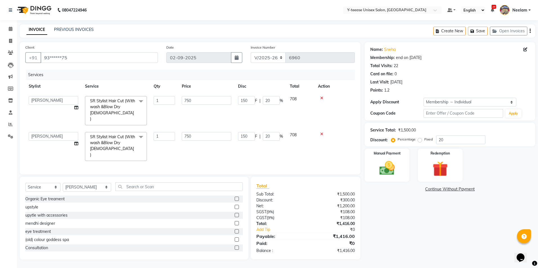
click at [105, 132] on span "SR Stylist Hair Cut (With wash &Blow Dry Female ) x" at bounding box center [116, 146] width 62 height 29
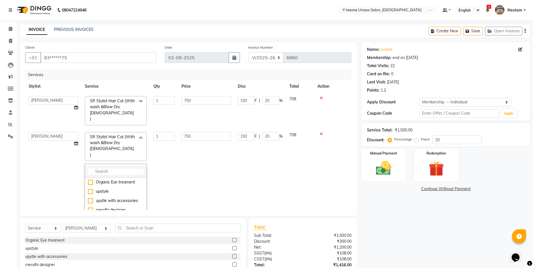
click at [105, 169] on input "multiselect-search" at bounding box center [116, 172] width 56 height 6
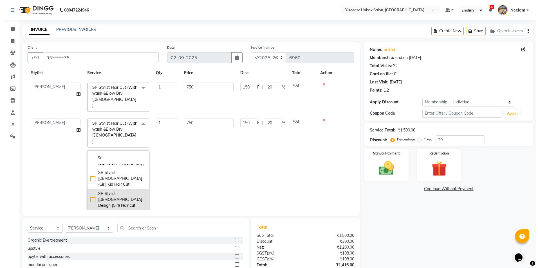
scroll to position [34, 0]
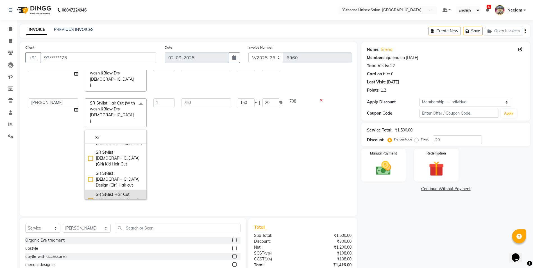
type input "Sr"
click at [110, 192] on div "SR Stylist Hair Cut (Without wash &Blow Dry Female )" at bounding box center [116, 201] width 56 height 18
checkbox input "false"
checkbox input "true"
type input "600"
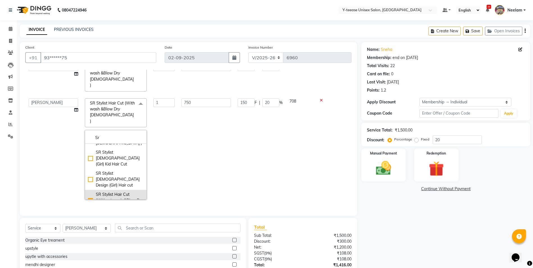
type input "120"
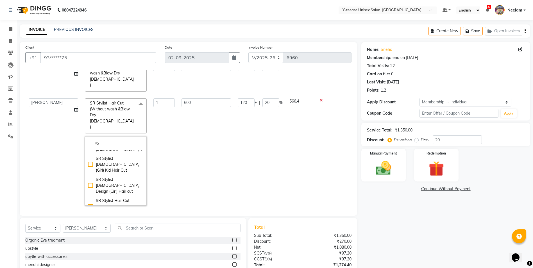
drag, startPoint x: 188, startPoint y: 170, endPoint x: 218, endPoint y: 157, distance: 32.6
click at [188, 170] on td "600" at bounding box center [206, 152] width 56 height 114
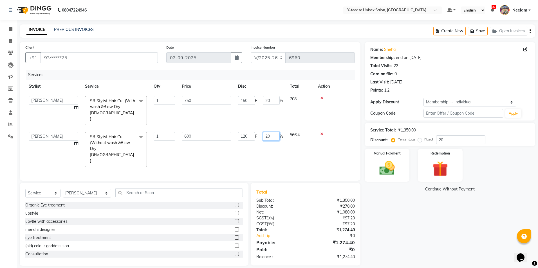
click at [268, 132] on input "20" at bounding box center [271, 136] width 17 height 9
type input "0"
click at [409, 247] on main "INVOICE PREVIOUS INVOICES Create New Save Open Invoices Client +91 93******75 D…" at bounding box center [277, 149] width 521 height 250
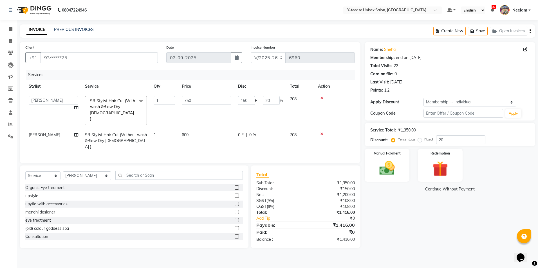
click at [431, 239] on div "Name: Sneha Membership: end on 03-07-2026 Total Visits: 22 Card on file: 0 Last…" at bounding box center [451, 145] width 175 height 206
click at [272, 100] on input "20" at bounding box center [271, 100] width 17 height 9
type input "25"
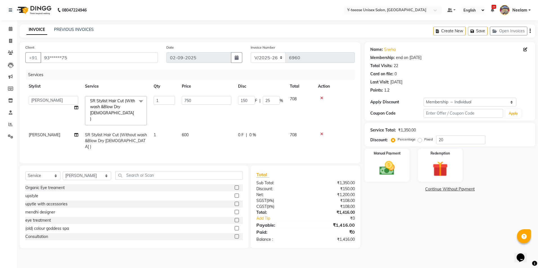
click at [424, 202] on div "Name: Sneha Membership: end on 03-07-2026 Total Visits: 22 Card on file: 0 Last…" at bounding box center [451, 145] width 175 height 206
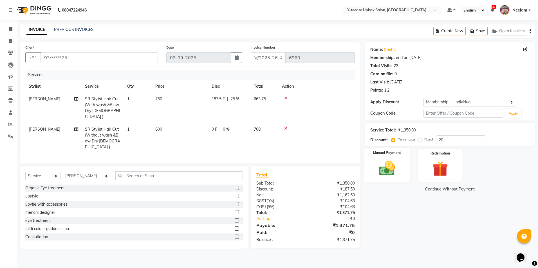
click at [395, 170] on img at bounding box center [387, 168] width 26 height 19
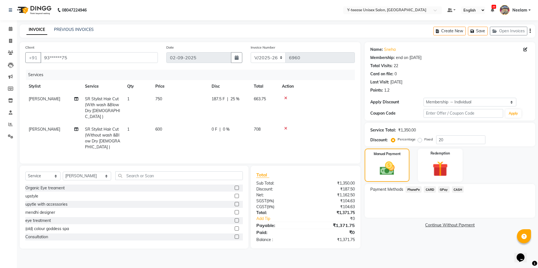
click at [456, 191] on span "CASH" at bounding box center [458, 189] width 12 height 6
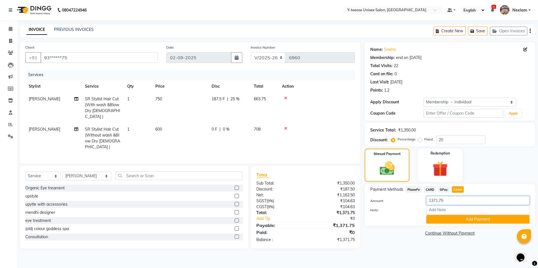
click at [437, 201] on input "1371.75" at bounding box center [477, 200] width 103 height 9
type input "1300"
click at [456, 219] on button "Add Payment" at bounding box center [477, 219] width 103 height 9
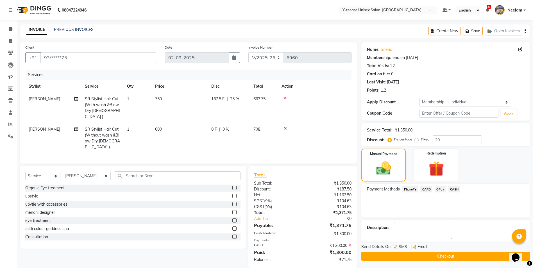
click at [438, 190] on span "GPay" at bounding box center [441, 189] width 12 height 6
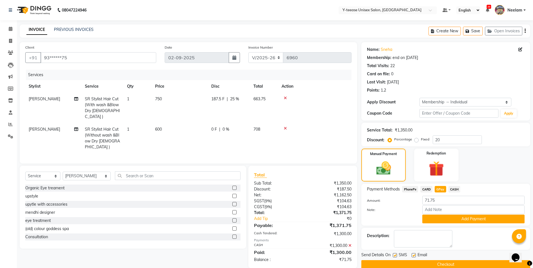
drag, startPoint x: 443, startPoint y: 220, endPoint x: 444, endPoint y: 222, distance: 2.9
click at [443, 220] on button "Add Payment" at bounding box center [474, 219] width 102 height 9
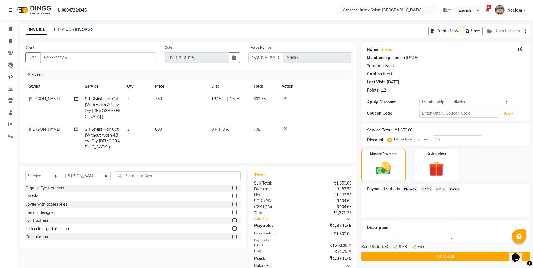
click at [445, 255] on button "Checkout" at bounding box center [446, 256] width 169 height 9
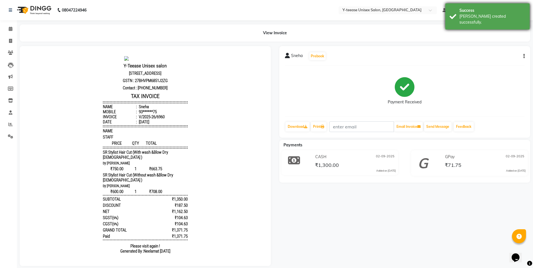
click at [498, 7] on div "Success Bill created successfully." at bounding box center [488, 16] width 84 height 26
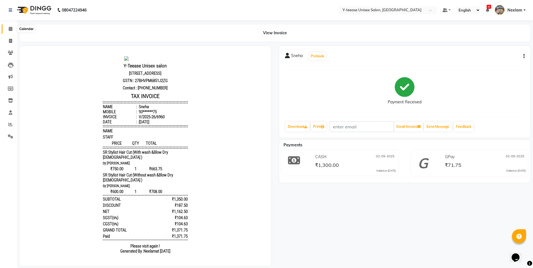
click at [12, 29] on icon at bounding box center [11, 29] width 4 height 4
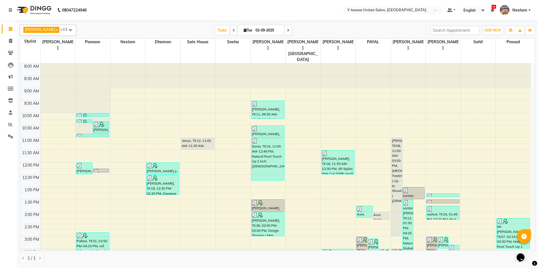
click at [257, 32] on input "02-09-2025" at bounding box center [268, 30] width 28 height 8
select select "9"
select select "2025"
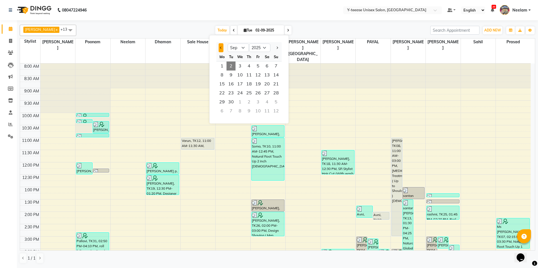
click at [223, 47] on button "Previous month" at bounding box center [221, 47] width 5 height 9
select select "8"
click at [310, 24] on div "chaitrali x Dhaman x FAIZAN SALMANI x keshav nagar x Mosin khan x Neelam x PAYA…" at bounding box center [277, 144] width 515 height 244
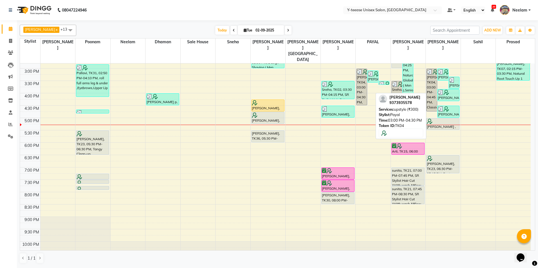
scroll to position [169, 0]
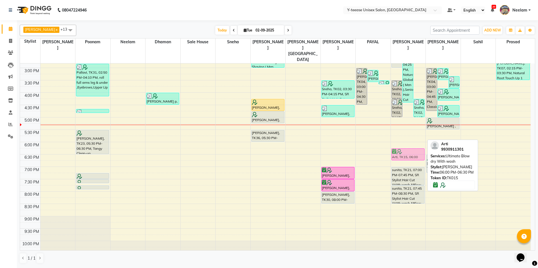
drag, startPoint x: 407, startPoint y: 138, endPoint x: 409, endPoint y: 143, distance: 4.8
click at [409, 143] on div "Niddhi, TK08, 11:00 AM-03:00 PM, Botox Treatment ( Up to Shoulder )Female santa…" at bounding box center [408, 80] width 35 height 371
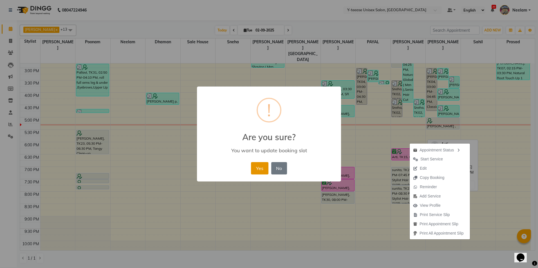
click at [263, 167] on button "Yes" at bounding box center [259, 168] width 17 height 12
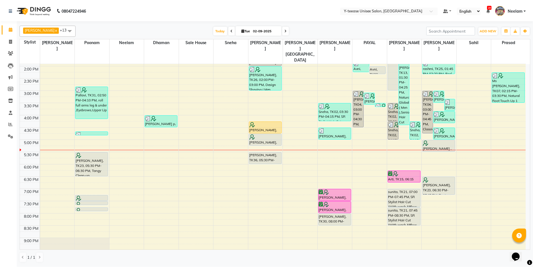
scroll to position [112, 0]
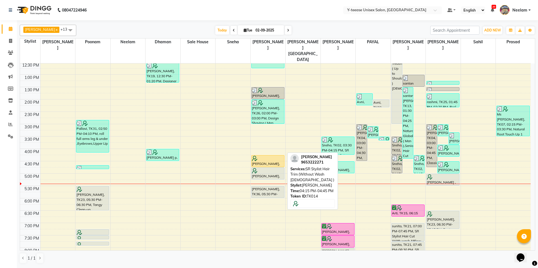
click at [279, 156] on div "anisha bharati, TK14, 04:15 PM-04:45 PM, SR Stylist Hair Trim (Without Wash Fem…" at bounding box center [267, 162] width 33 height 12
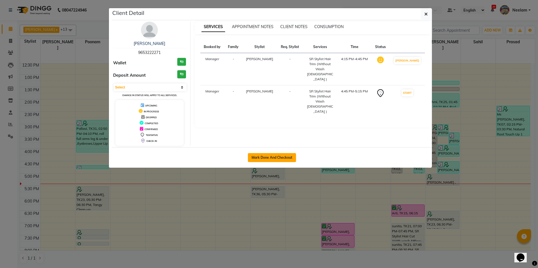
click at [276, 157] on button "Mark Done And Checkout" at bounding box center [272, 157] width 48 height 9
select select "service"
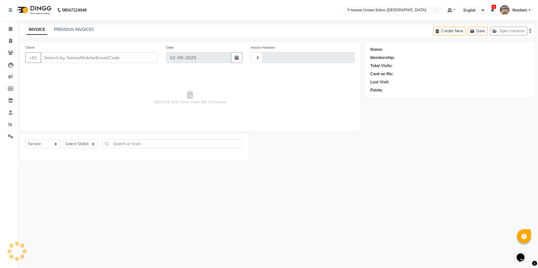
type input "6961"
select select "4"
type input "96******71"
select select "67330"
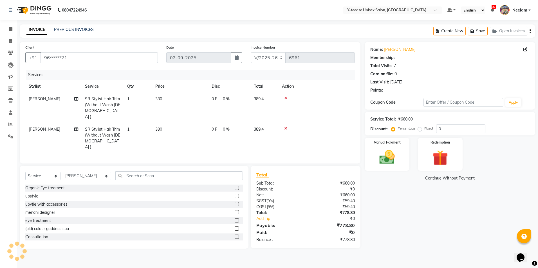
type input "20"
select select "1: Object"
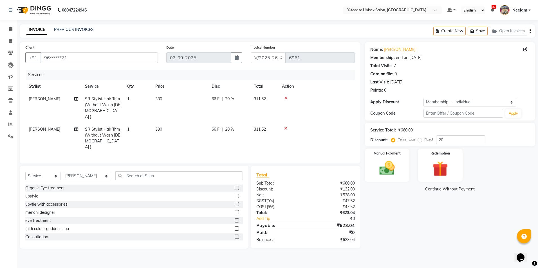
click at [106, 106] on span "SR Stylist Hair Trim (Without Wash Female )" at bounding box center [102, 107] width 35 height 23
select select "67330"
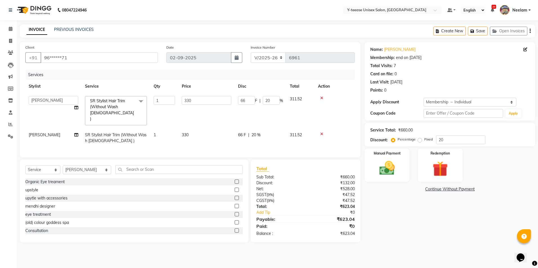
click at [107, 106] on span "SR Stylist Hair Trim (Without Wash Female )" at bounding box center [112, 109] width 44 height 23
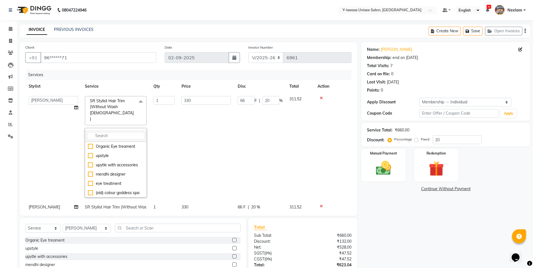
click at [105, 133] on input "multiselect-search" at bounding box center [116, 136] width 56 height 6
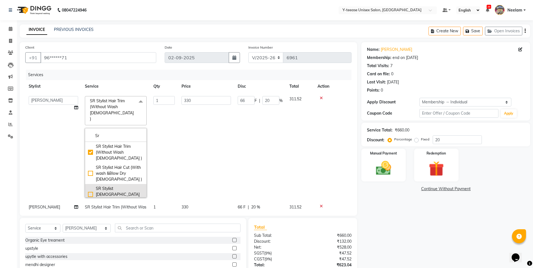
scroll to position [38, 0]
type input "Sr"
click at [119, 190] on div "SR Stylist Hair Cut (Without wash &Blow Dry Female )" at bounding box center [116, 199] width 56 height 18
checkbox input "false"
checkbox input "true"
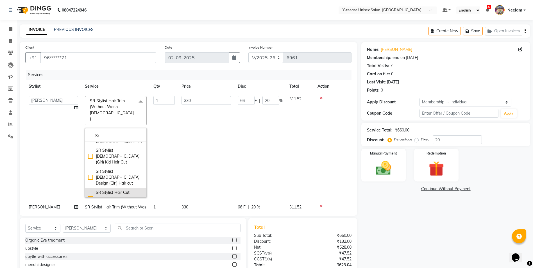
type input "600"
type input "120"
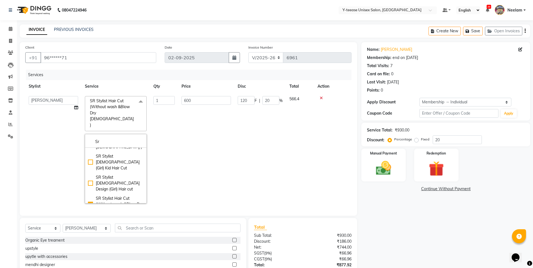
click at [206, 154] on td "600" at bounding box center [206, 150] width 56 height 114
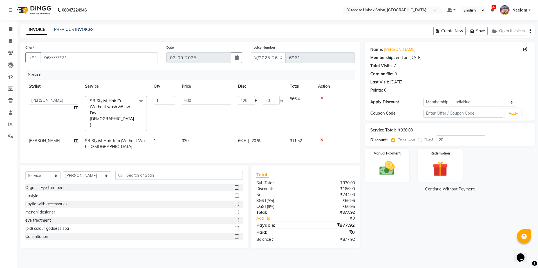
click at [260, 138] on span "20 %" at bounding box center [255, 141] width 9 height 6
select select "67330"
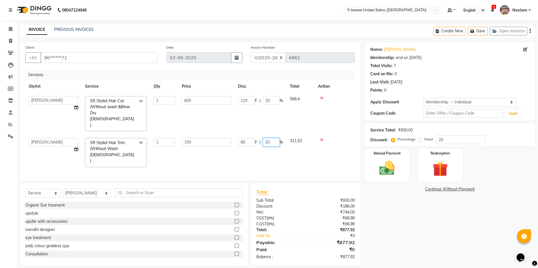
click at [264, 138] on input "20" at bounding box center [271, 142] width 17 height 9
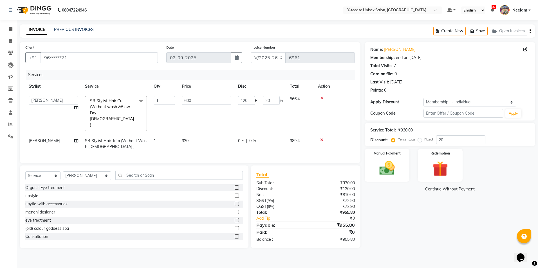
click at [394, 221] on div "Name: Anisha Bharati Membership: end on 07-07-2026 Total Visits: 7 Card on file…" at bounding box center [451, 145] width 175 height 206
click at [452, 103] on select "Select Membership → Individual" at bounding box center [469, 102] width 93 height 9
click at [383, 168] on img at bounding box center [387, 168] width 26 height 19
click at [448, 190] on span "GPay" at bounding box center [444, 189] width 12 height 6
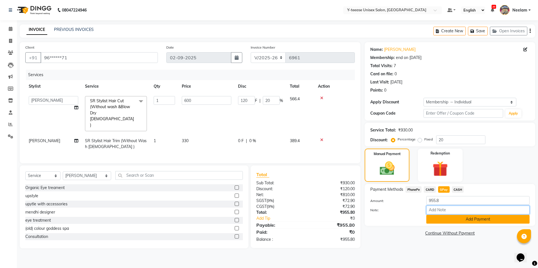
drag, startPoint x: 444, startPoint y: 214, endPoint x: 444, endPoint y: 220, distance: 6.2
click at [444, 218] on div "Amount: 955.8 Note: Add Payment" at bounding box center [449, 210] width 159 height 28
click at [443, 220] on button "Add Payment" at bounding box center [477, 219] width 103 height 9
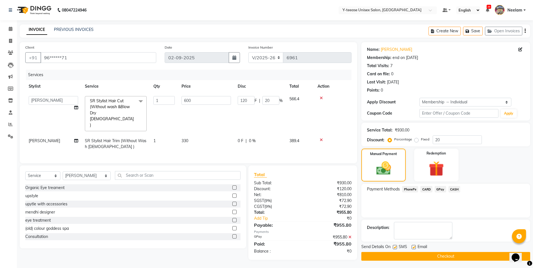
click at [419, 253] on button "Checkout" at bounding box center [446, 256] width 169 height 9
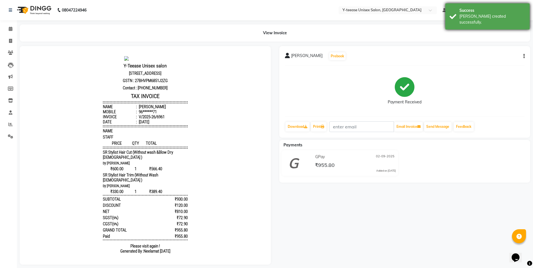
click at [483, 10] on div "Success" at bounding box center [493, 11] width 66 height 6
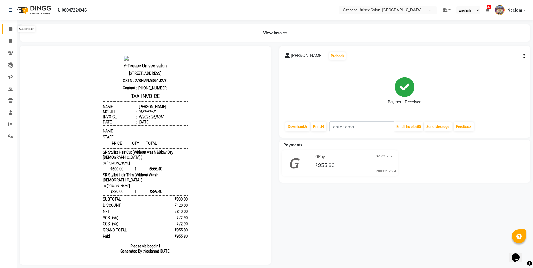
click at [10, 30] on icon at bounding box center [11, 29] width 4 height 4
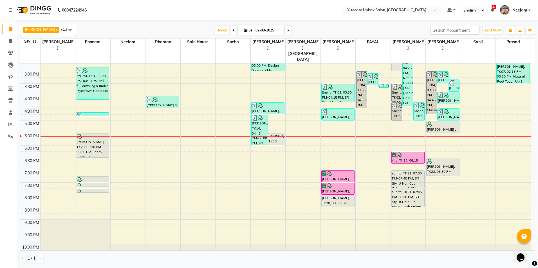
scroll to position [169, 0]
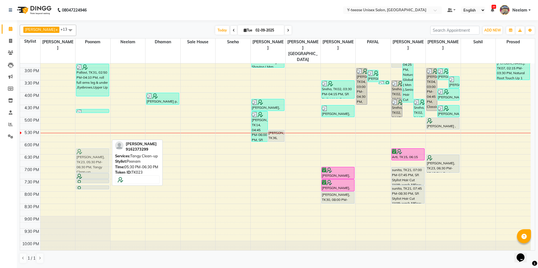
drag, startPoint x: 91, startPoint y: 131, endPoint x: 92, endPoint y: 148, distance: 17.8
click at [92, 148] on div "preona roy, TK06, 10:15 AM-10:25 AM, Upper Lip Amita p, TK16, 10:20 AM-10:50 AM…" at bounding box center [92, 80] width 35 height 371
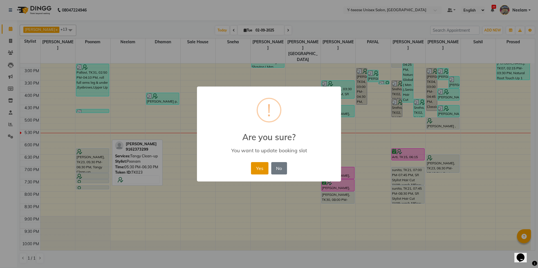
click at [253, 169] on button "Yes" at bounding box center [259, 168] width 17 height 12
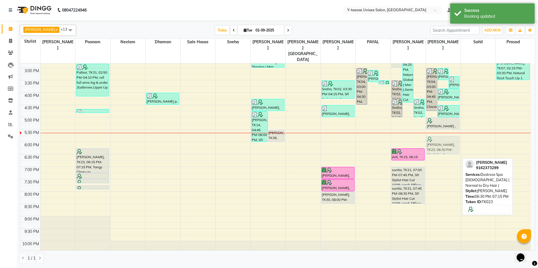
drag, startPoint x: 443, startPoint y: 150, endPoint x: 443, endPoint y: 129, distance: 20.2
click at [443, 129] on div "mrunal, TK04, 03:00 PM-04:45 PM, Classic Party Make up HD/Mac (Saree Draping Ha…" at bounding box center [442, 80] width 35 height 371
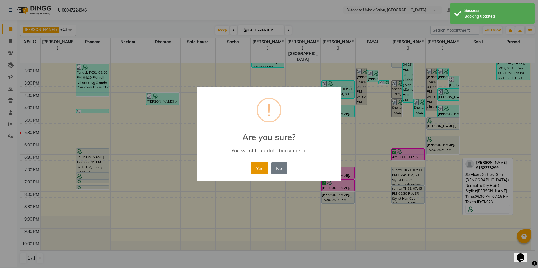
click at [265, 168] on button "Yes" at bounding box center [259, 168] width 17 height 12
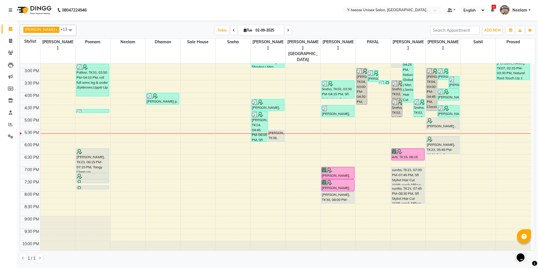
click at [285, 30] on span at bounding box center [288, 30] width 7 height 9
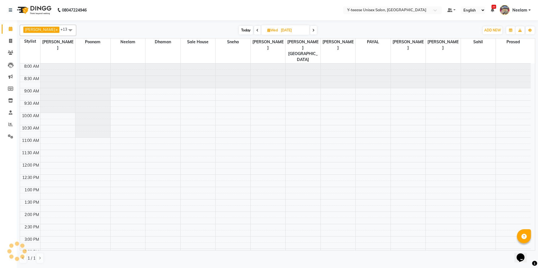
scroll to position [172, 0]
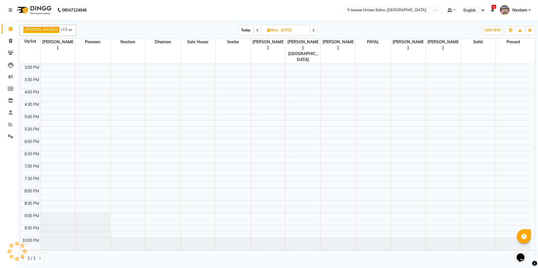
click at [310, 31] on span at bounding box center [313, 30] width 7 height 9
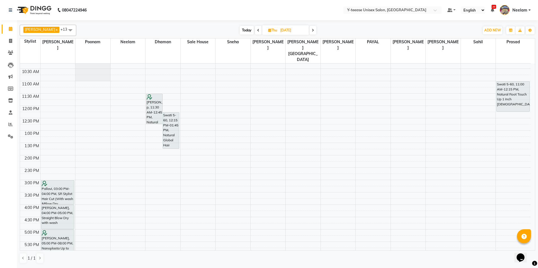
scroll to position [3, 0]
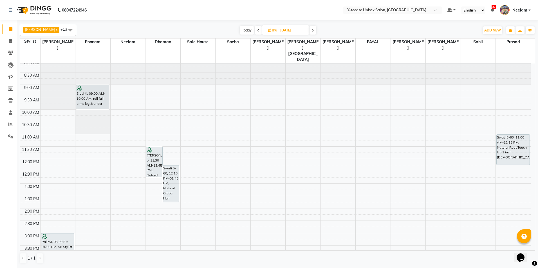
click at [240, 28] on span "Today" at bounding box center [247, 30] width 14 height 9
type input "02-09-2025"
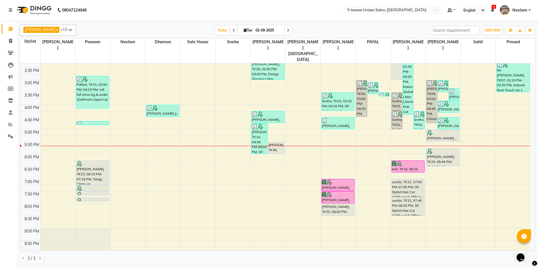
scroll to position [144, 0]
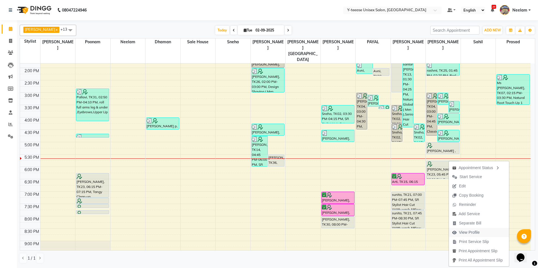
click at [470, 232] on span "View Profile" at bounding box center [469, 233] width 21 height 6
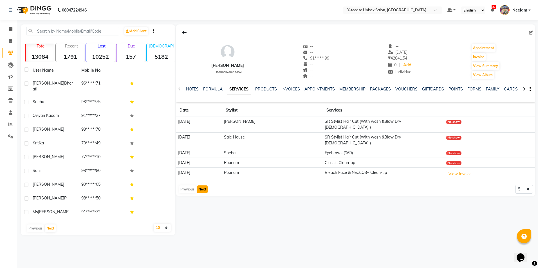
click at [201, 186] on button "Next" at bounding box center [202, 190] width 11 height 8
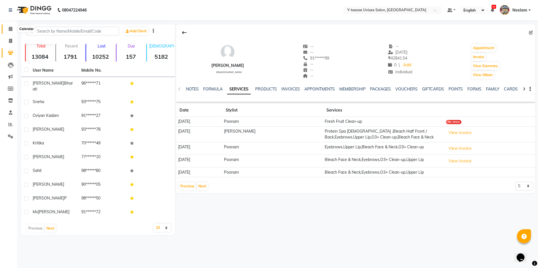
click at [6, 29] on span at bounding box center [11, 29] width 10 height 6
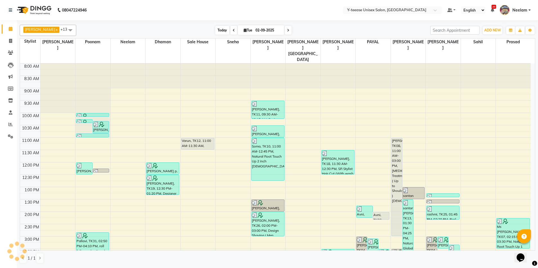
click at [215, 30] on span "Today" at bounding box center [222, 30] width 14 height 9
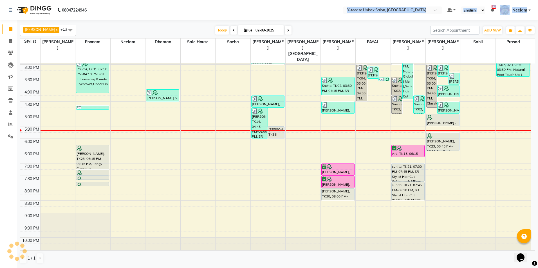
drag, startPoint x: 210, startPoint y: 20, endPoint x: 208, endPoint y: 18, distance: 2.9
click at [209, 20] on app-home "08047224946 Select Location × Y-teease Unisex Salon, Amanora Default Panel My P…" at bounding box center [269, 133] width 538 height 267
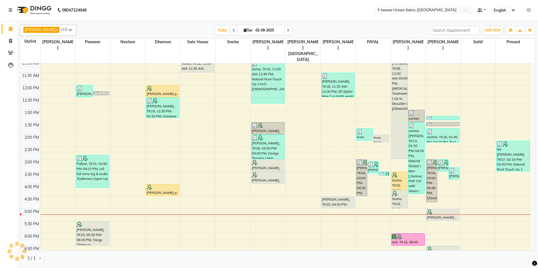
scroll to position [112, 0]
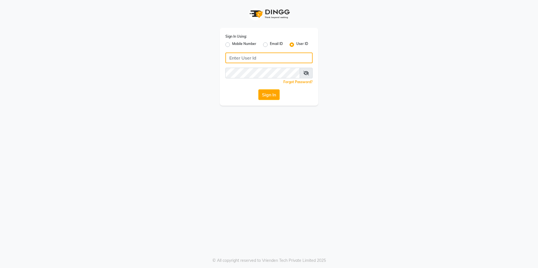
type input "8999679795"
click at [232, 44] on label "Mobile Number" at bounding box center [244, 44] width 24 height 7
click at [232, 44] on input "Mobile Number" at bounding box center [234, 43] width 4 height 4
radio input "true"
radio input "false"
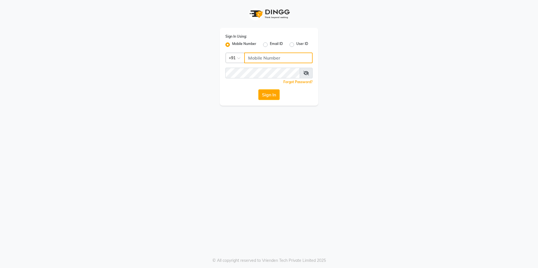
click at [247, 58] on input "Username" at bounding box center [278, 58] width 68 height 11
type input "8999679795"
click at [264, 93] on button "Sign In" at bounding box center [268, 94] width 21 height 11
